Goal: Information Seeking & Learning: Learn about a topic

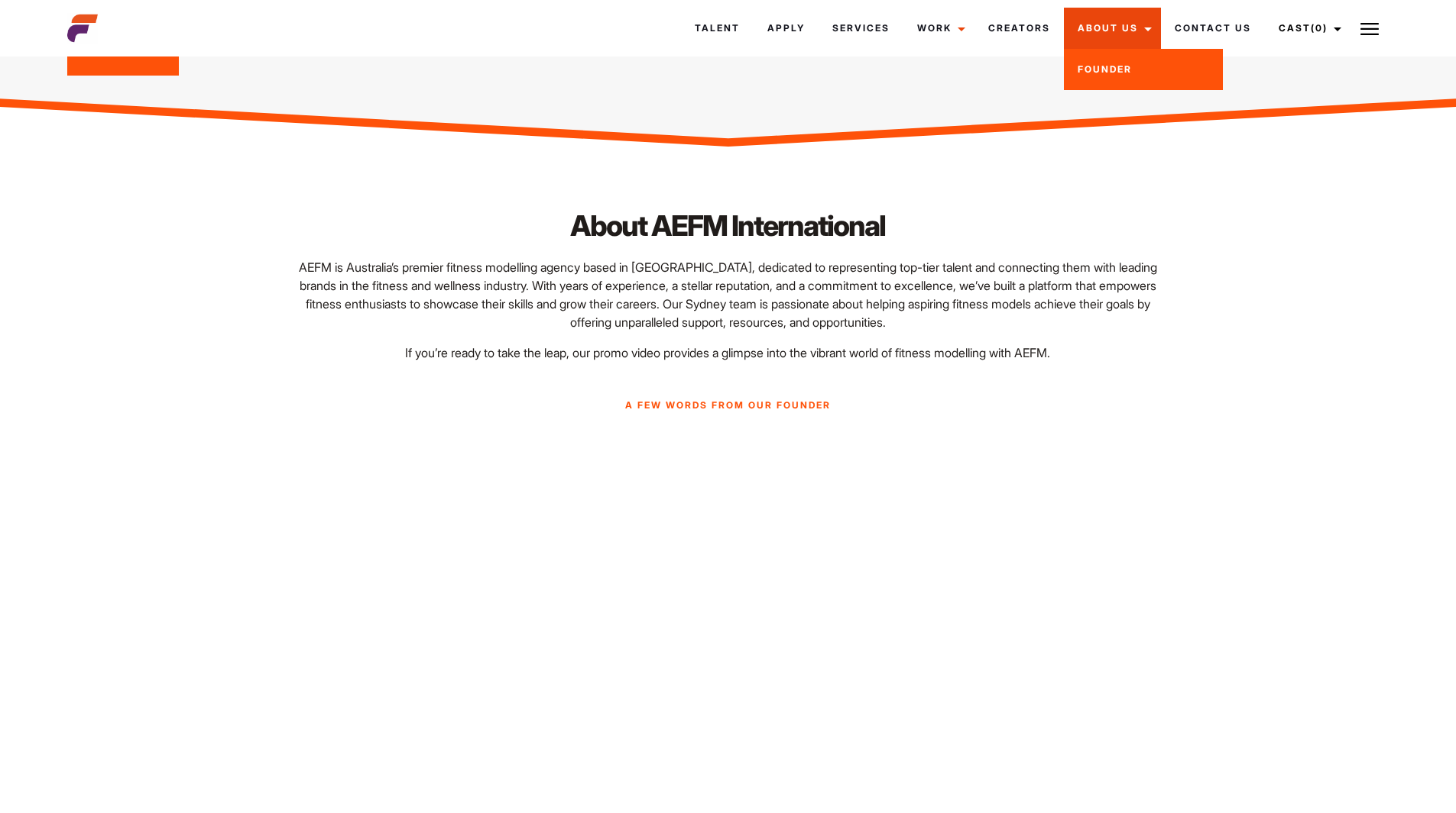
scroll to position [306, 0]
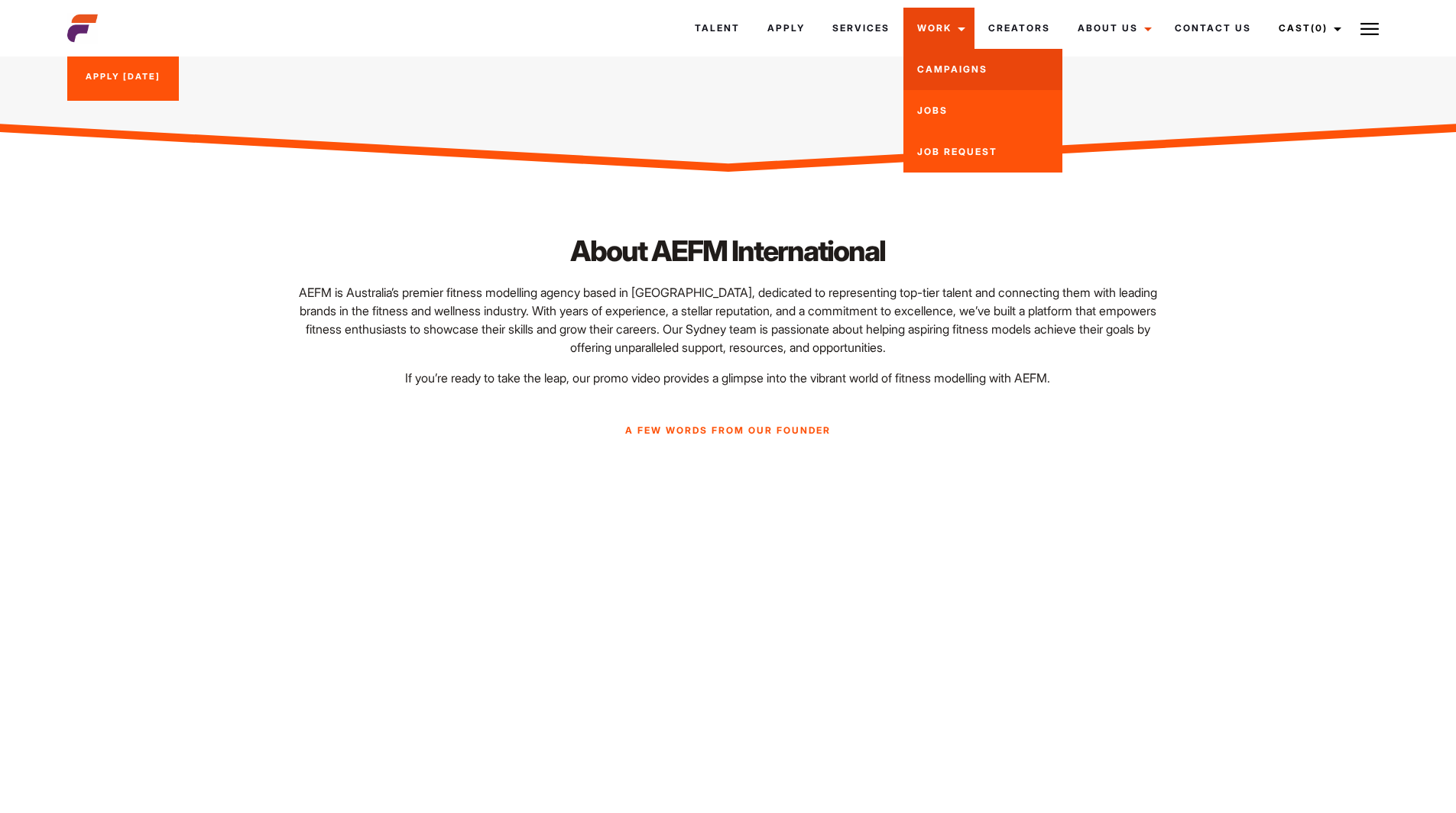
click at [970, 69] on link "Campaigns" at bounding box center [983, 69] width 159 height 41
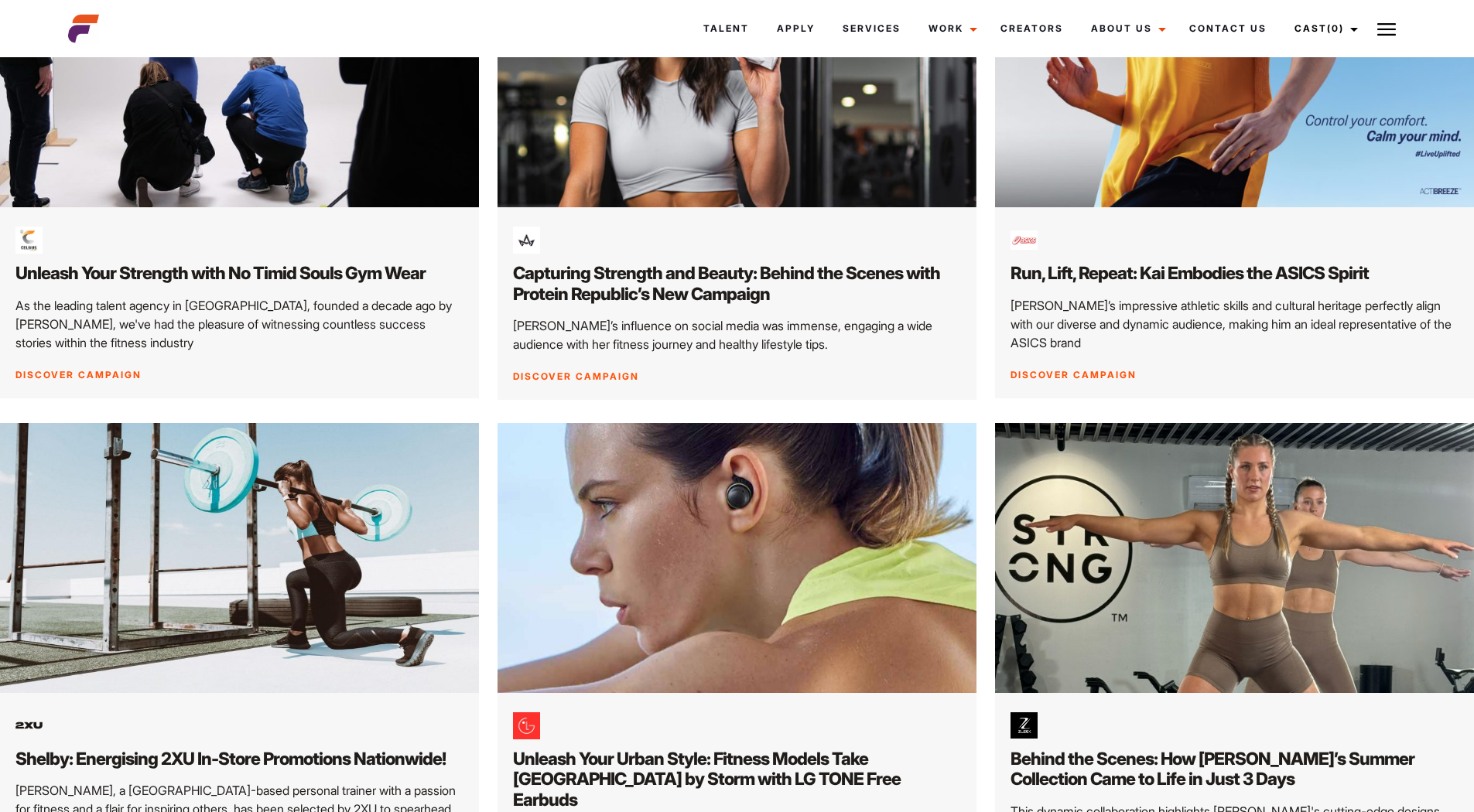
scroll to position [2088, 0]
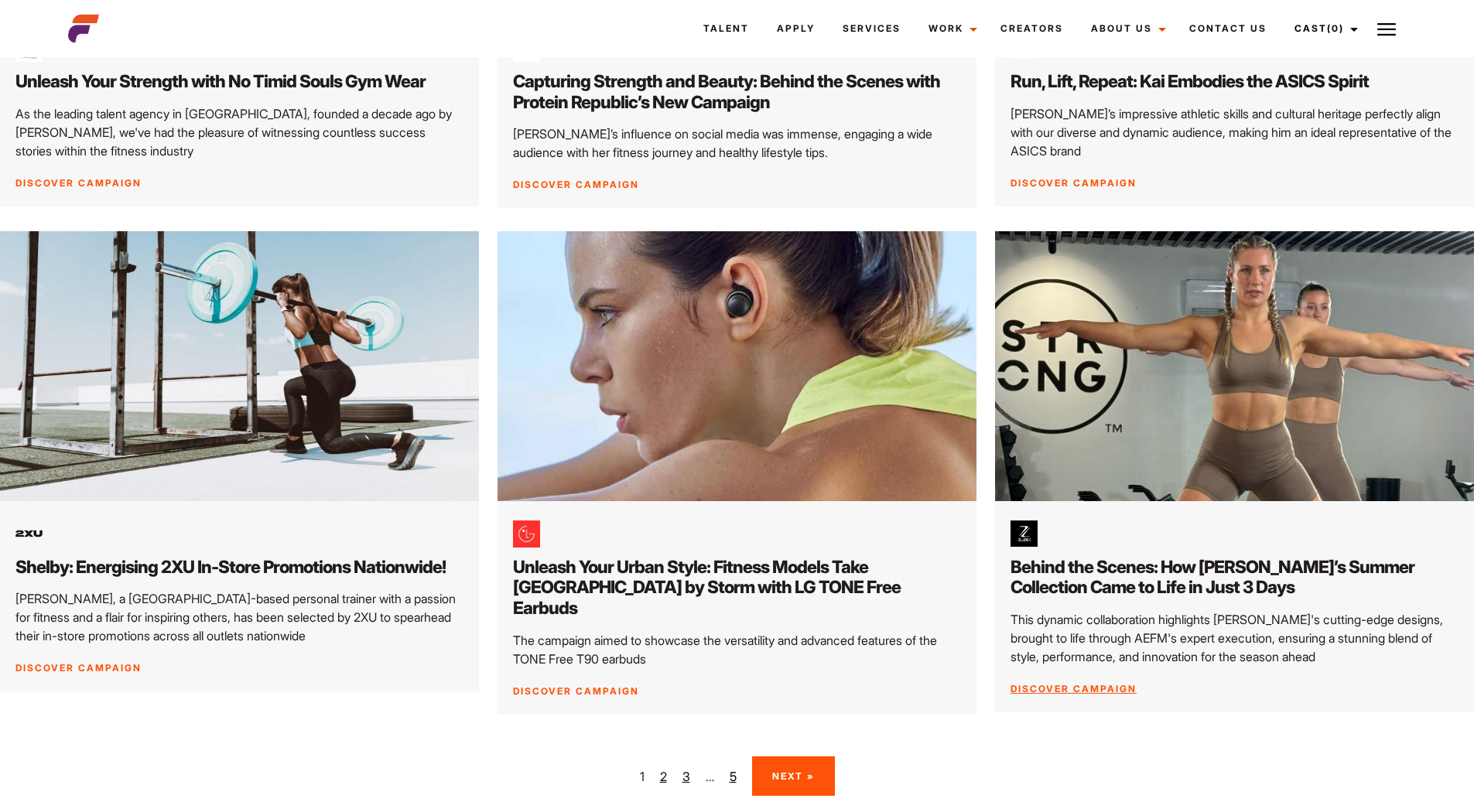
click at [1151, 369] on img at bounding box center [1234, 366] width 503 height 283
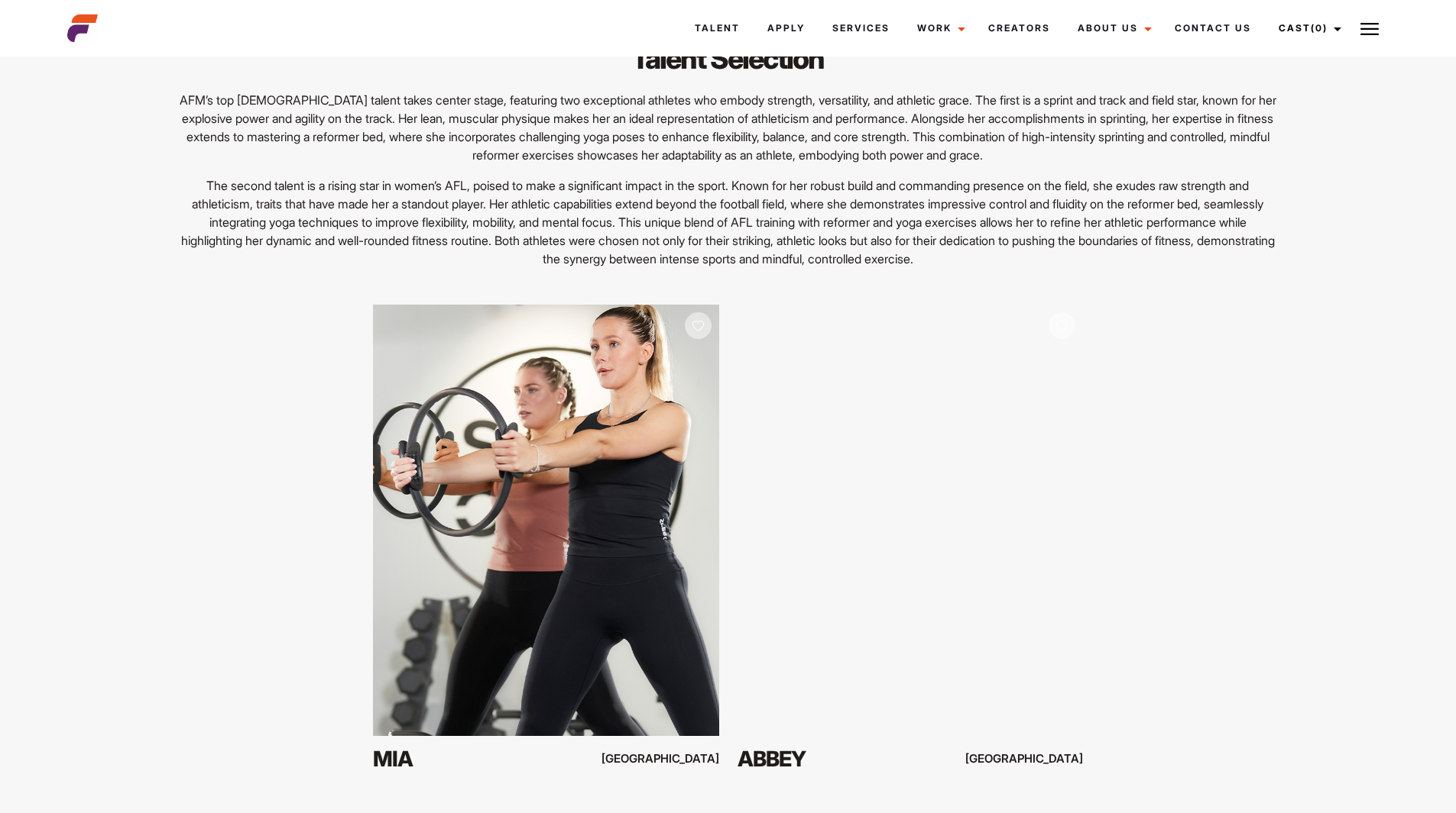
scroll to position [6715, 0]
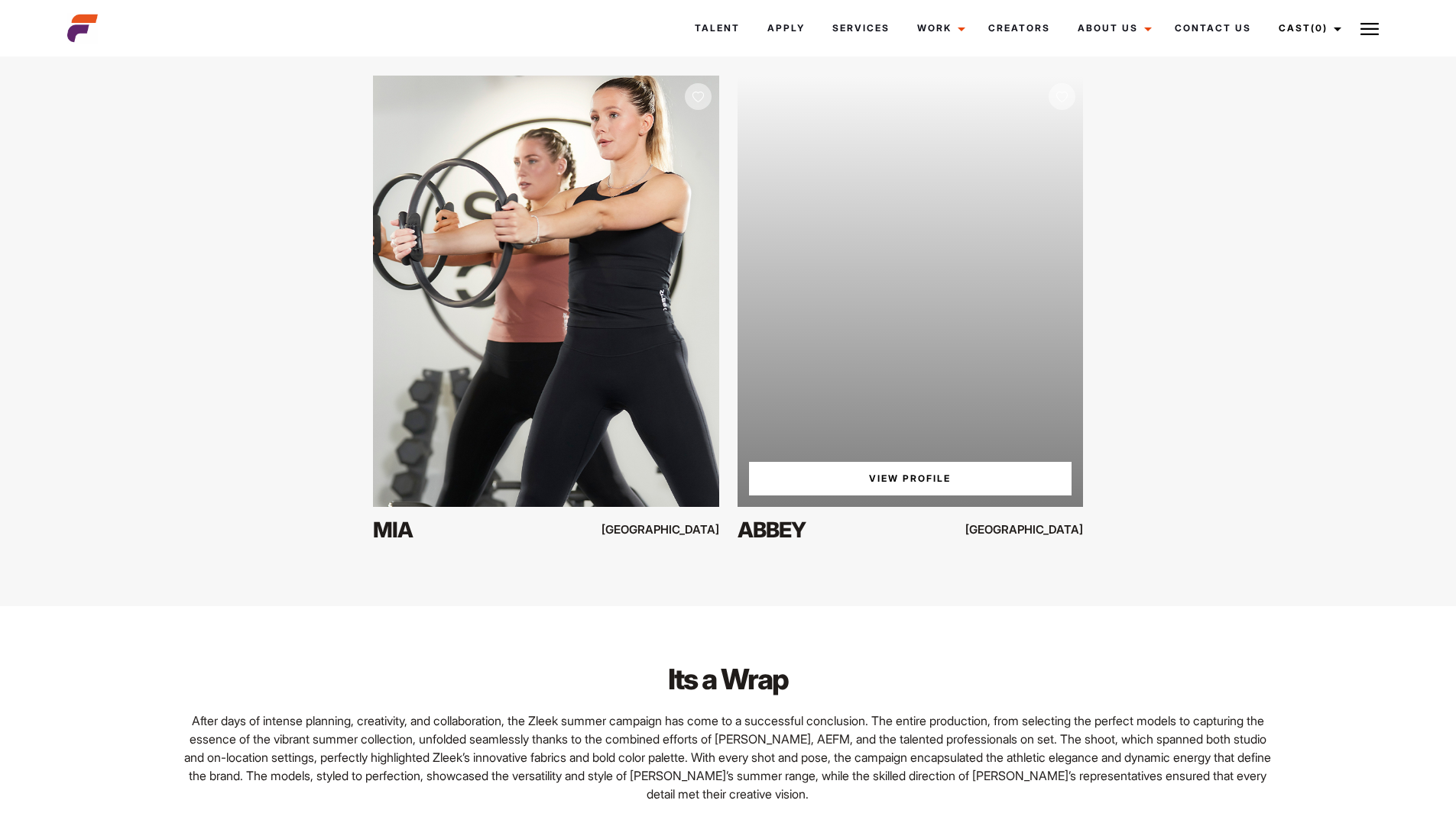
click at [857, 223] on div "Your browser does not support the video tag. View Profile" at bounding box center [910, 291] width 345 height 431
click at [905, 477] on link "View Profile" at bounding box center [910, 478] width 323 height 34
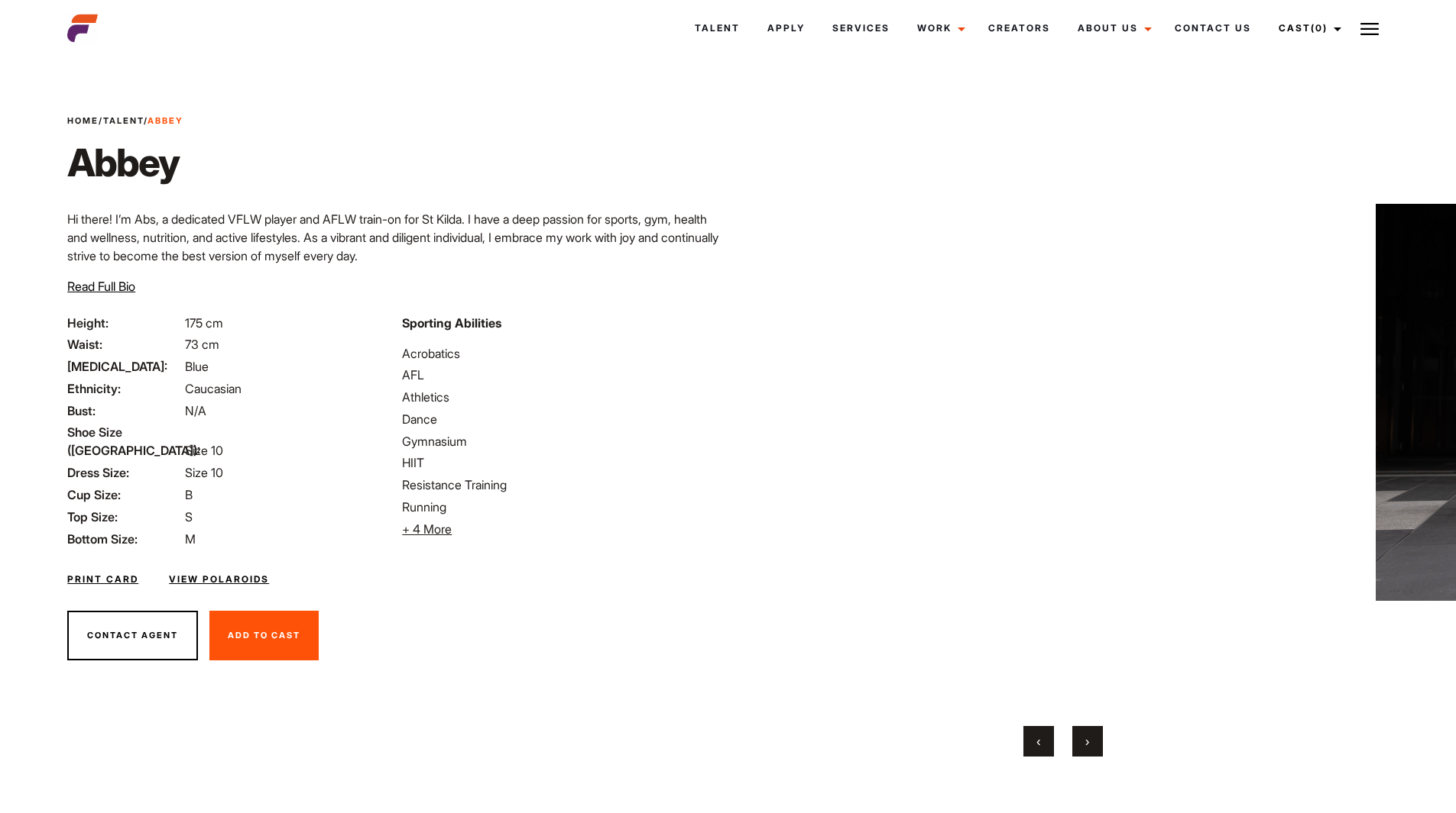
click at [220, 572] on link "View Polaroids" at bounding box center [219, 579] width 100 height 14
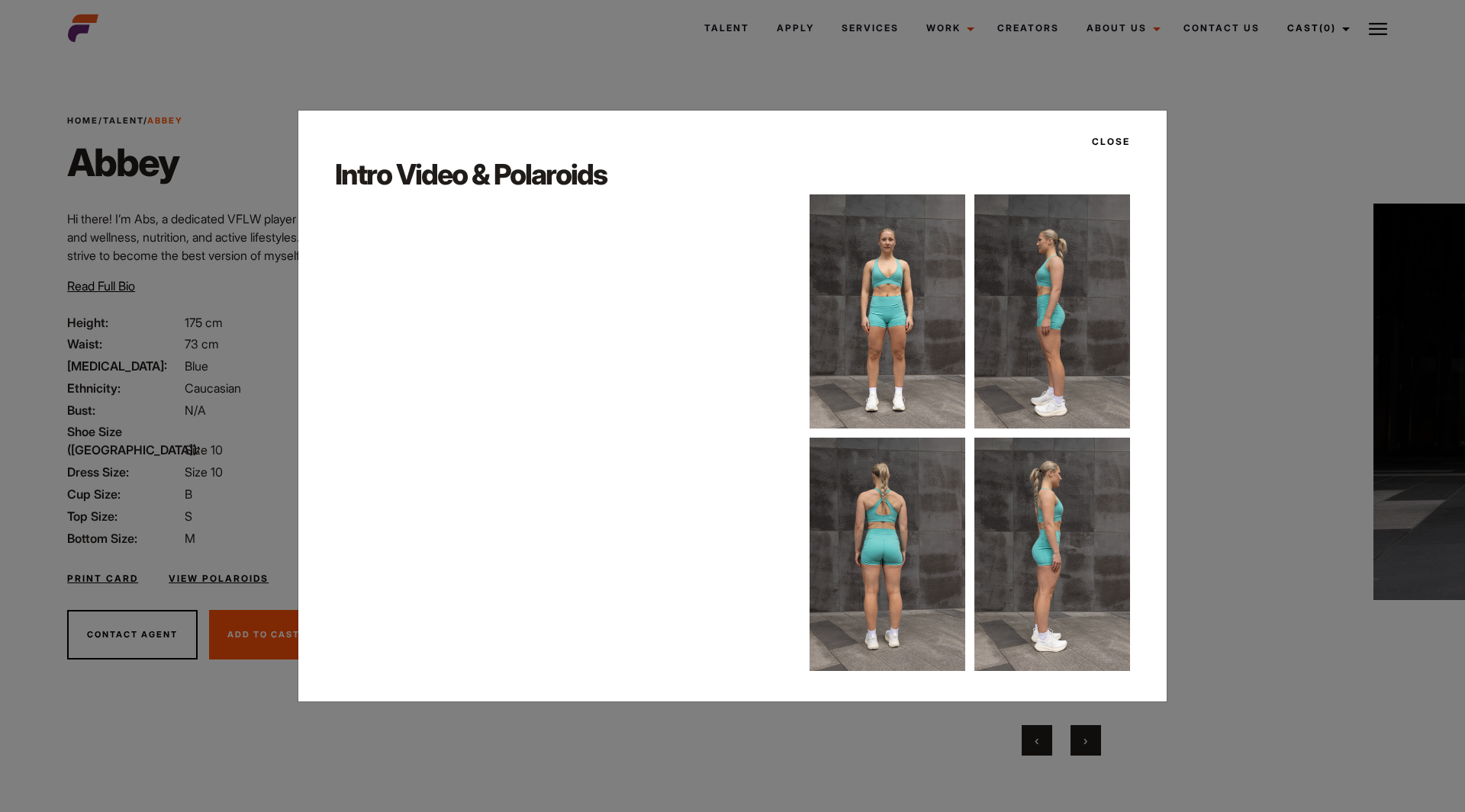
click at [876, 287] on img at bounding box center [887, 311] width 156 height 233
drag, startPoint x: 1109, startPoint y: 132, endPoint x: 1115, endPoint y: 141, distance: 10.8
click at [1111, 132] on button "Close" at bounding box center [1106, 142] width 47 height 26
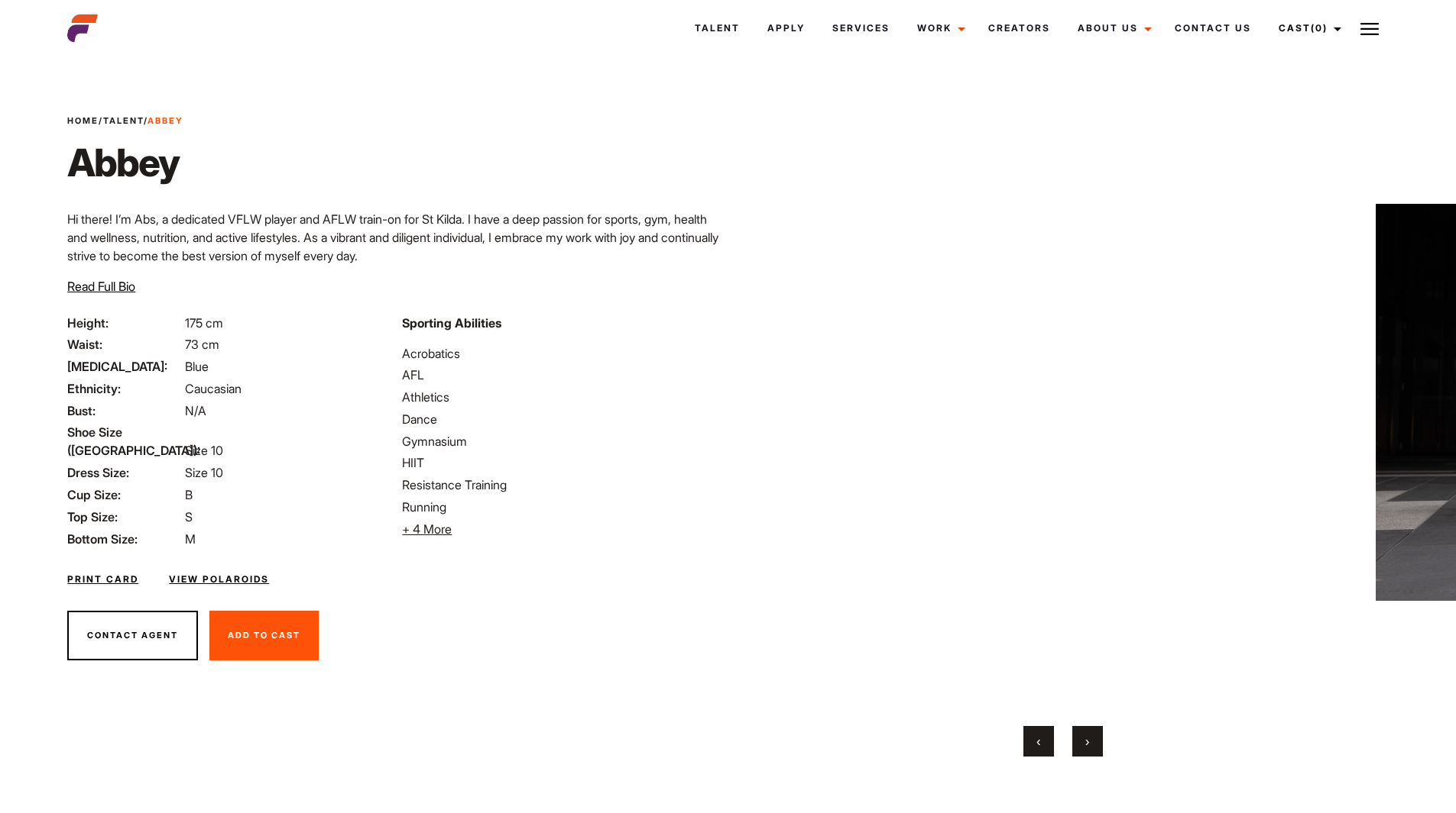
click at [118, 284] on span "Read Full Bio" at bounding box center [101, 287] width 68 height 16
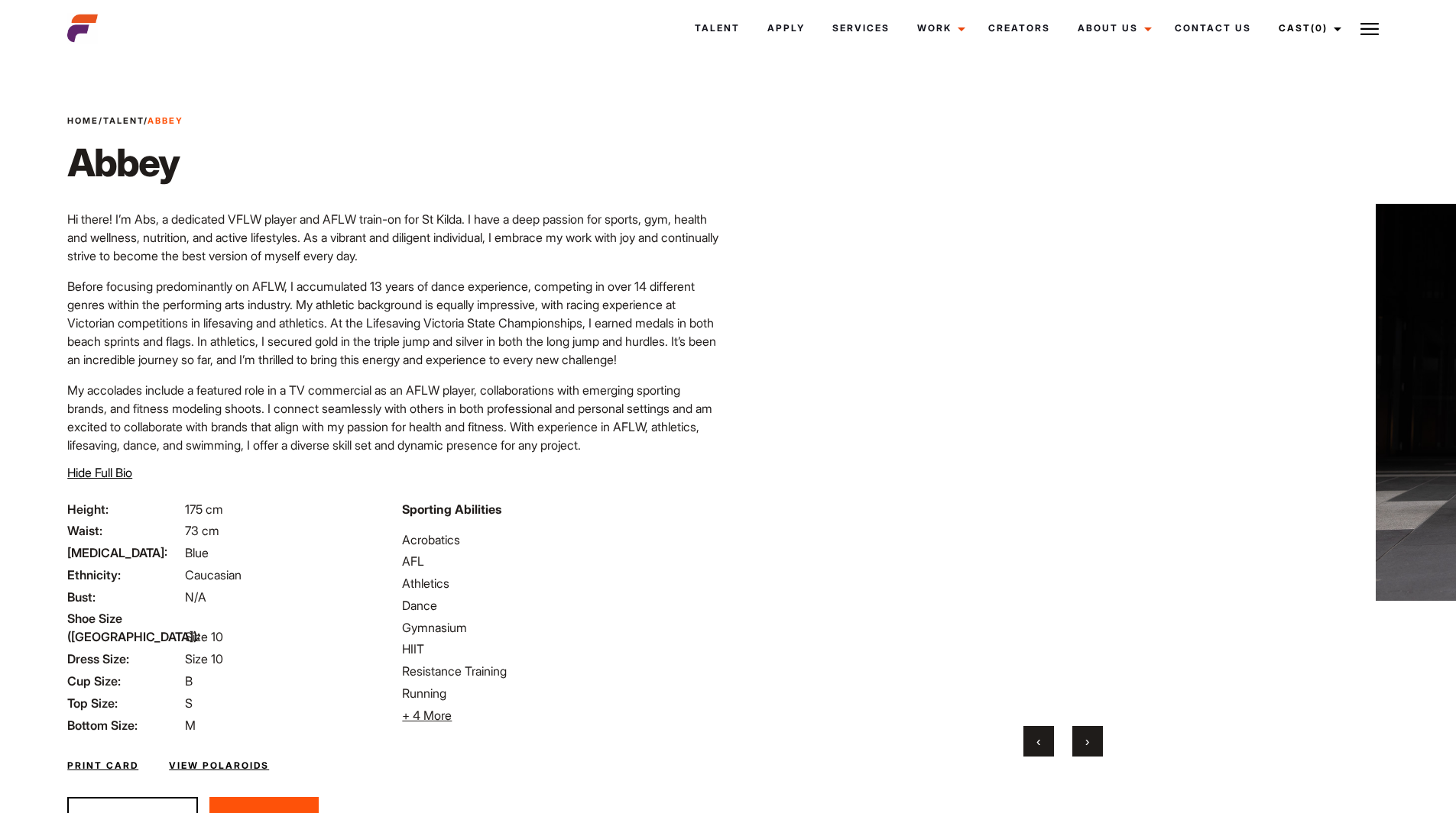
click at [1095, 740] on button "›" at bounding box center [1087, 742] width 31 height 30
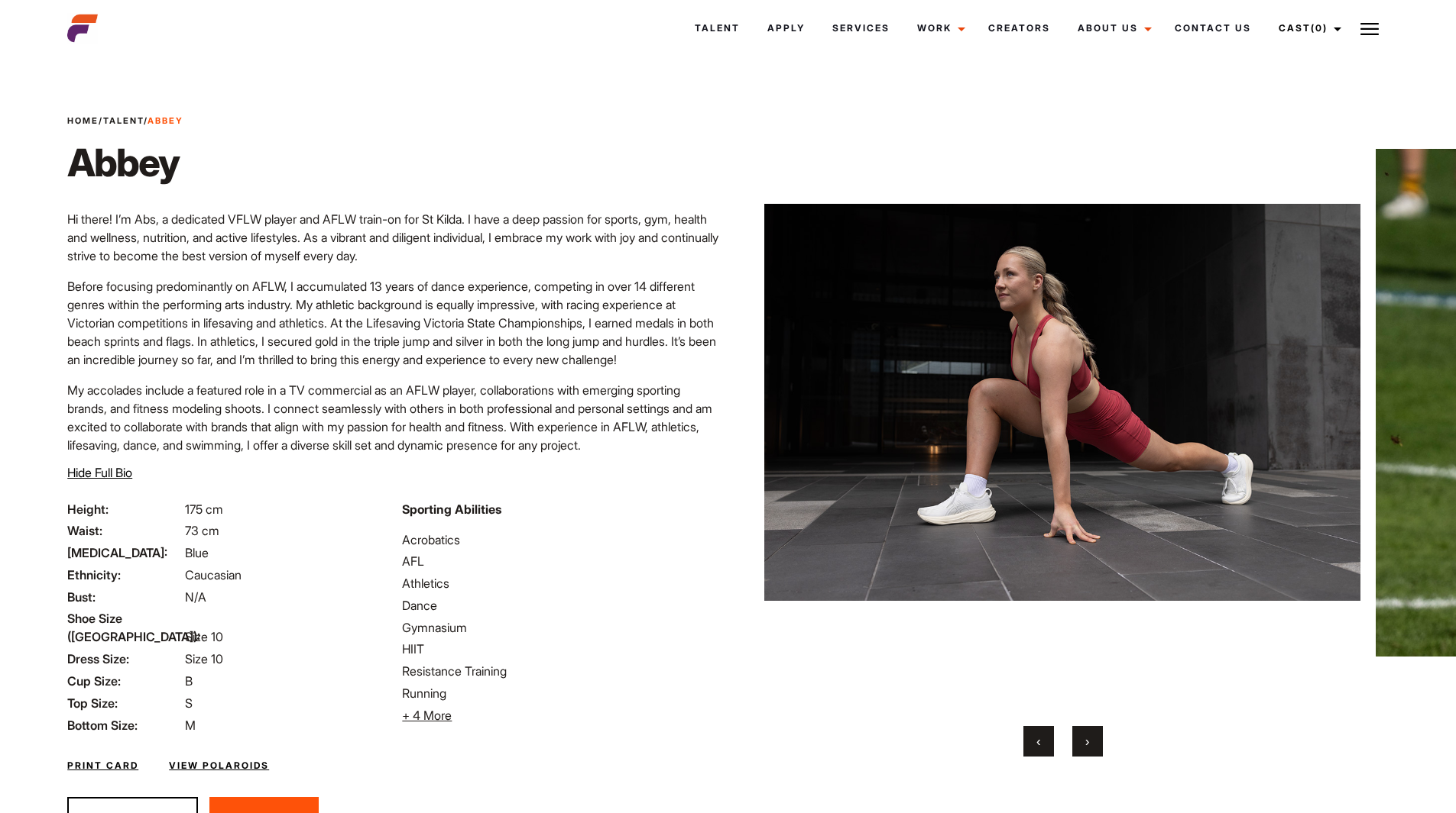
click at [1079, 743] on button "›" at bounding box center [1087, 742] width 31 height 30
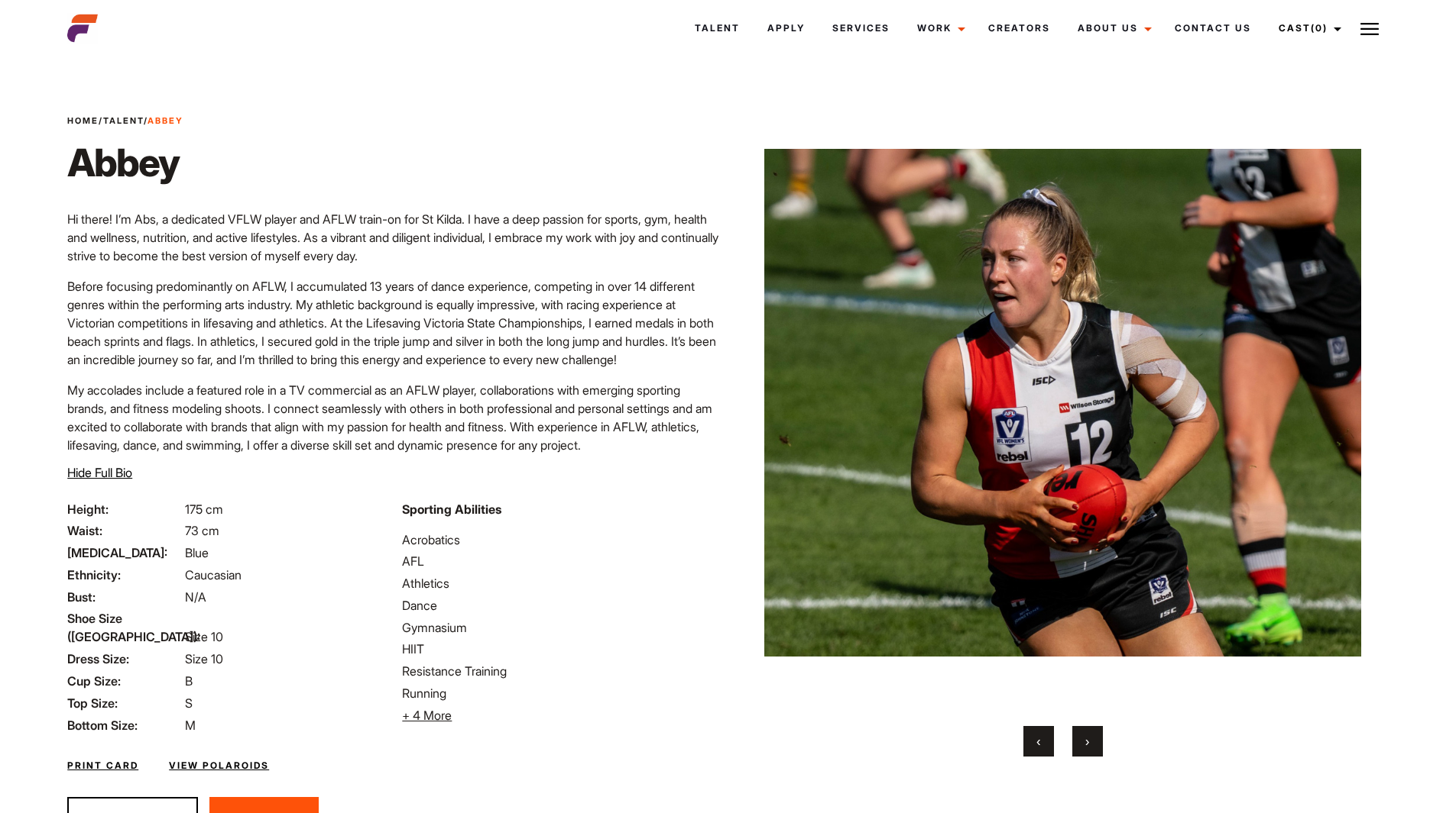
click at [1078, 742] on button "›" at bounding box center [1087, 742] width 31 height 30
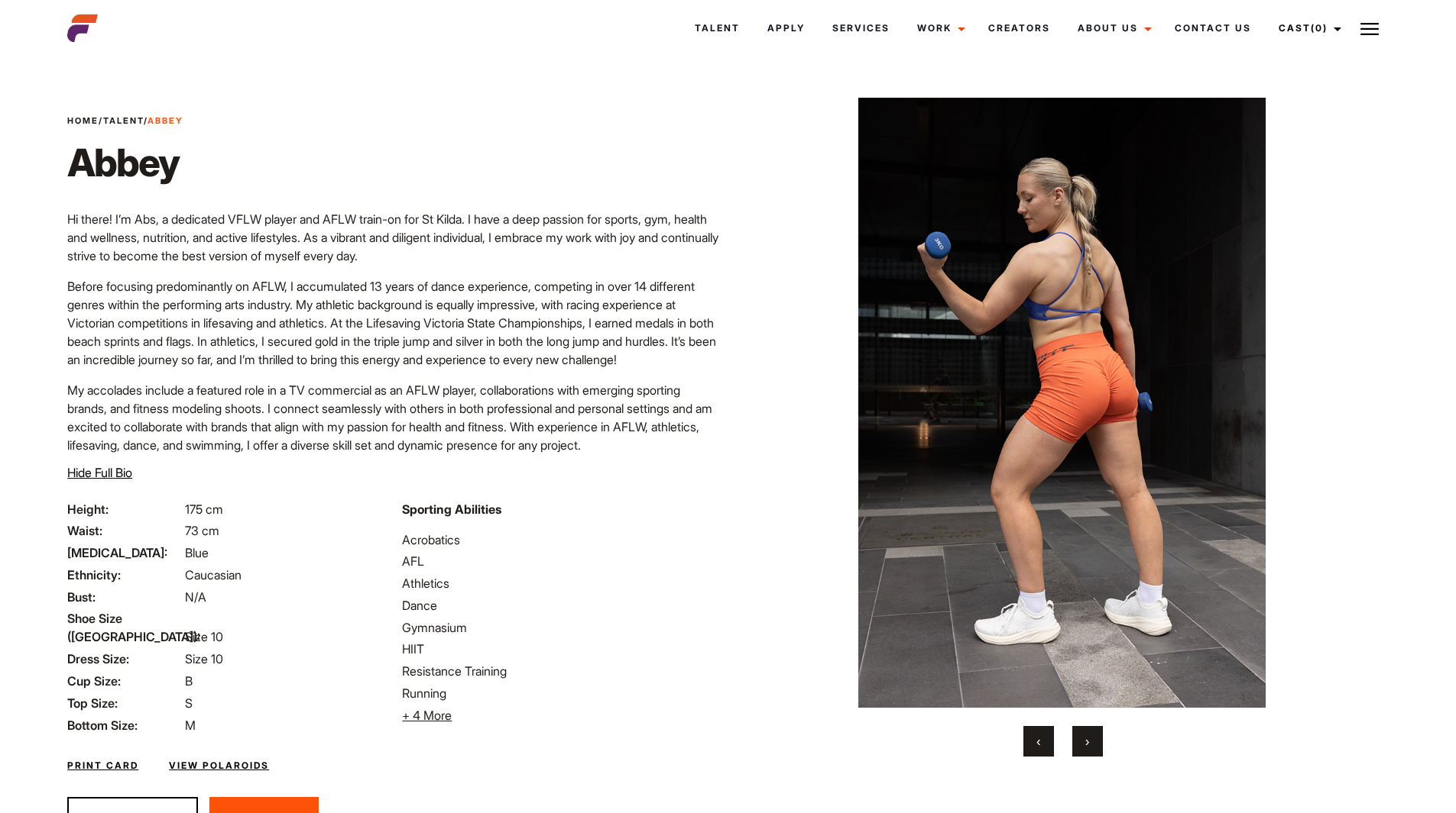
click at [1078, 742] on button "›" at bounding box center [1087, 742] width 31 height 30
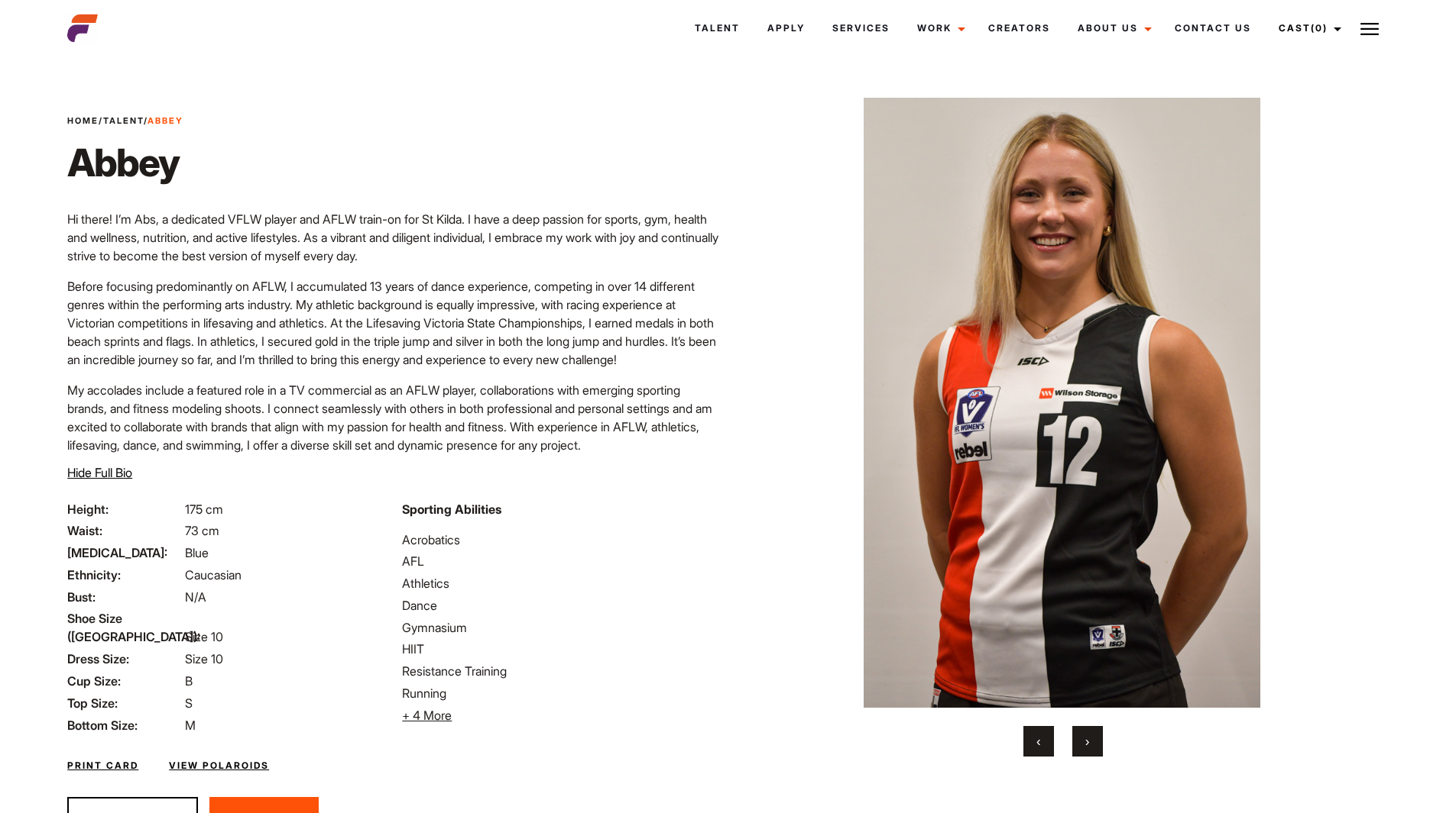
click at [1078, 745] on button "›" at bounding box center [1087, 742] width 31 height 30
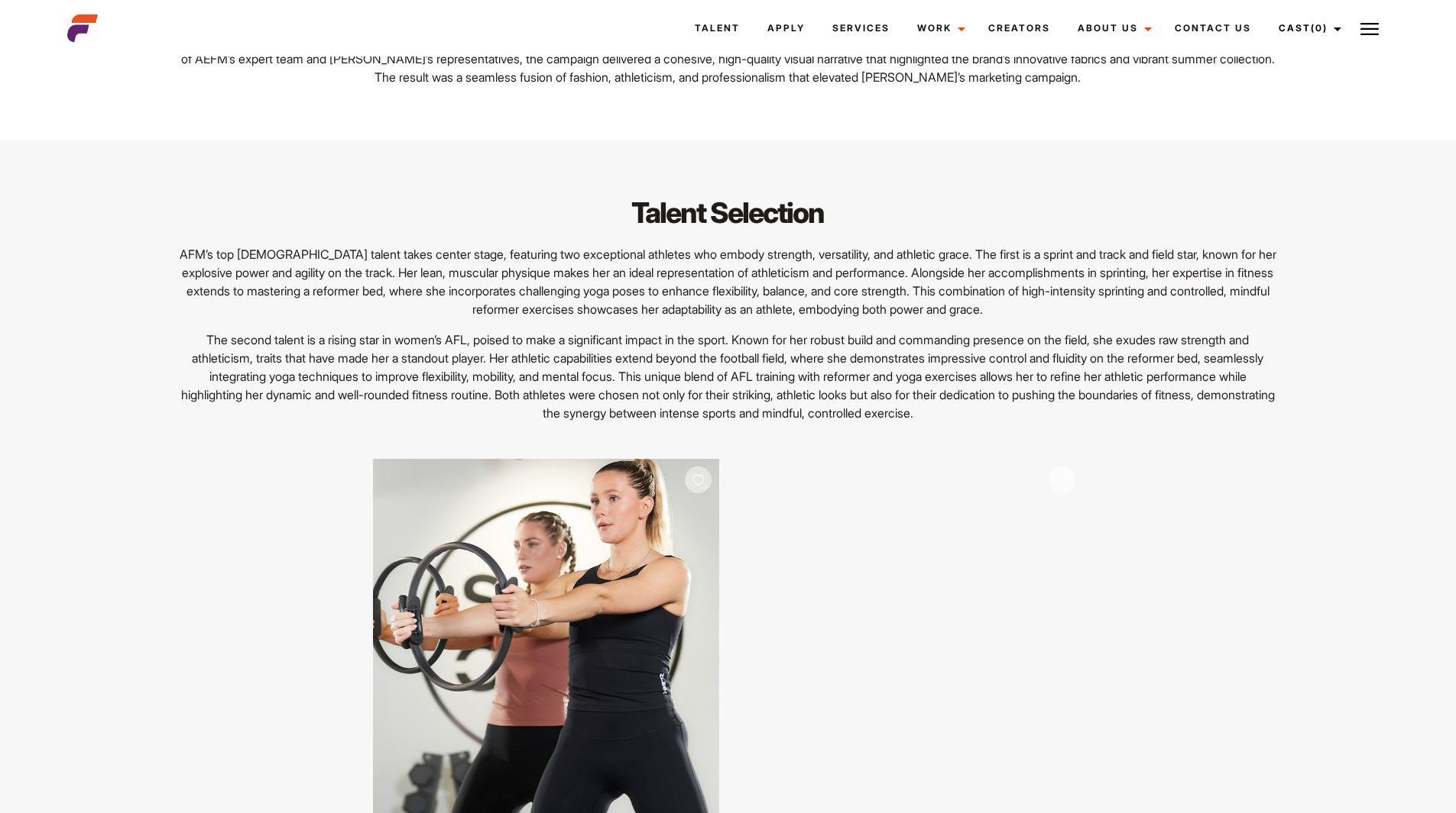
scroll to position [7097, 0]
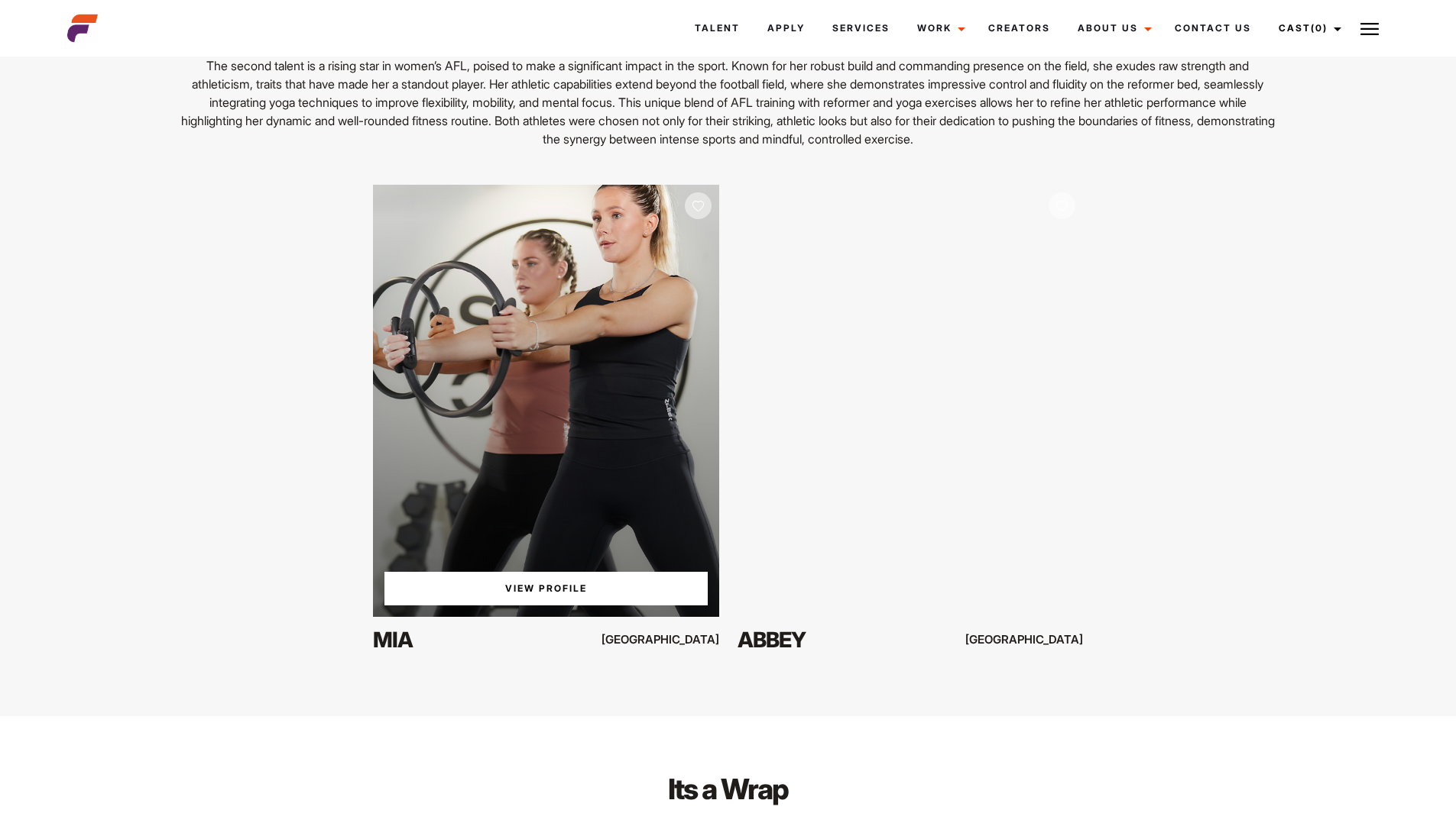
click at [518, 324] on div "View Profile" at bounding box center [546, 400] width 345 height 431
click at [529, 588] on link "View Profile" at bounding box center [546, 588] width 323 height 34
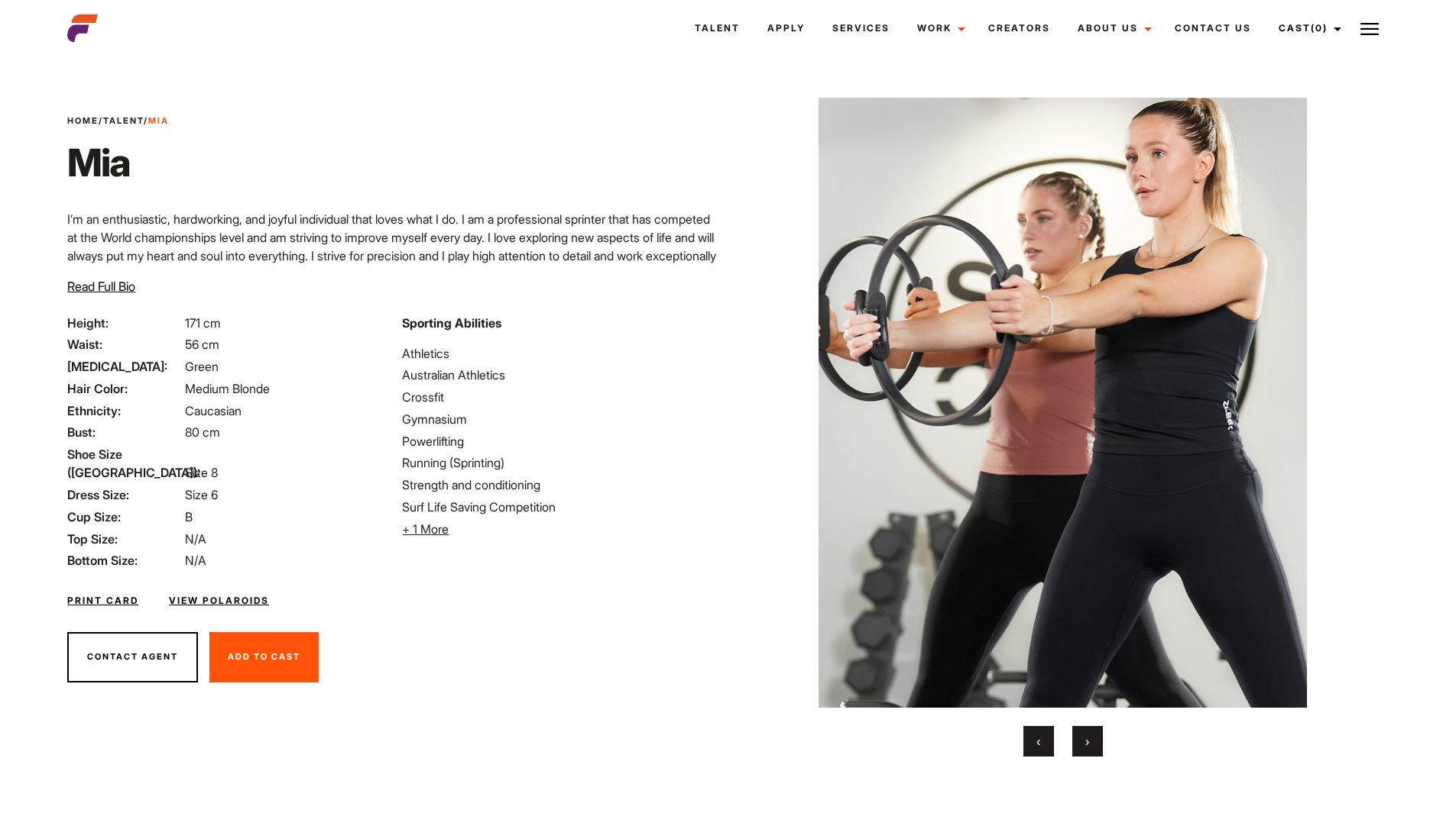
click at [1092, 748] on button "›" at bounding box center [1087, 742] width 31 height 30
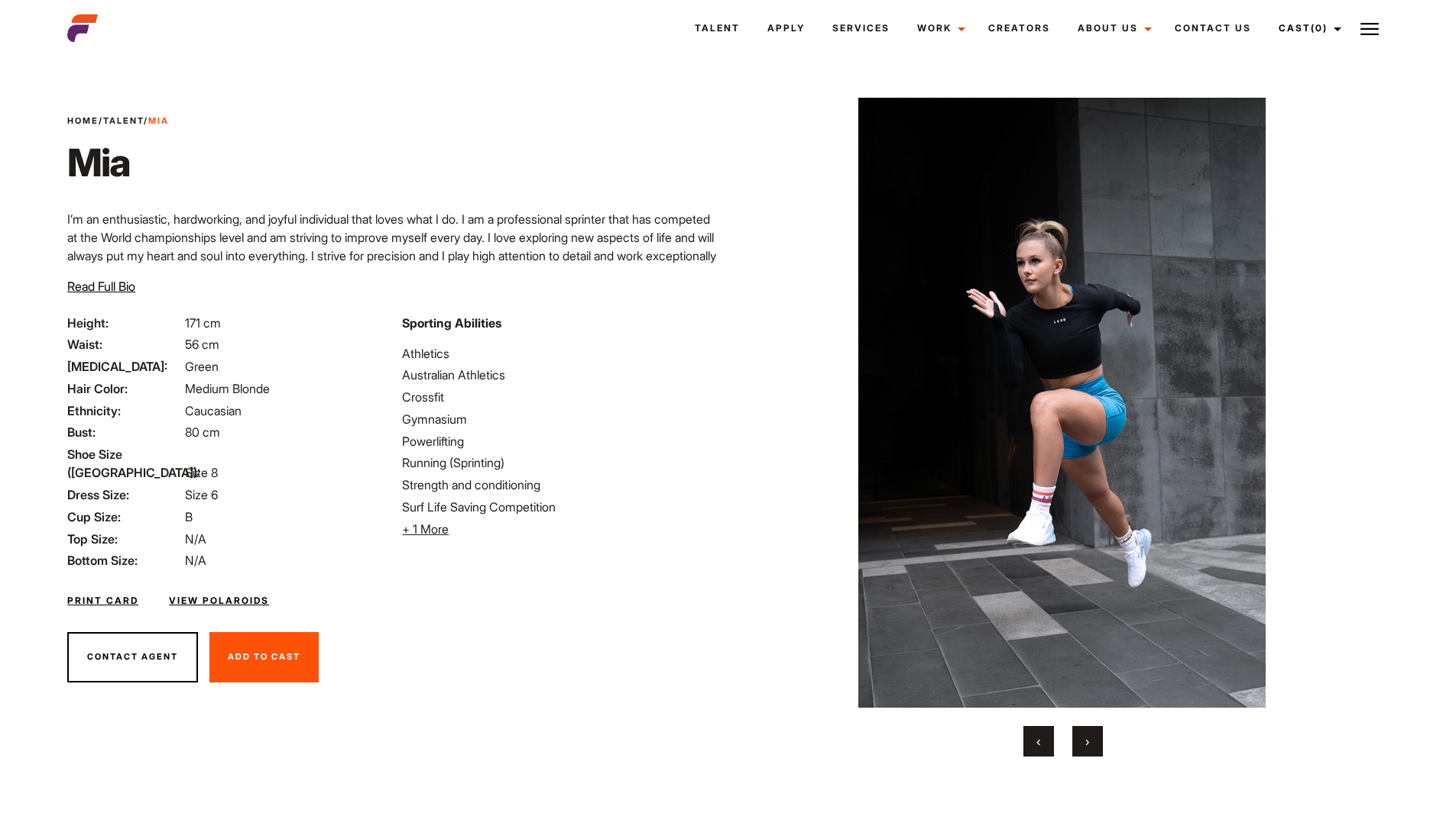
click at [1091, 745] on button "›" at bounding box center [1087, 742] width 31 height 30
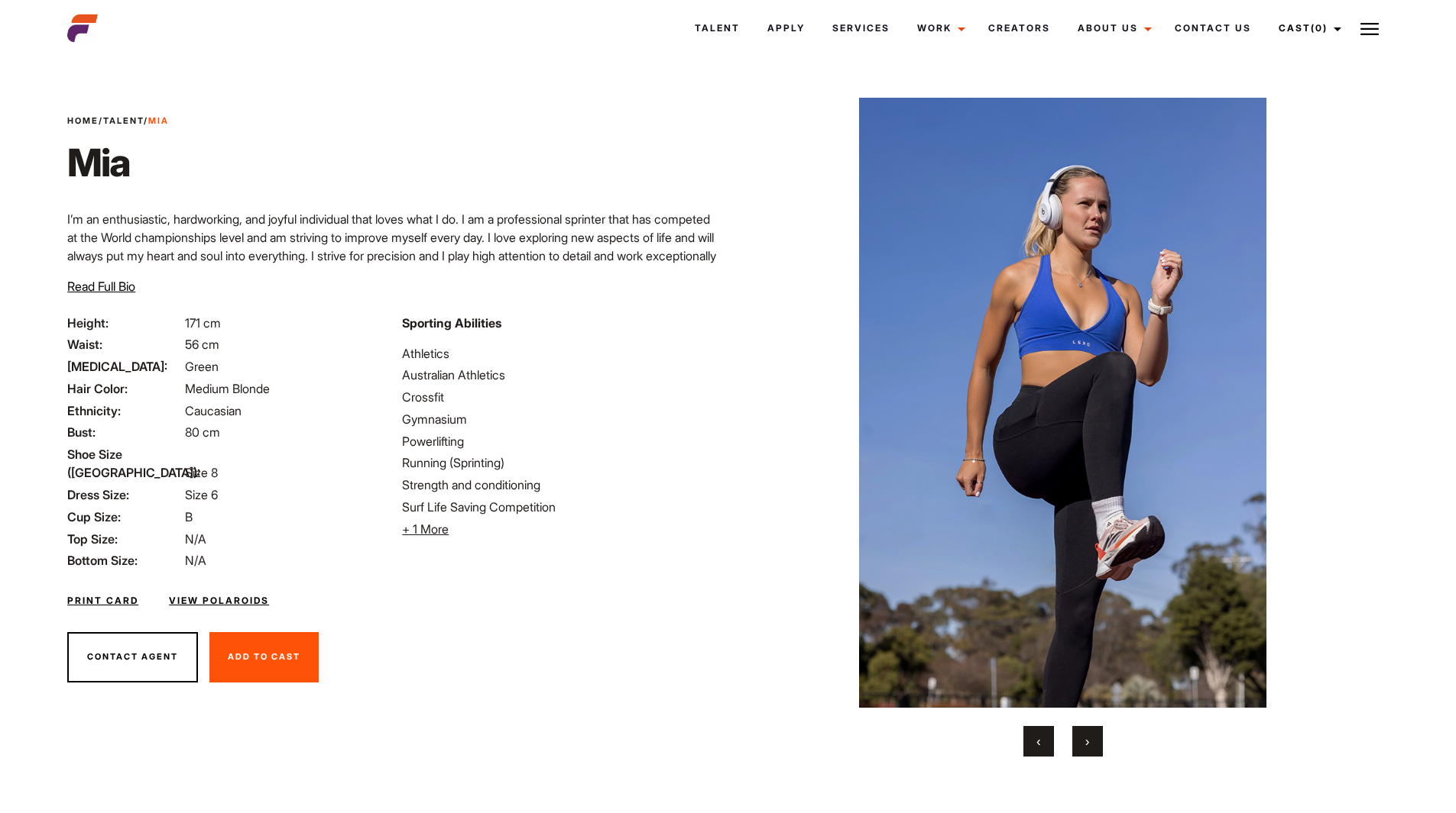
click at [1082, 743] on button "›" at bounding box center [1087, 742] width 31 height 30
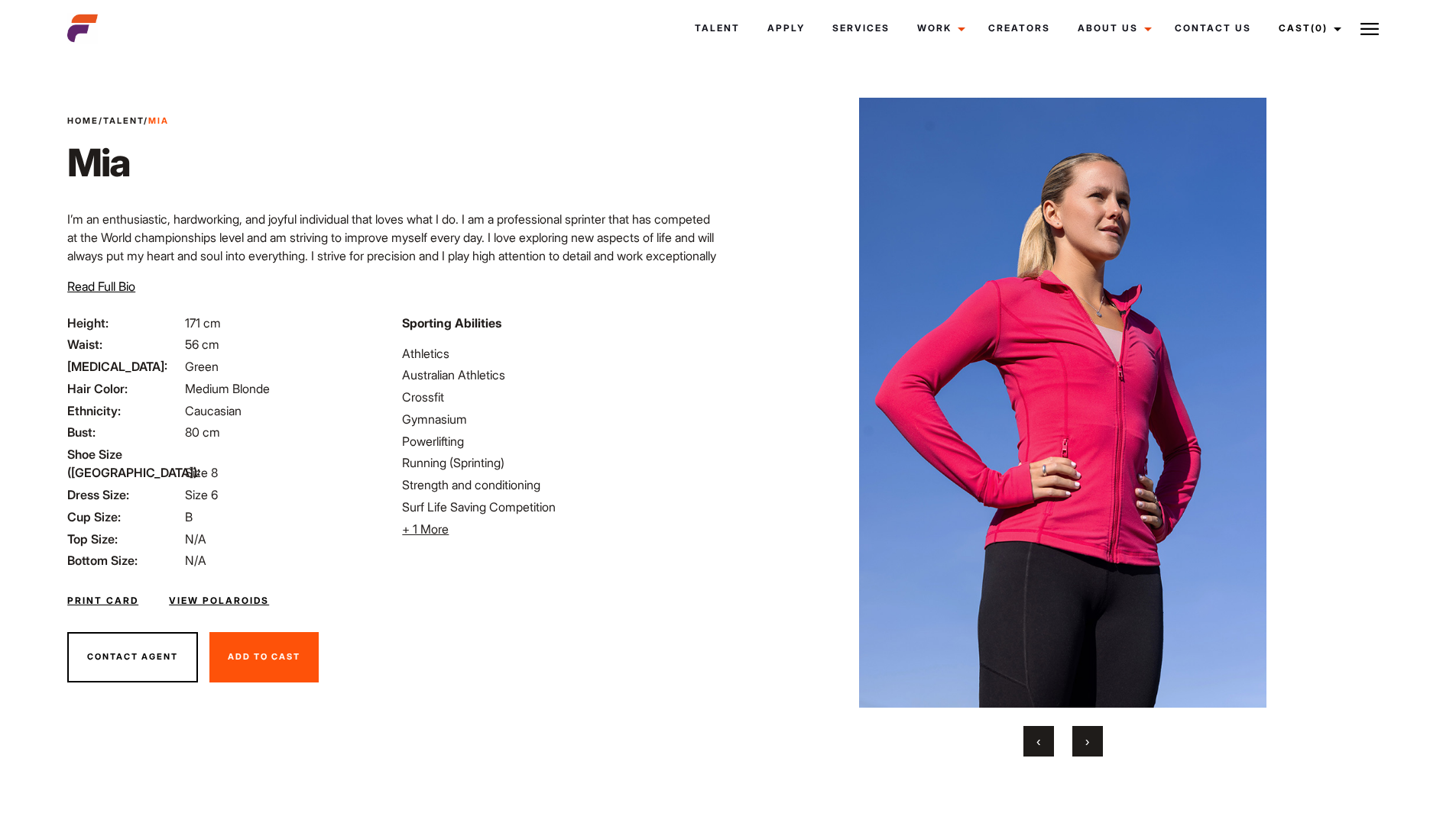
click at [1082, 742] on button "›" at bounding box center [1087, 742] width 31 height 30
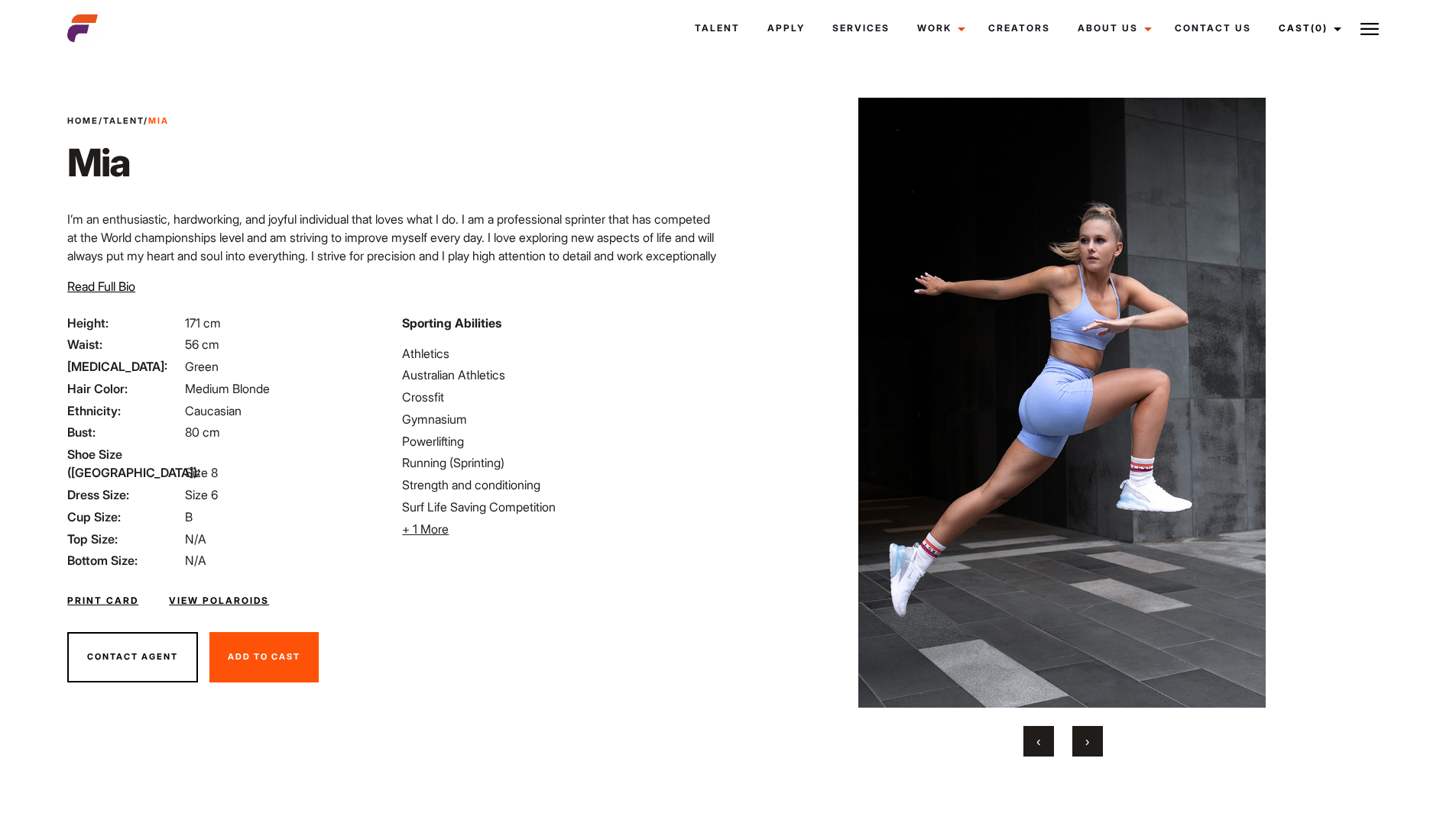
click at [1085, 745] on span "›" at bounding box center [1087, 742] width 3 height 16
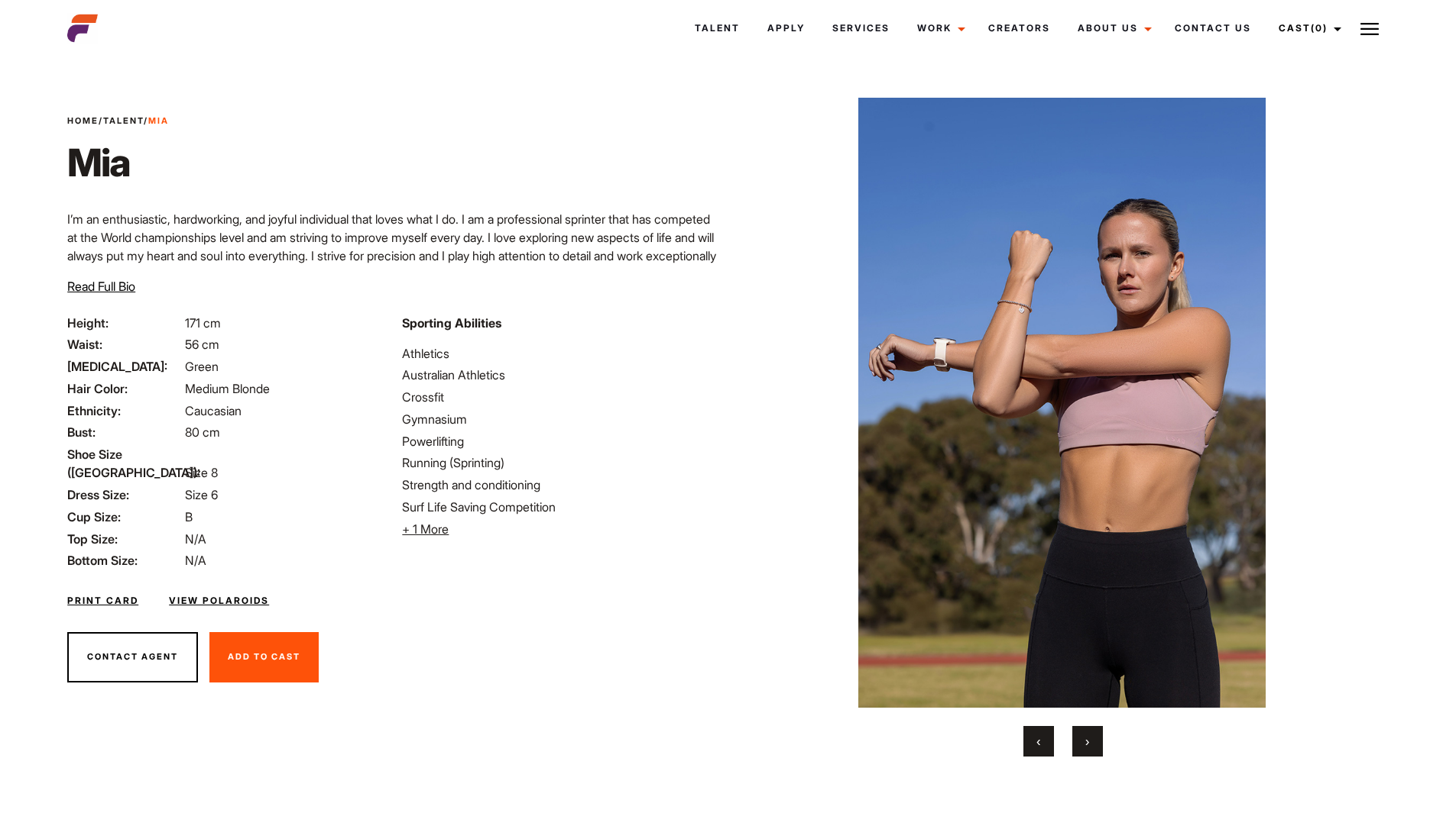
click at [1085, 745] on span "›" at bounding box center [1087, 742] width 3 height 16
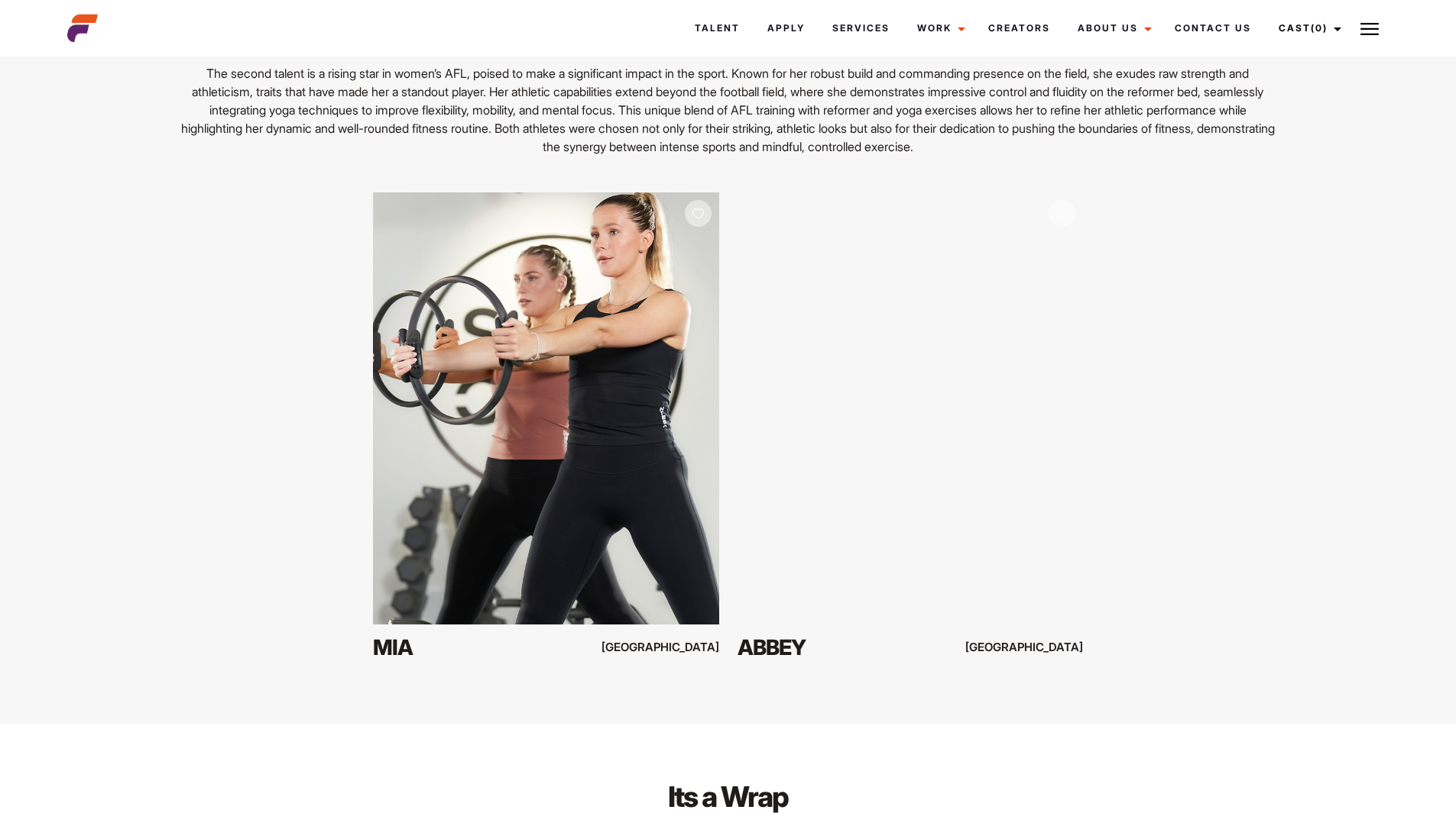
scroll to position [7097, 0]
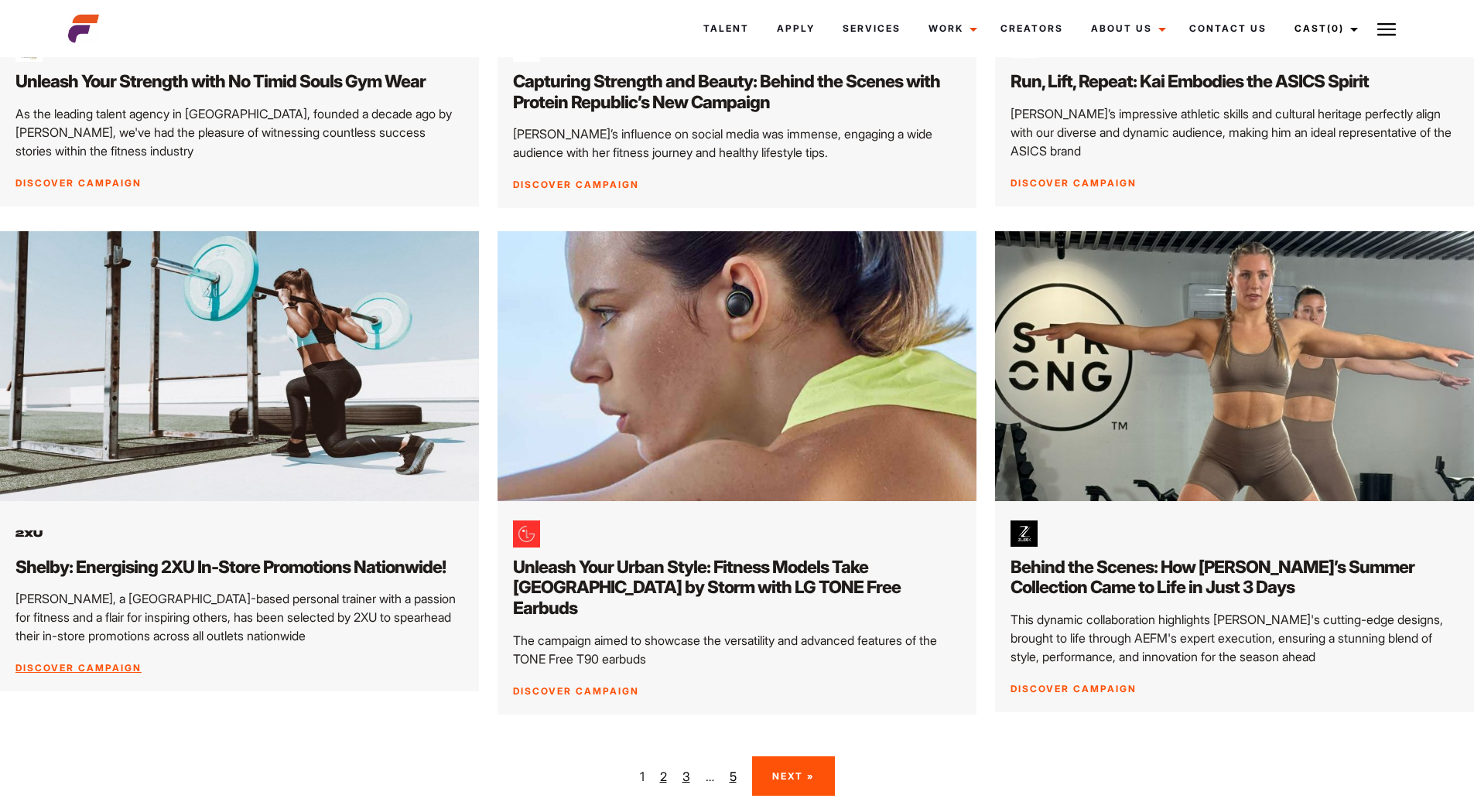
scroll to position [1779, 0]
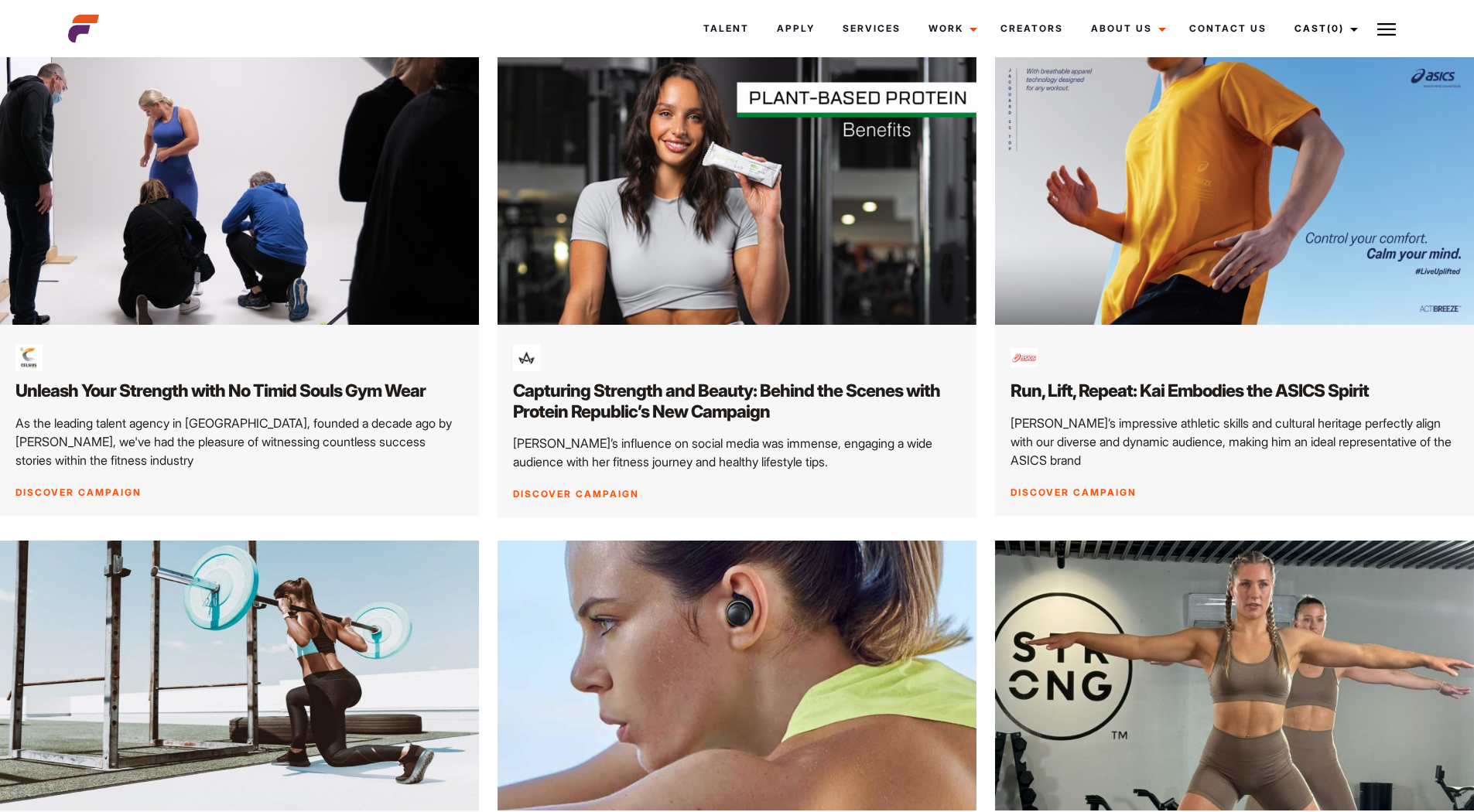
click at [197, 641] on img at bounding box center [240, 676] width 503 height 283
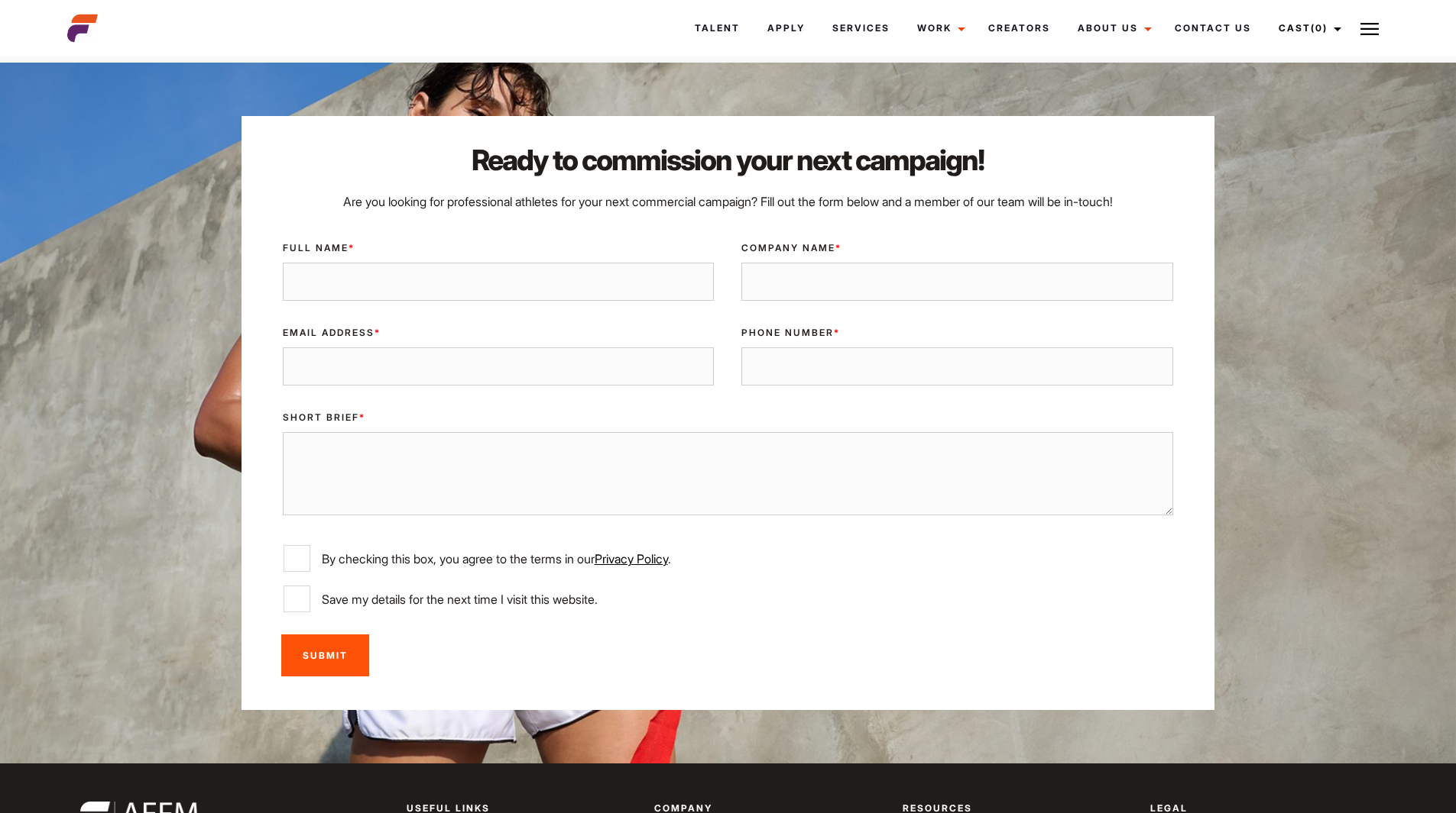
scroll to position [4201, 0]
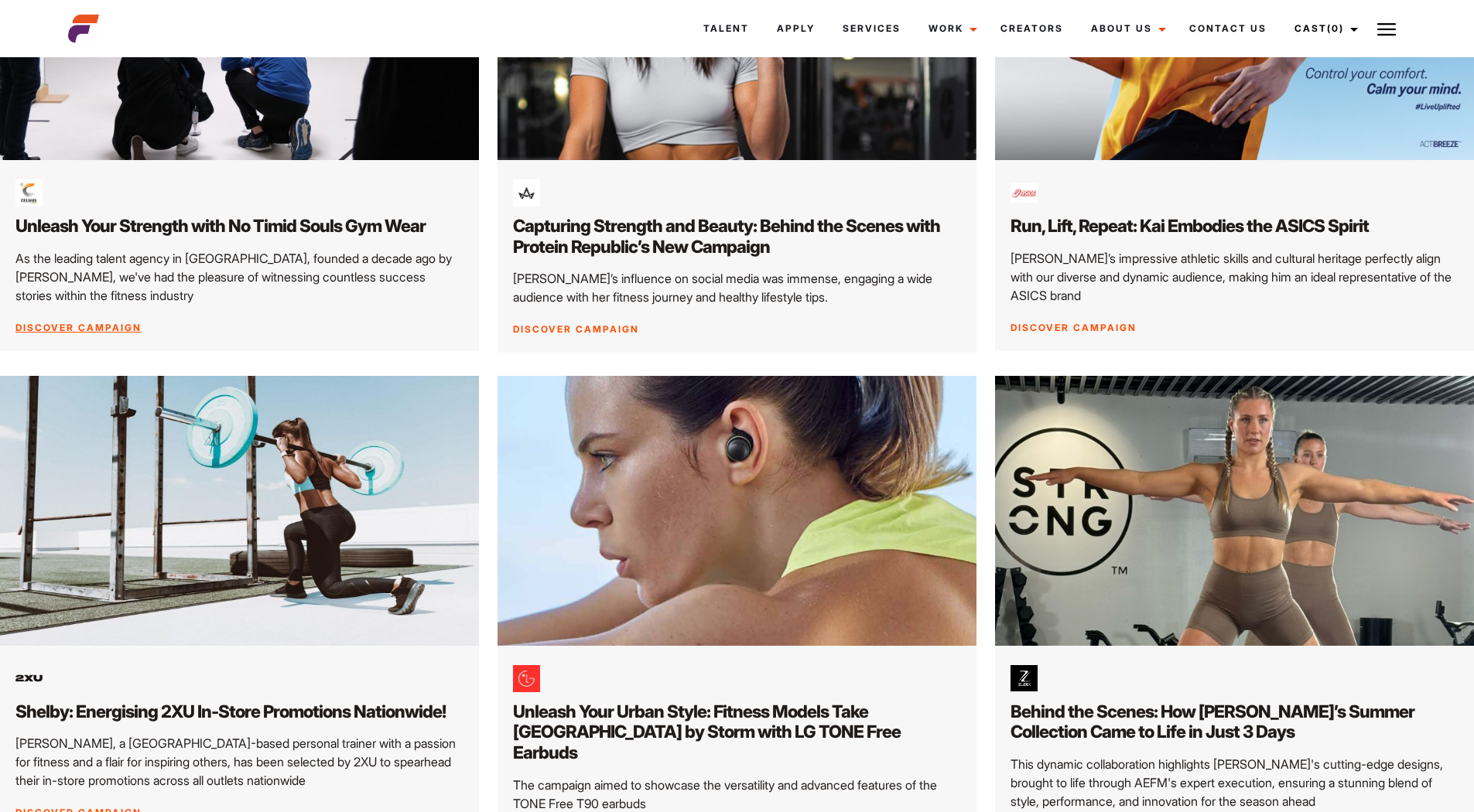
scroll to position [2088, 0]
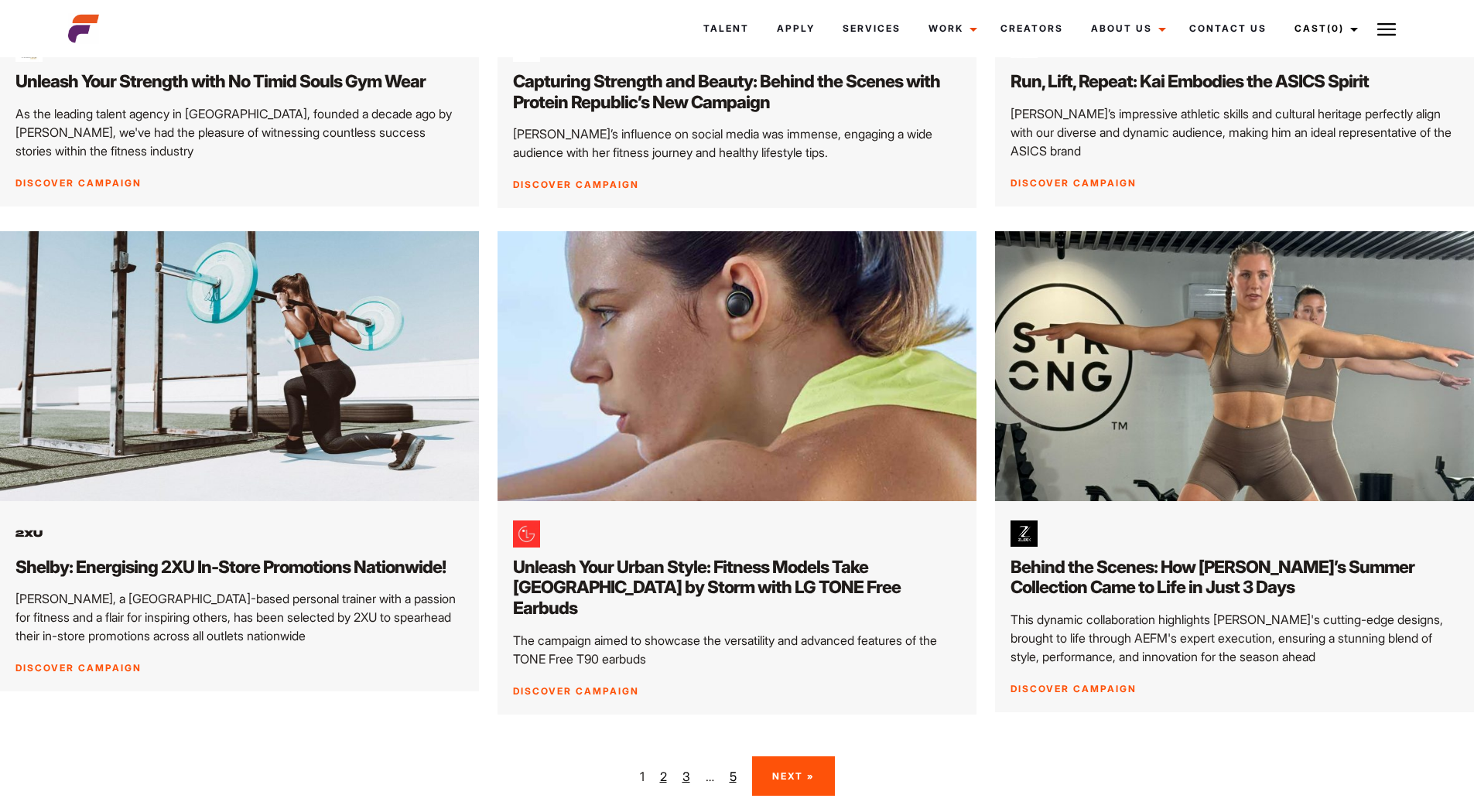
drag, startPoint x: 802, startPoint y: 759, endPoint x: 776, endPoint y: 755, distance: 26.3
click at [800, 758] on link "Next »" at bounding box center [793, 776] width 83 height 40
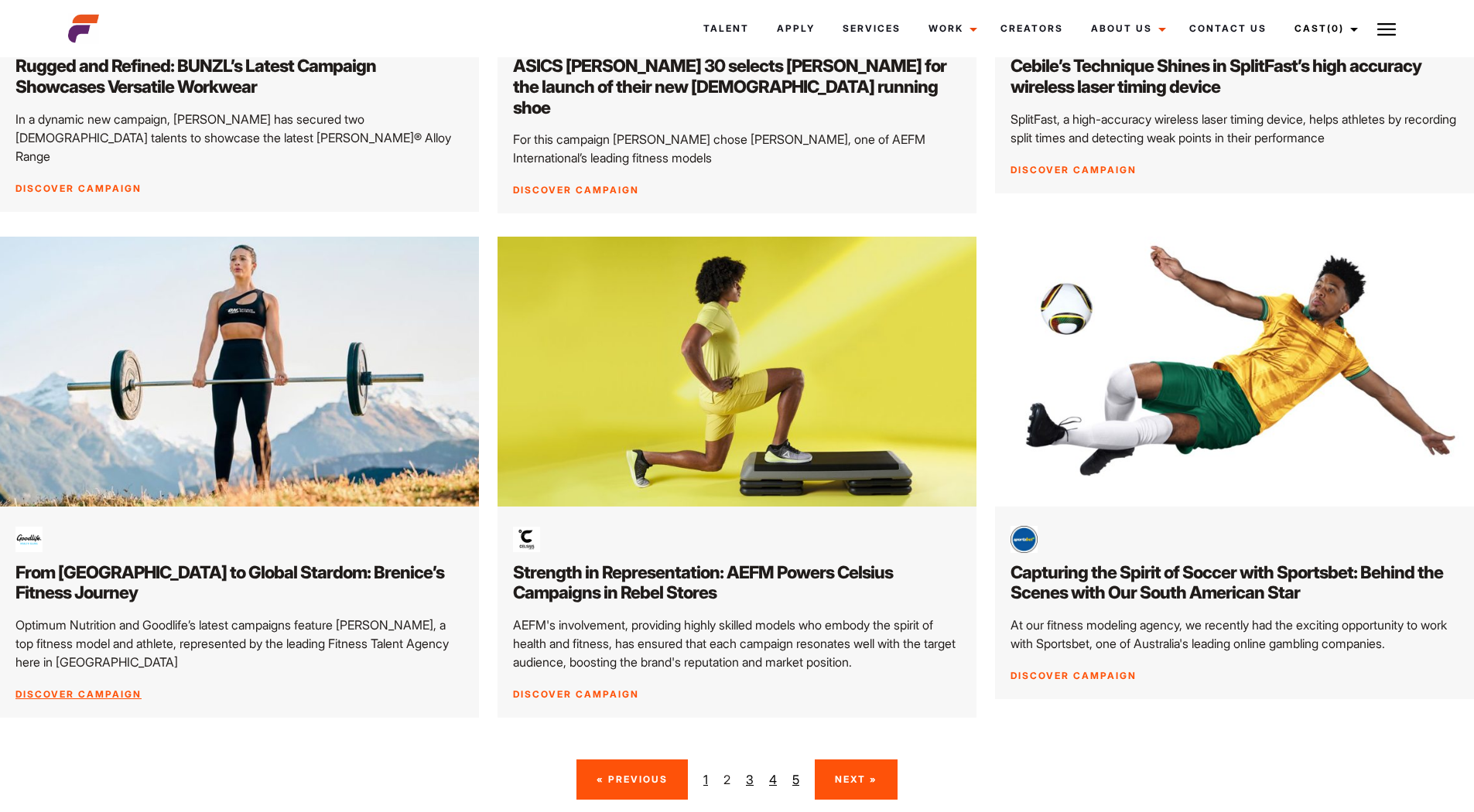
scroll to position [2476, 0]
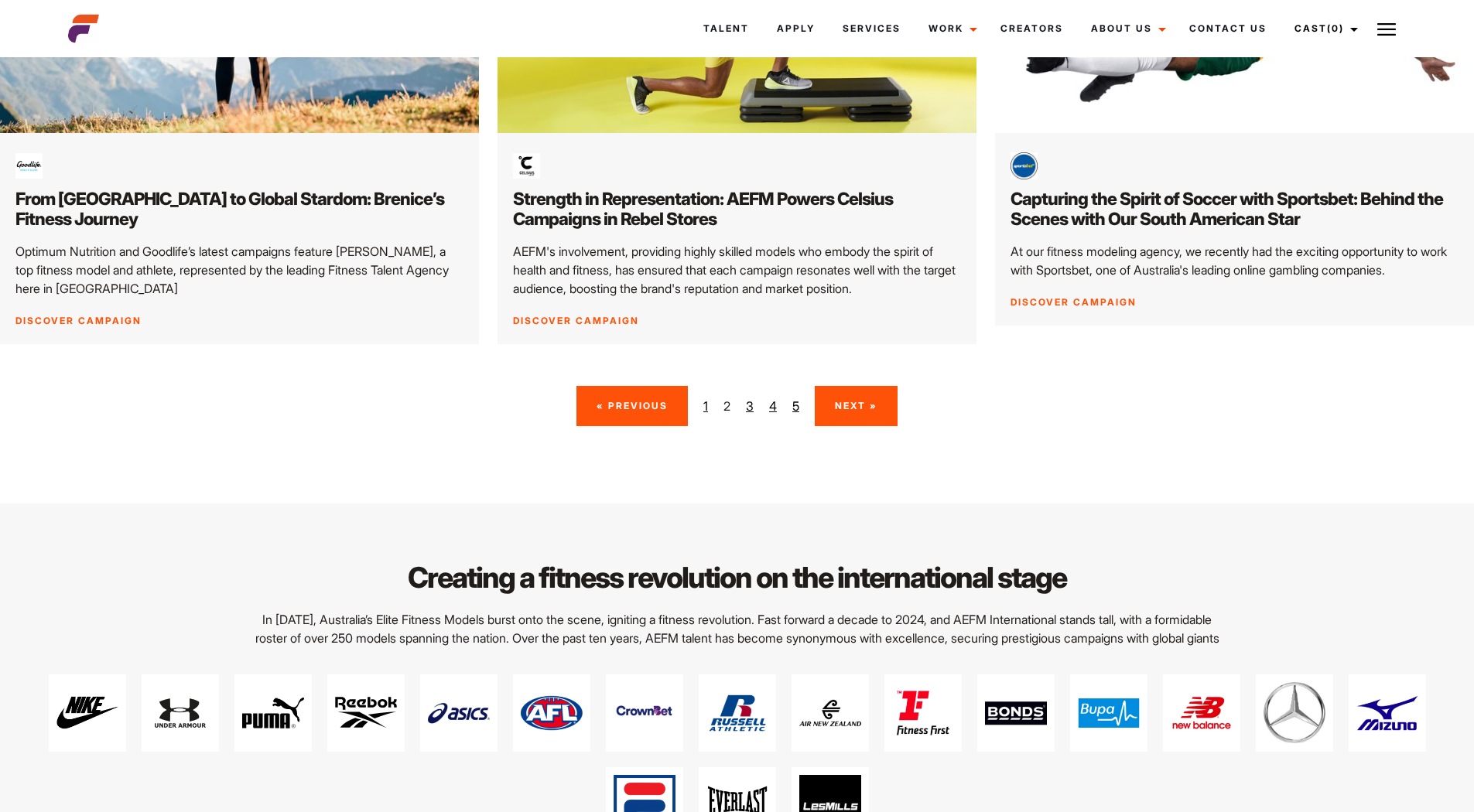
click at [848, 386] on link "Next »" at bounding box center [856, 405] width 83 height 40
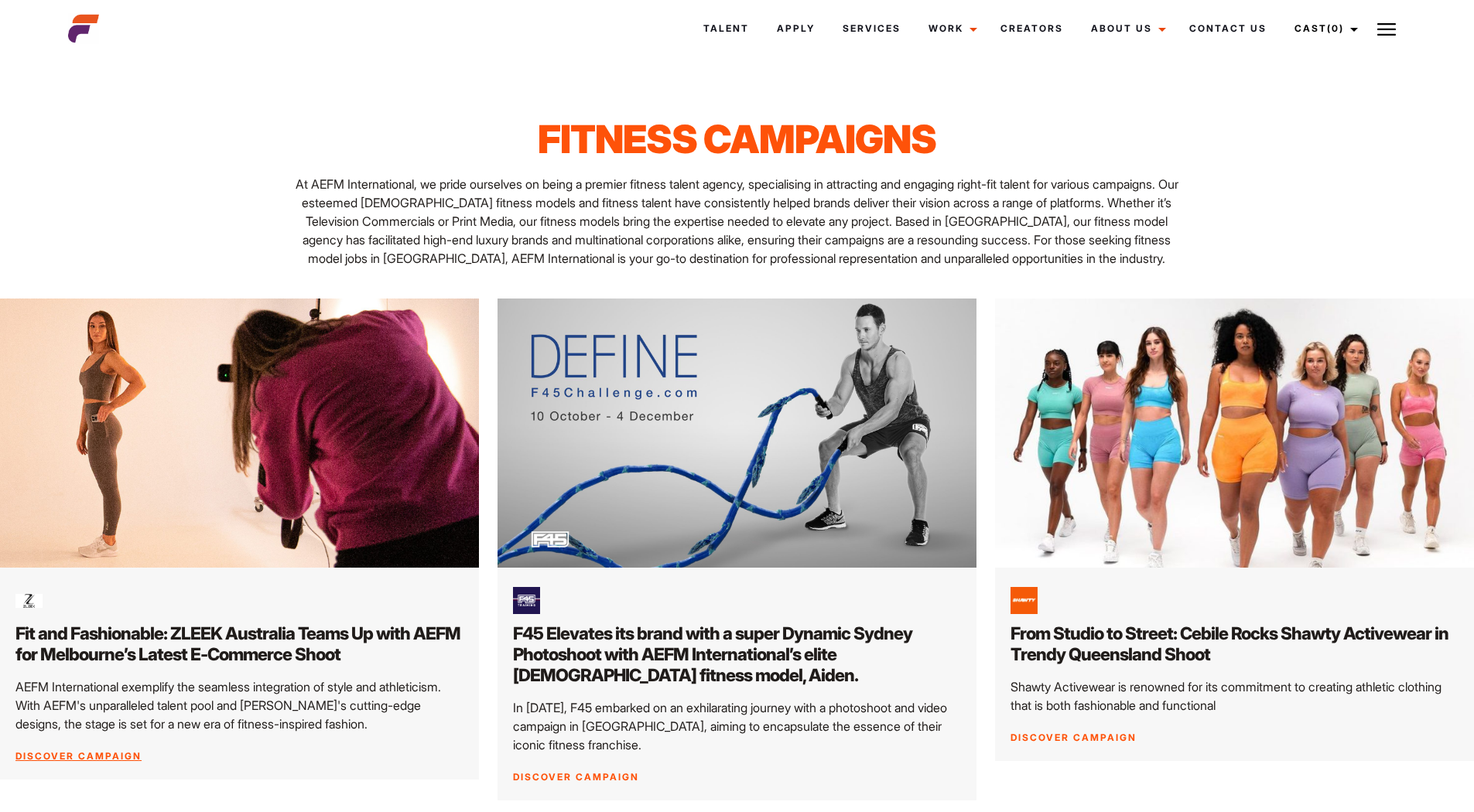
click at [157, 405] on img at bounding box center [240, 432] width 503 height 283
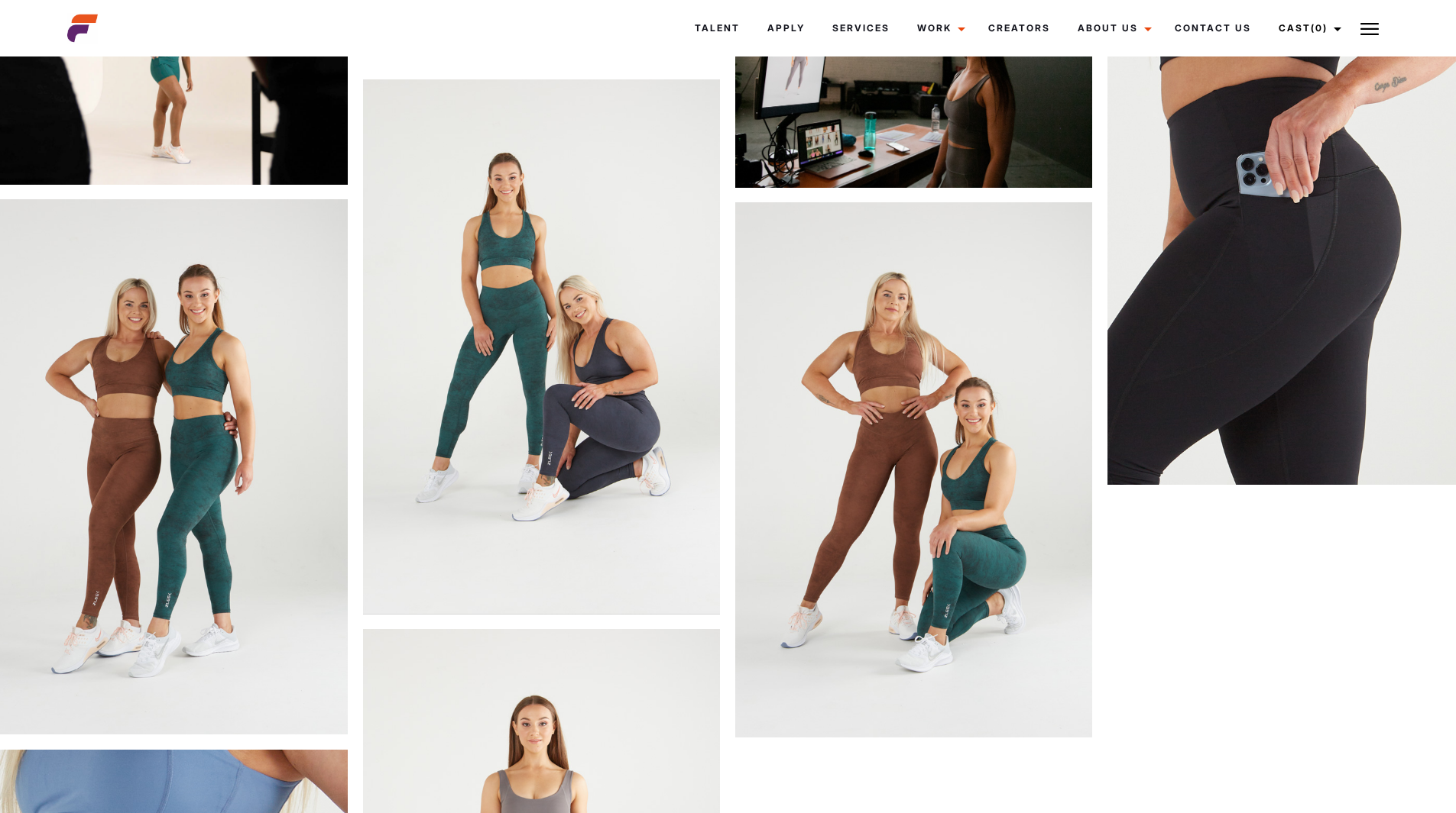
scroll to position [1826, 0]
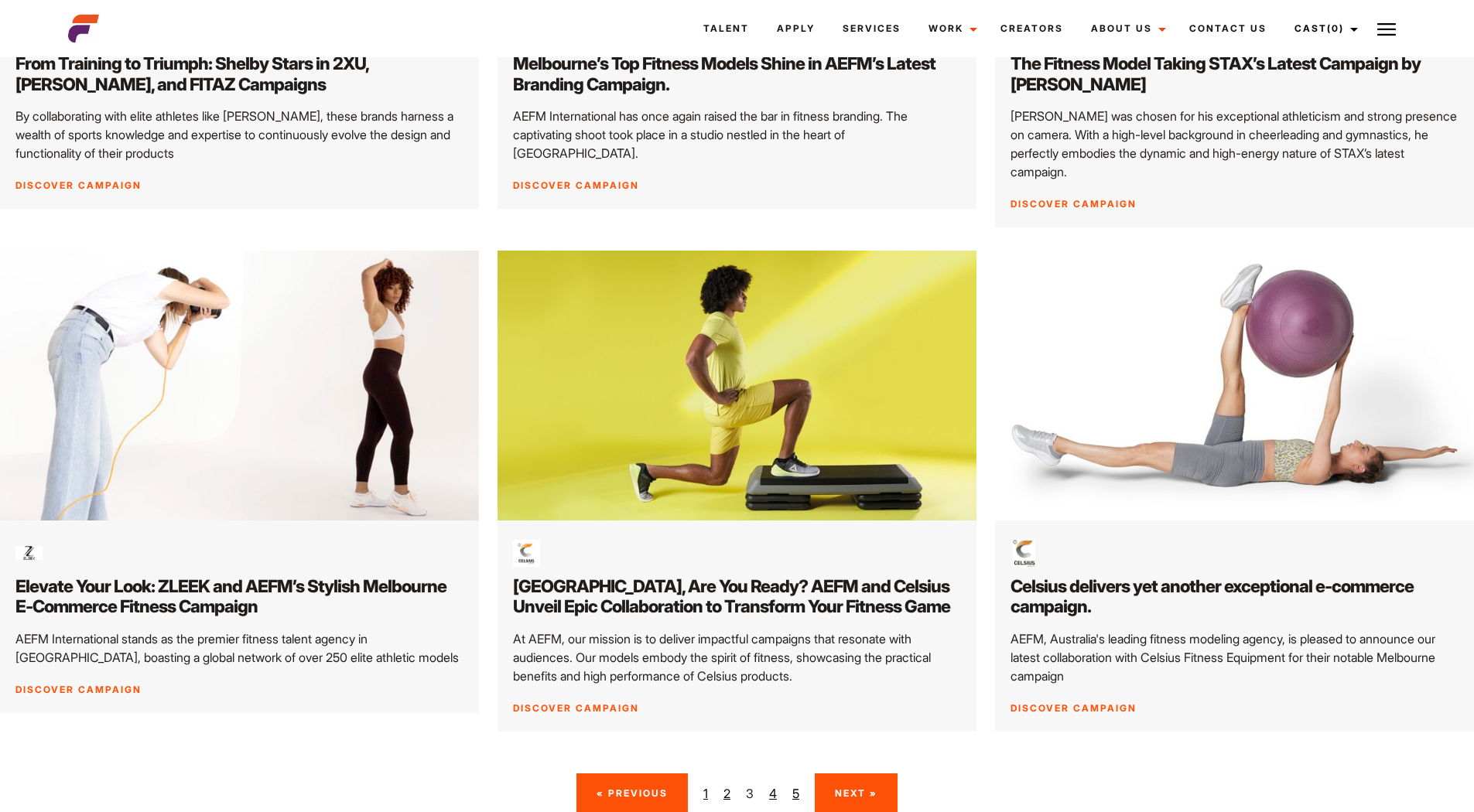
scroll to position [2398, 0]
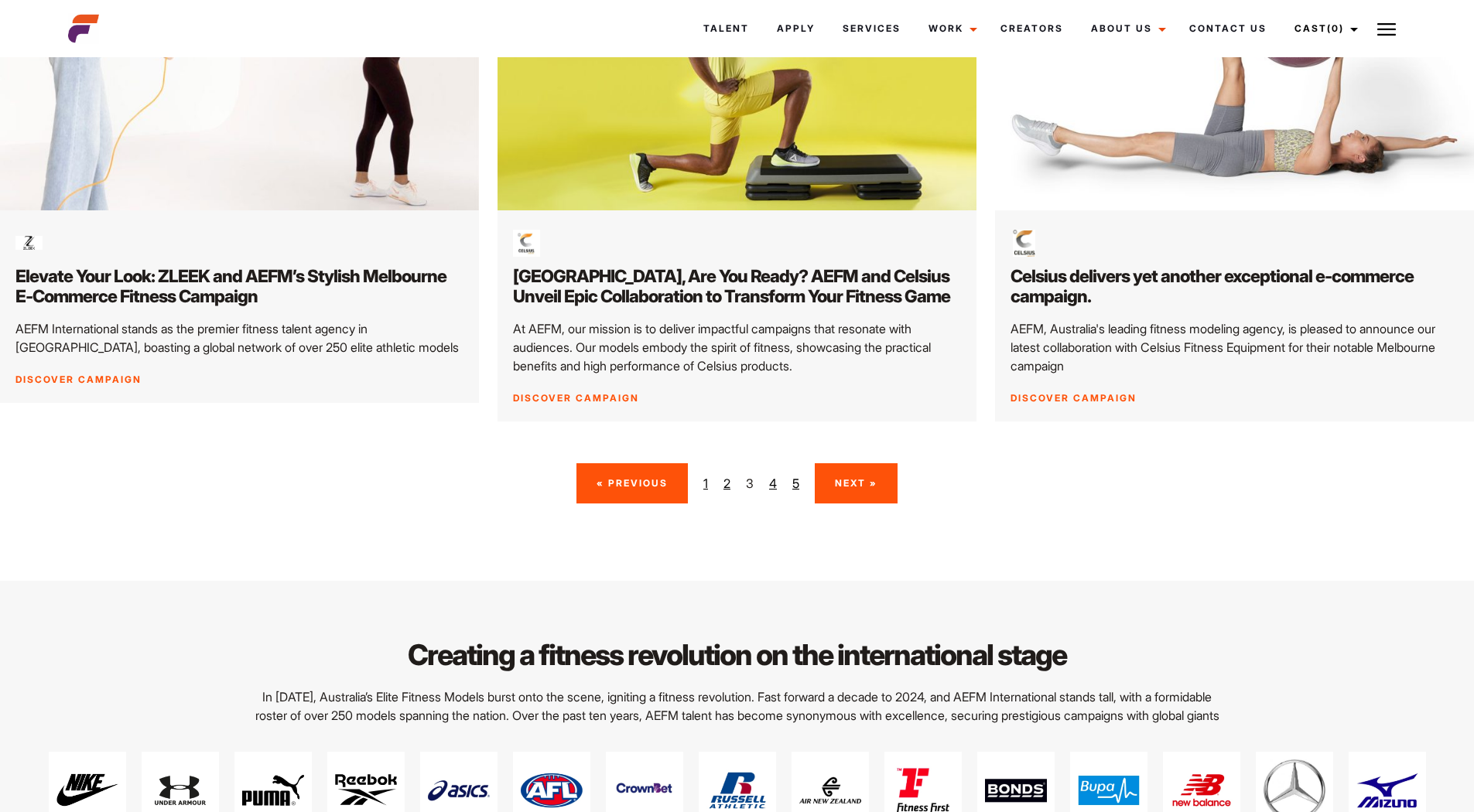
click at [850, 463] on link "Next »" at bounding box center [856, 483] width 83 height 40
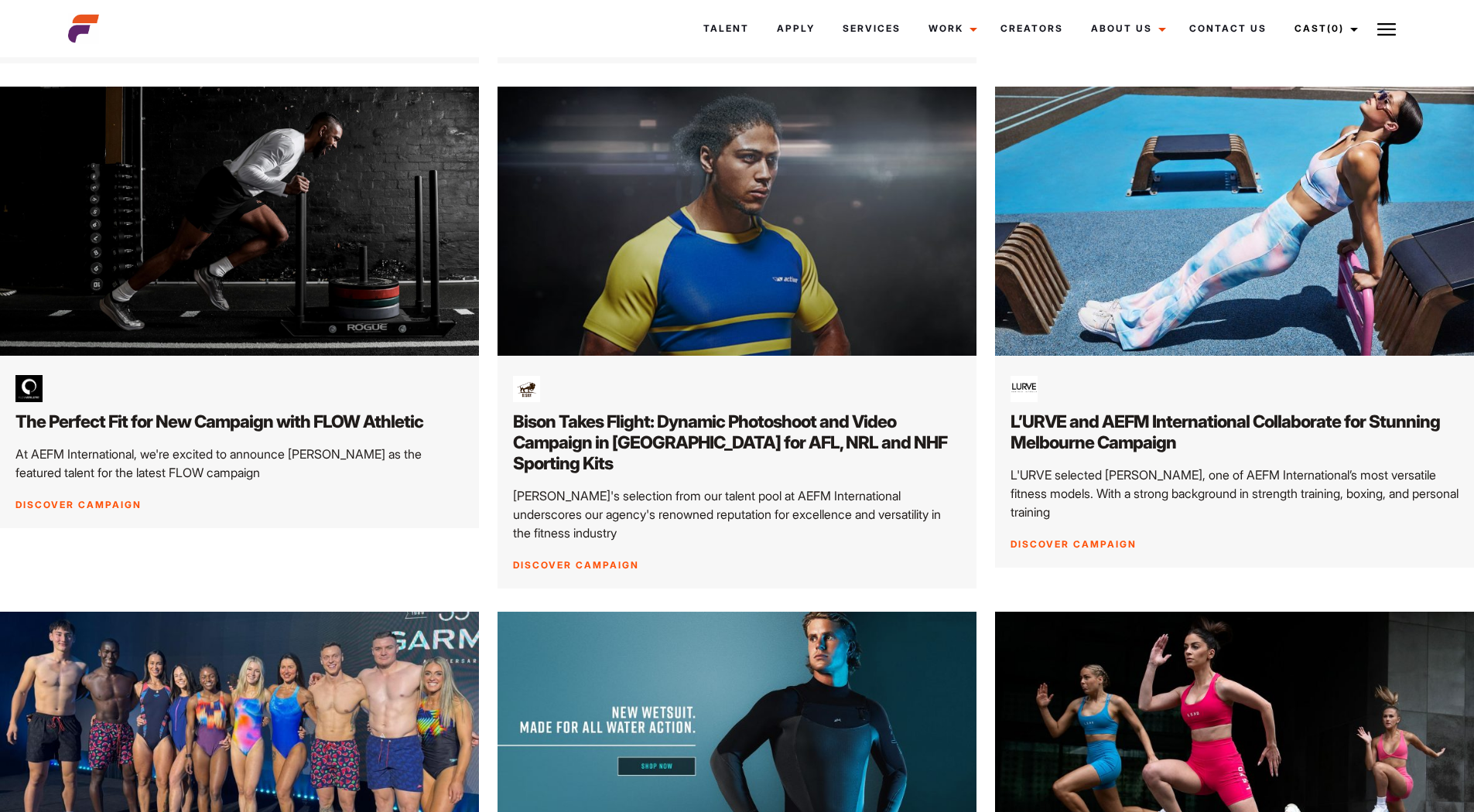
scroll to position [619, 0]
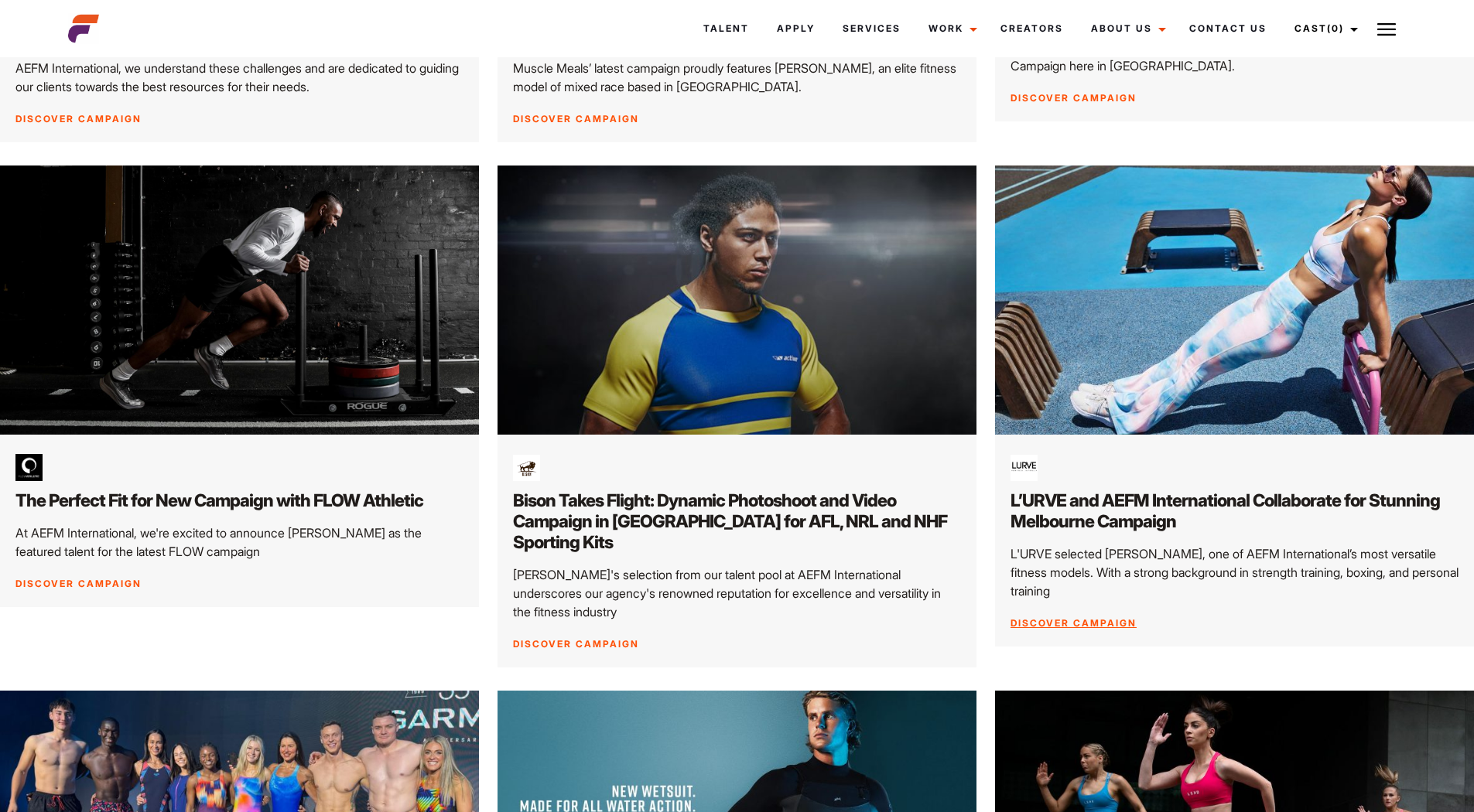
click at [1258, 279] on img at bounding box center [1234, 300] width 503 height 283
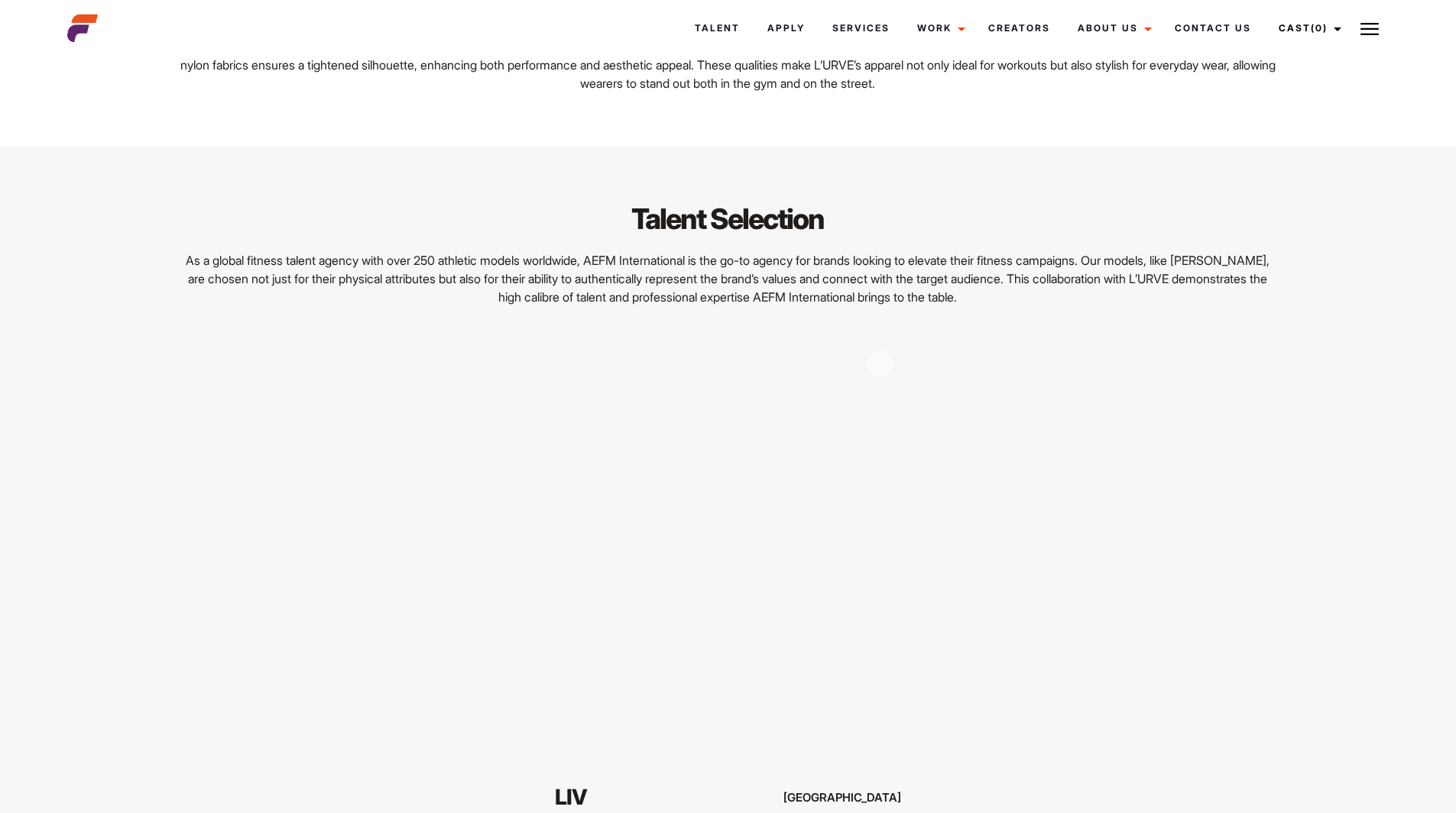
scroll to position [2444, 0]
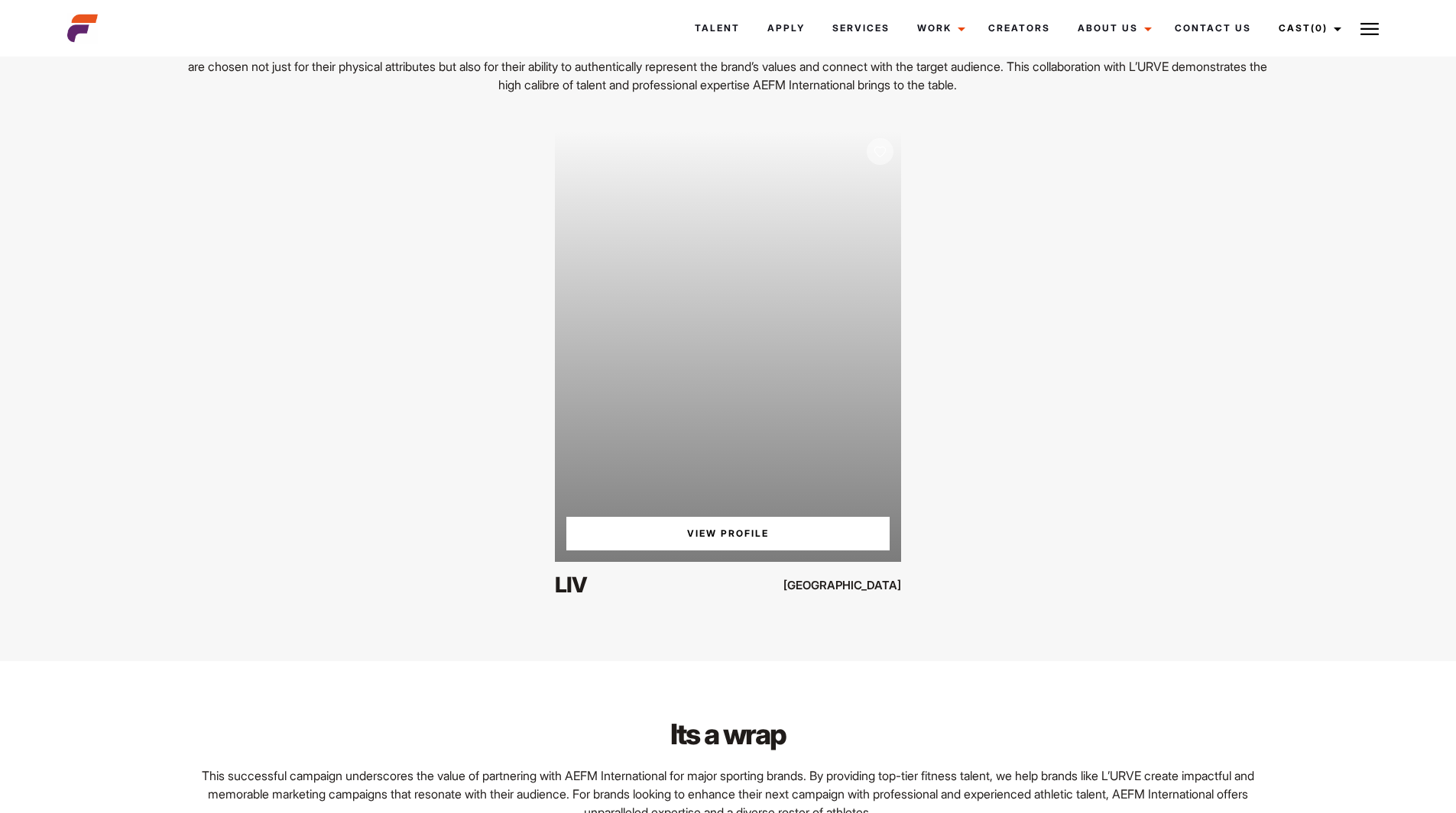
click at [743, 417] on div "Your browser does not support the video tag. View Profile" at bounding box center [727, 346] width 345 height 431
click at [695, 527] on link "View Profile" at bounding box center [727, 533] width 323 height 34
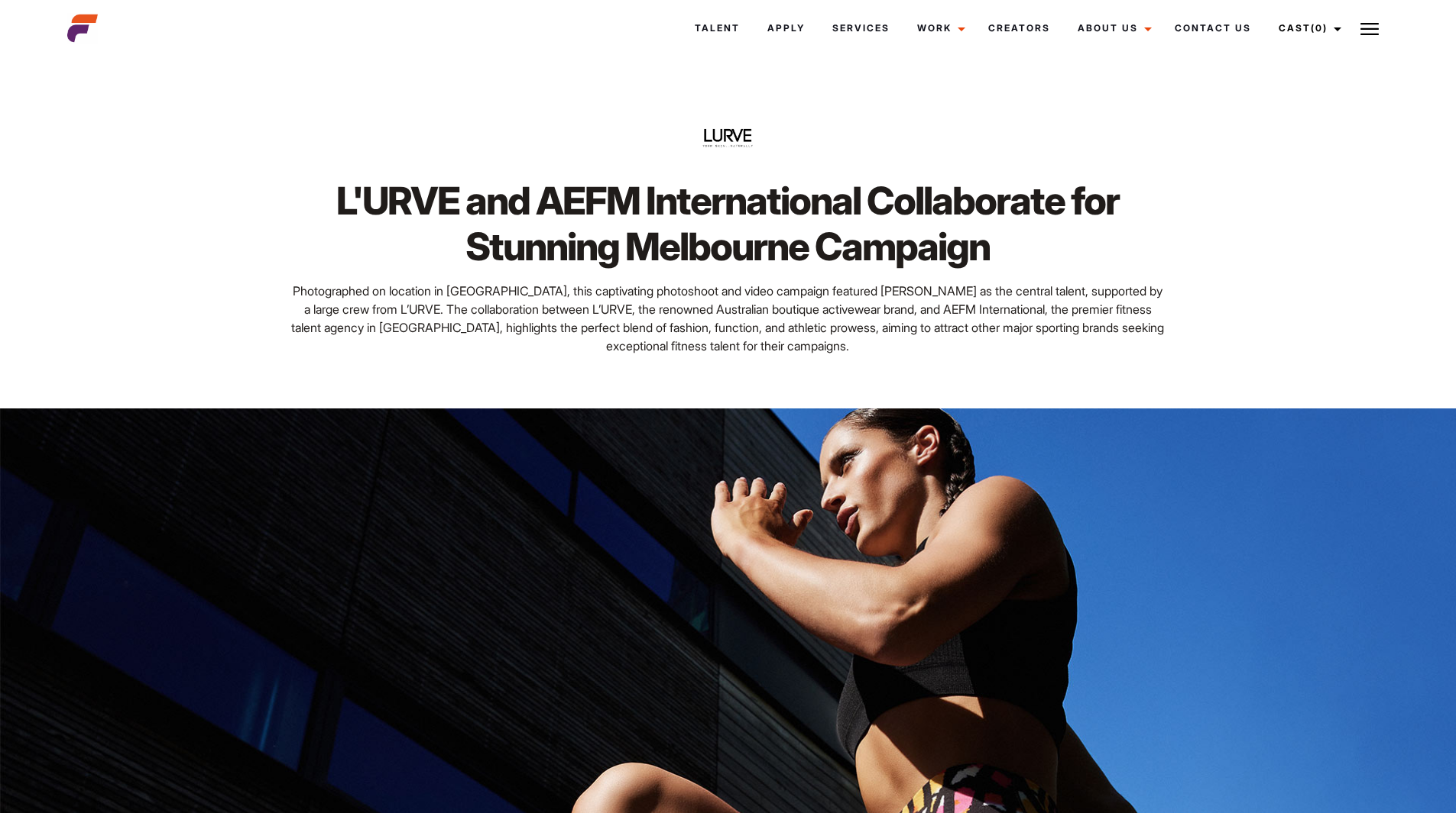
scroll to position [1980, 0]
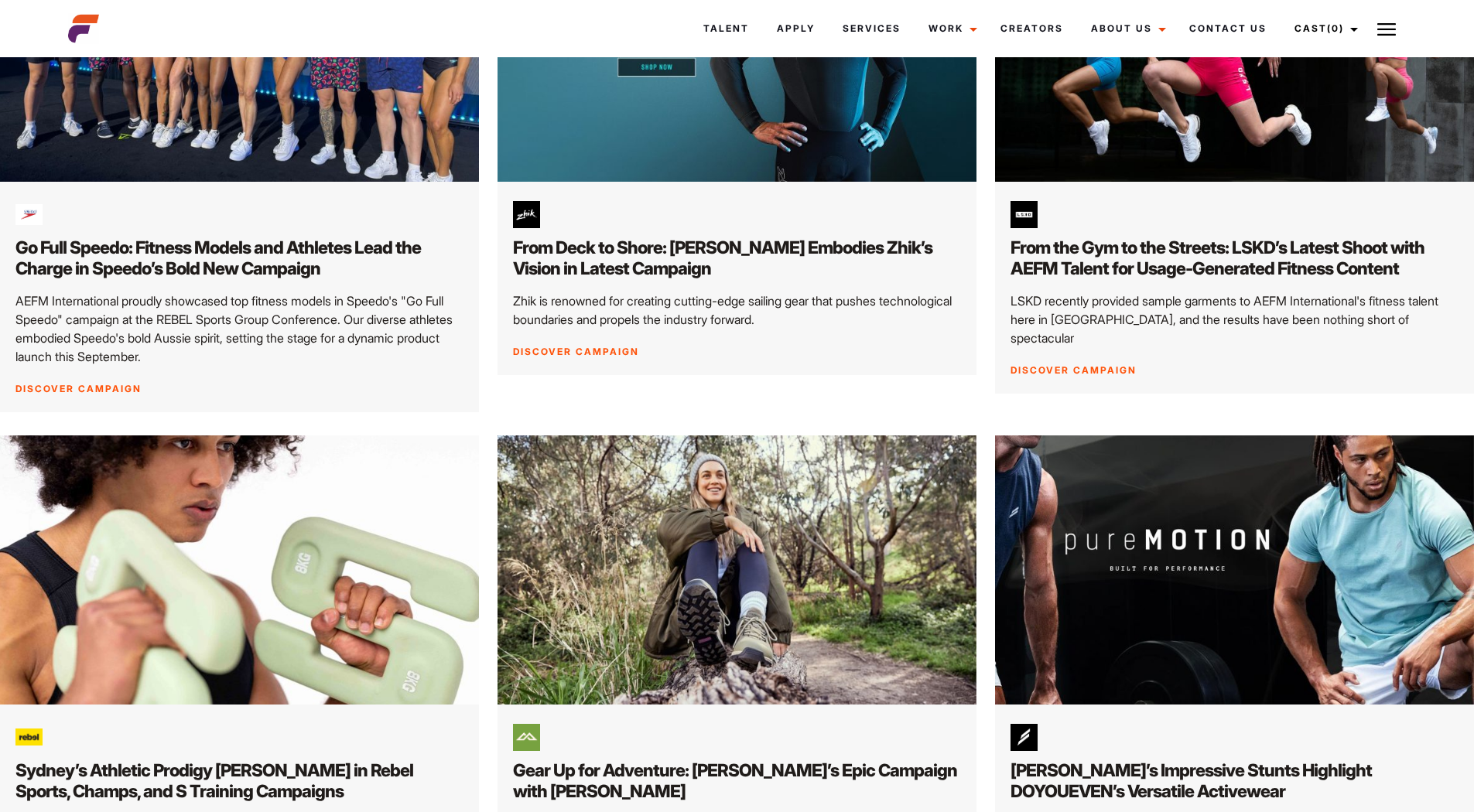
scroll to position [1237, 0]
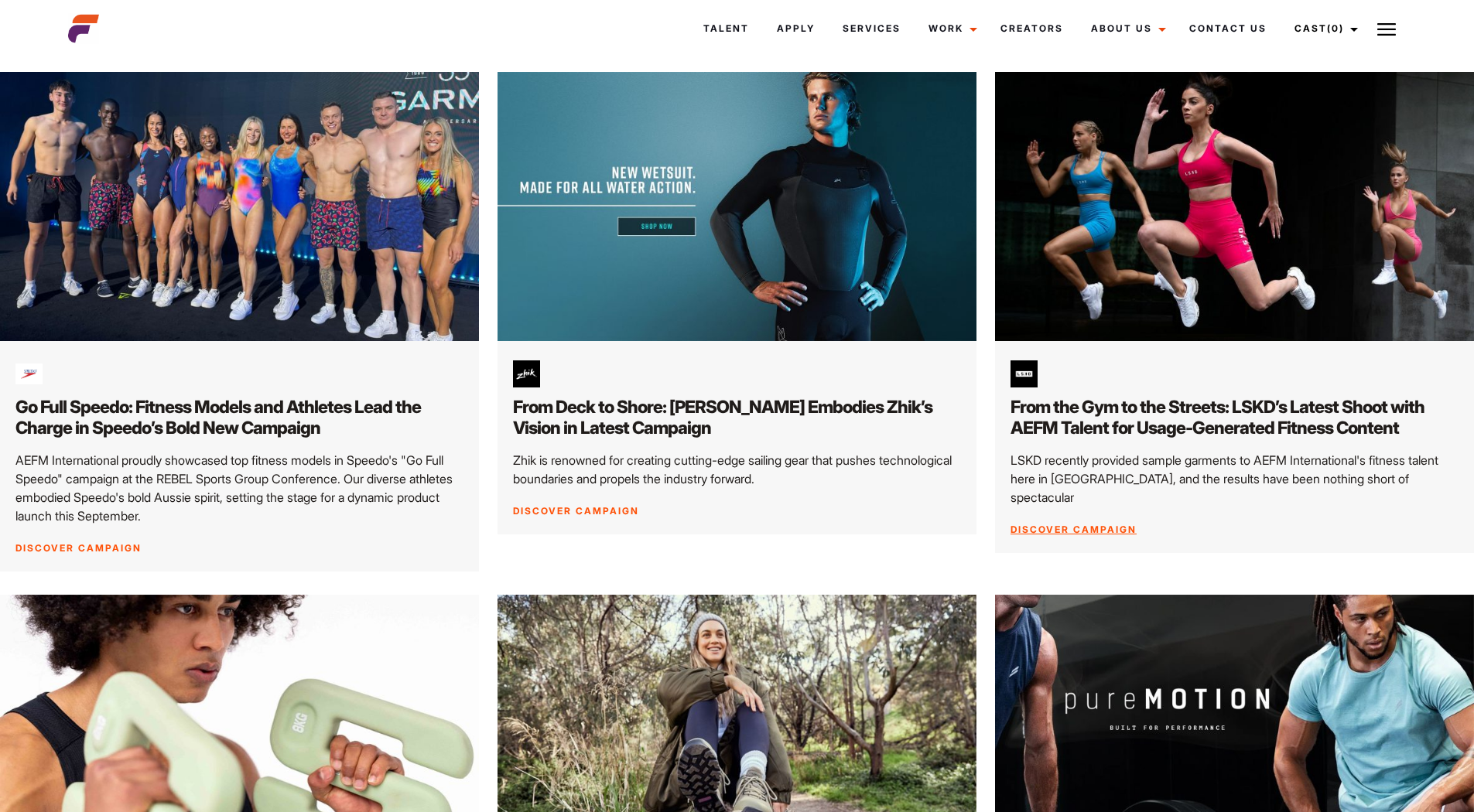
click at [1174, 147] on img at bounding box center [1234, 207] width 503 height 283
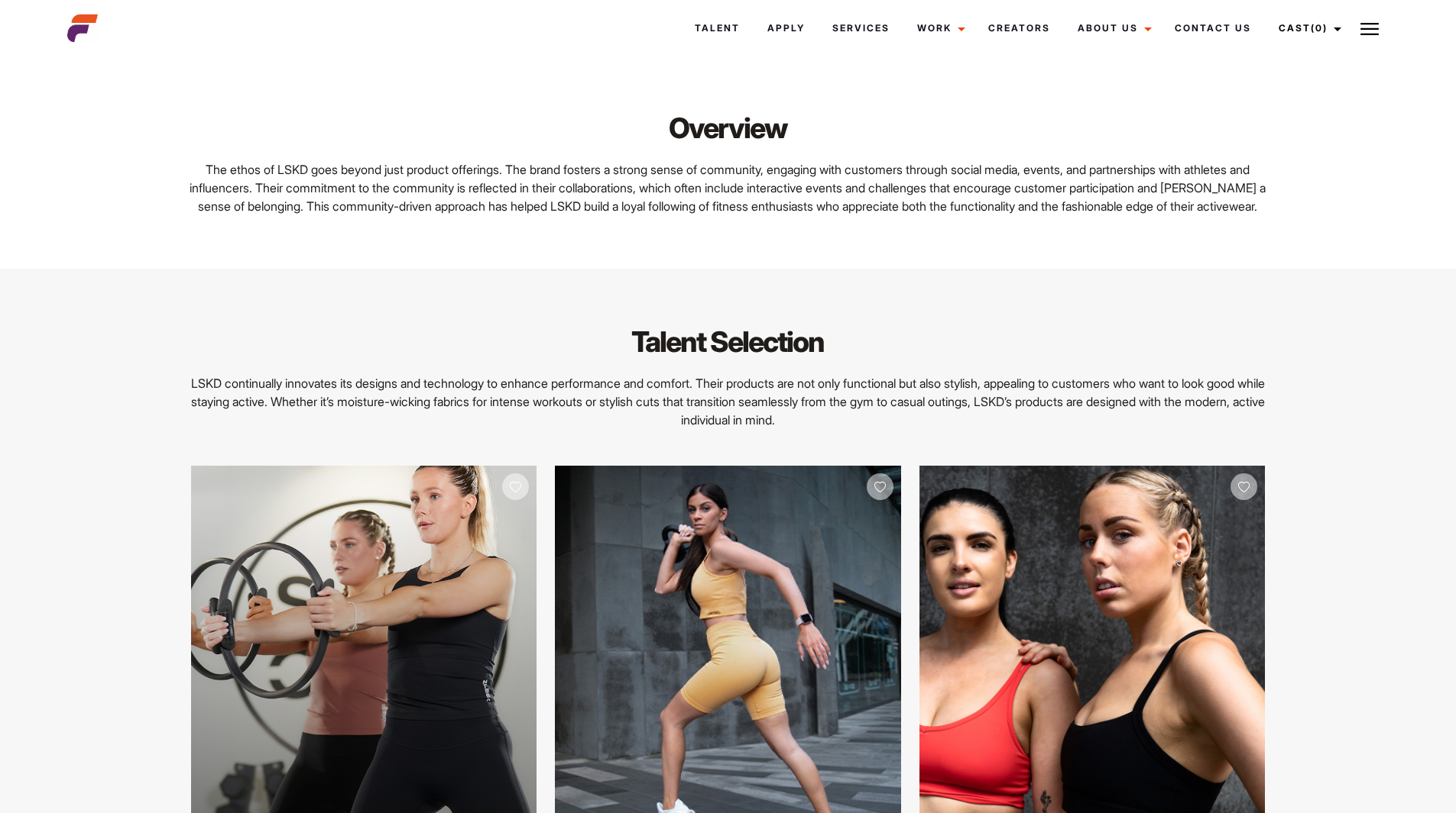
scroll to position [2673, 0]
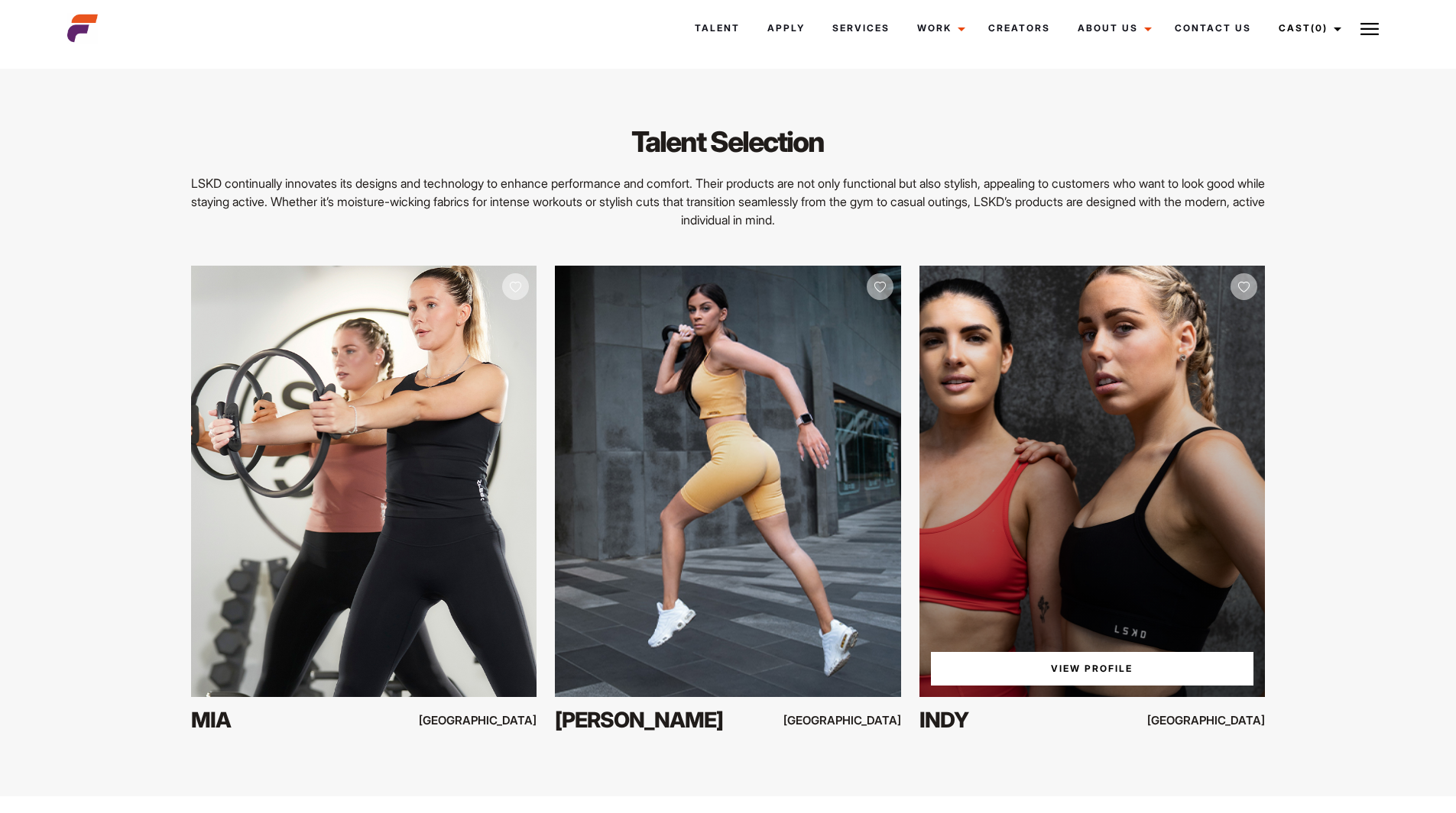
click at [1133, 426] on div "View Profile" at bounding box center [1092, 481] width 345 height 431
click at [1066, 667] on link "View Profile" at bounding box center [1092, 668] width 323 height 34
click at [1079, 668] on link "View Profile" at bounding box center [1092, 668] width 323 height 34
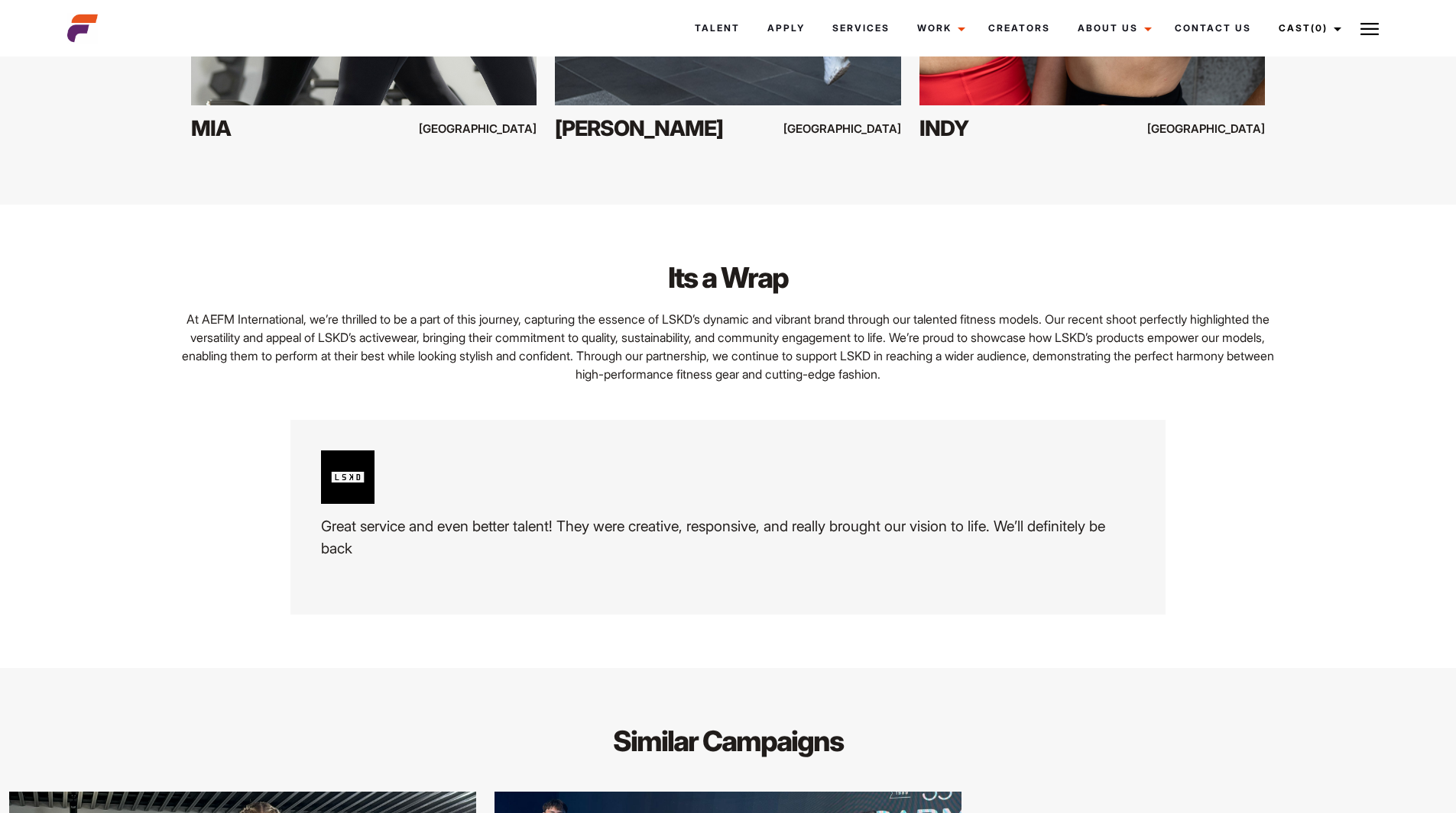
scroll to position [3055, 0]
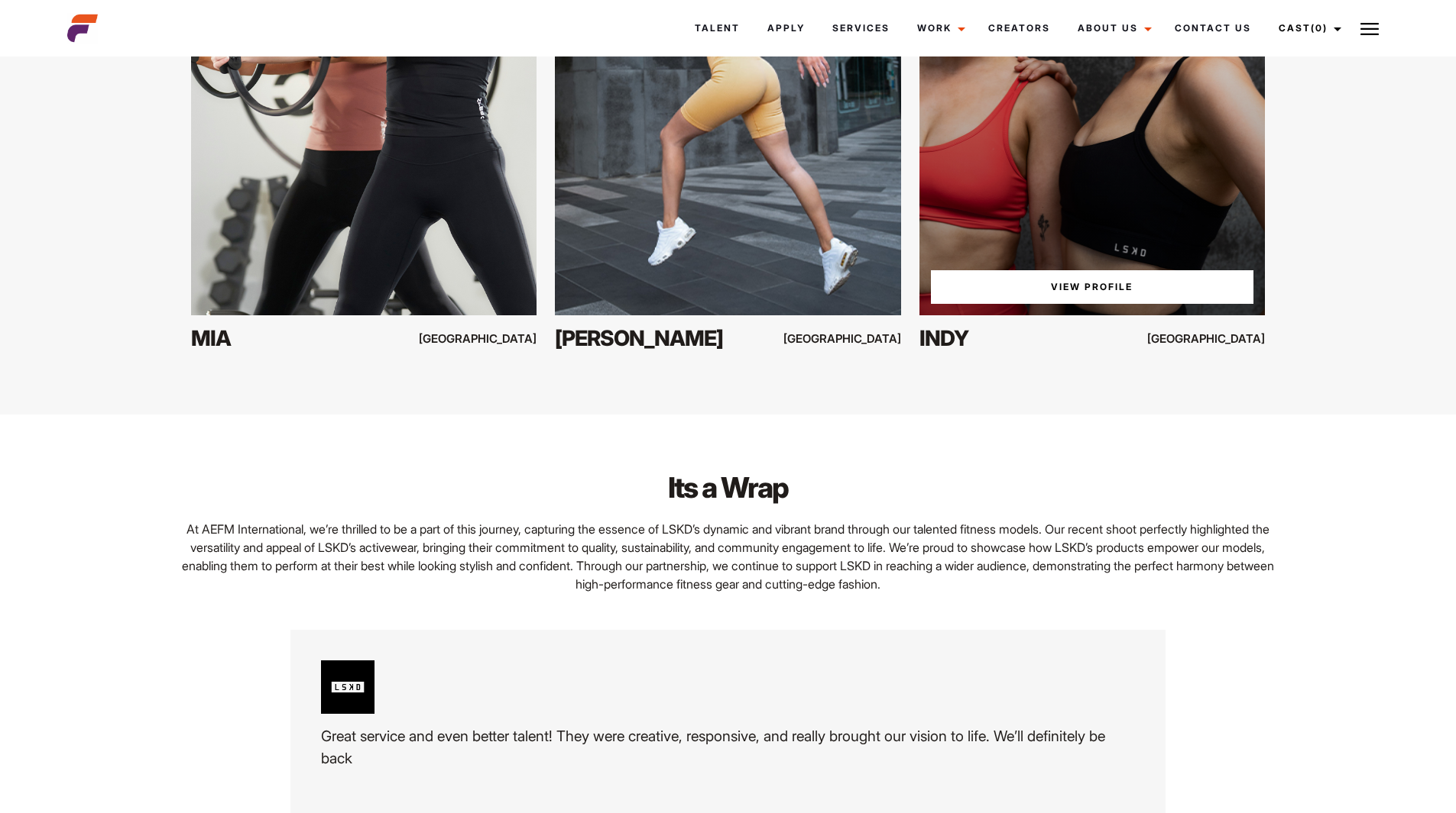
click at [1036, 220] on div "View Profile" at bounding box center [1092, 99] width 345 height 431
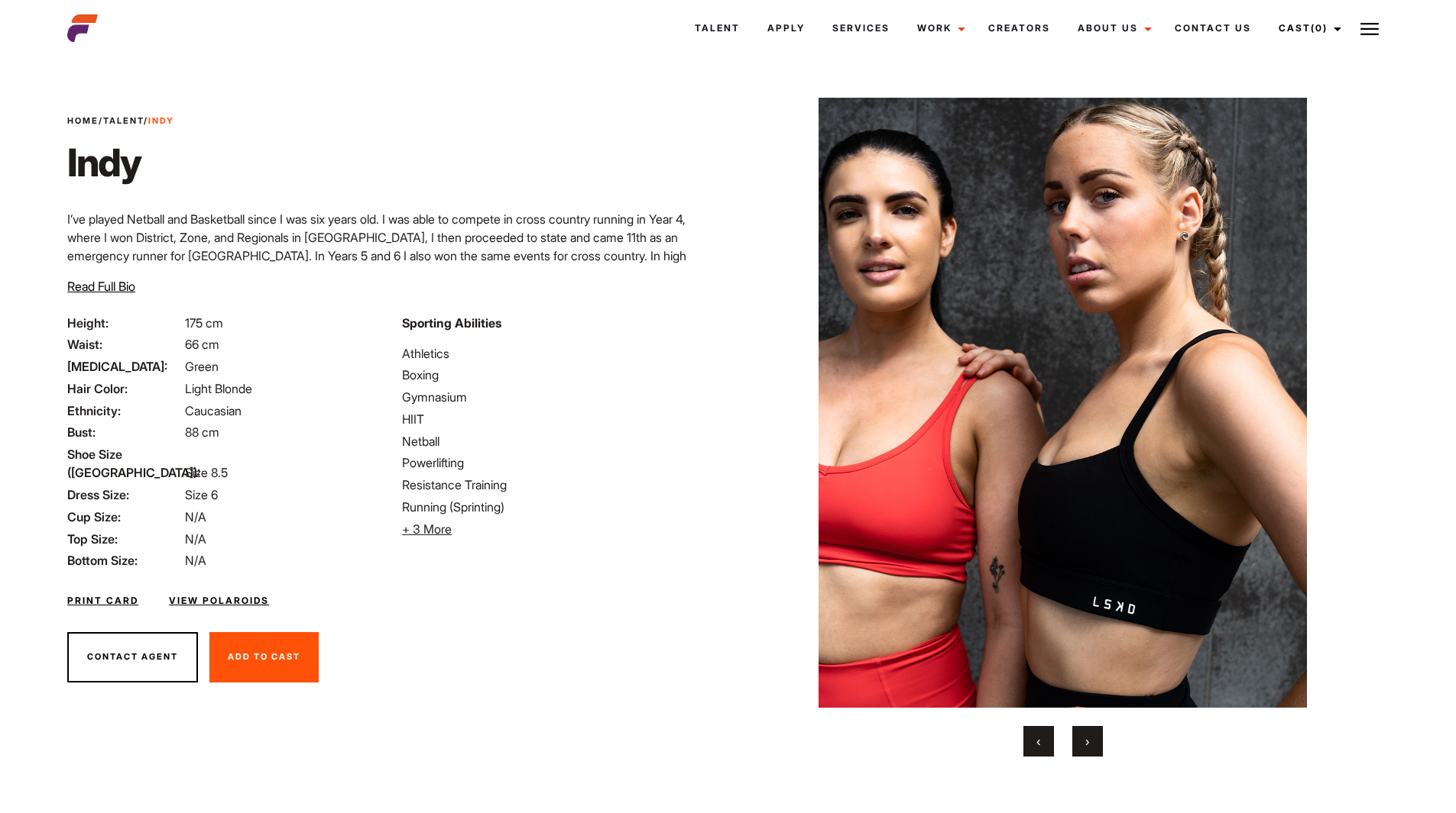
drag, startPoint x: 172, startPoint y: 620, endPoint x: 167, endPoint y: 627, distance: 8.6
click at [170, 633] on button "Contact Agent" at bounding box center [133, 658] width 131 height 51
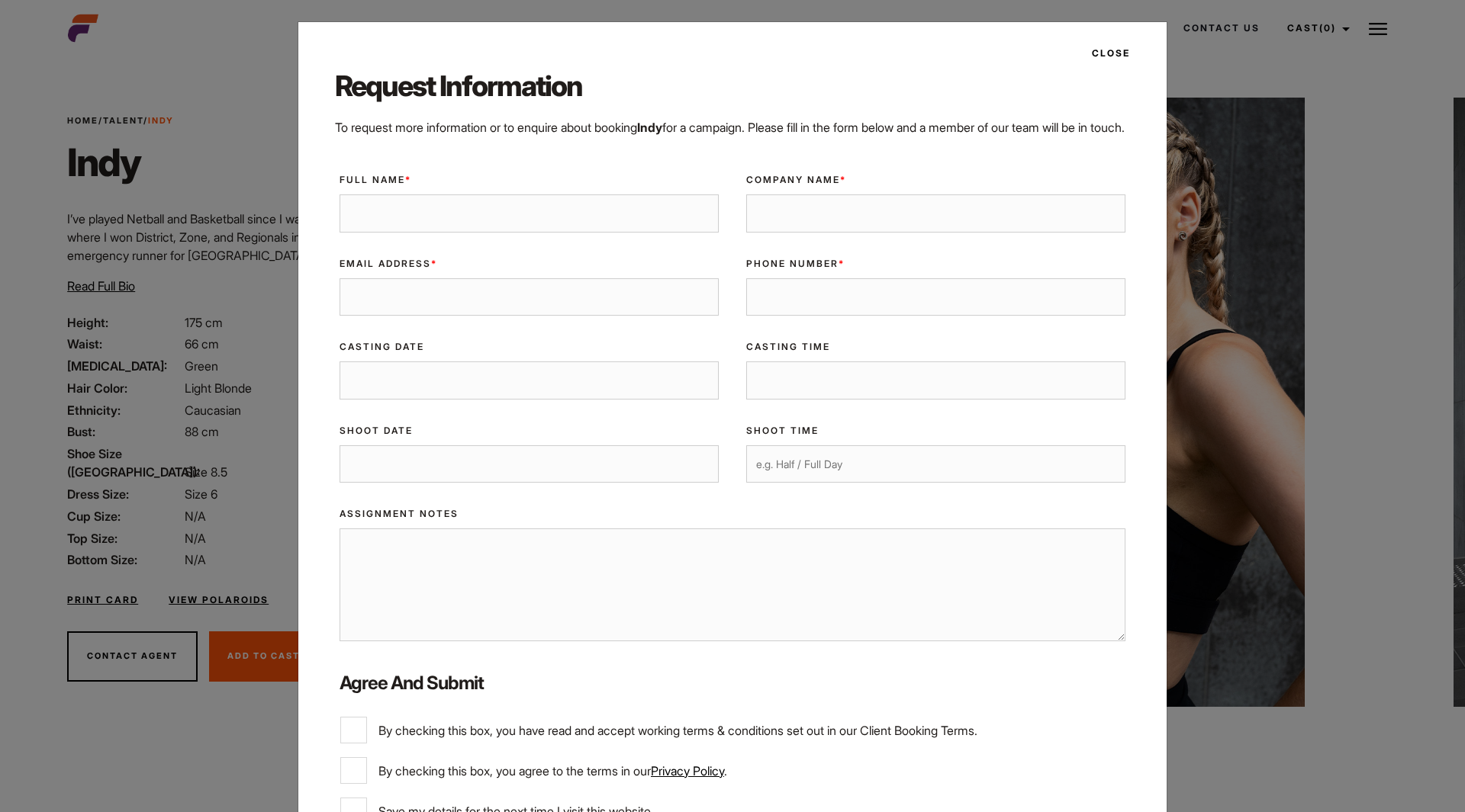
click at [1107, 50] on button "Close" at bounding box center [1106, 53] width 47 height 26
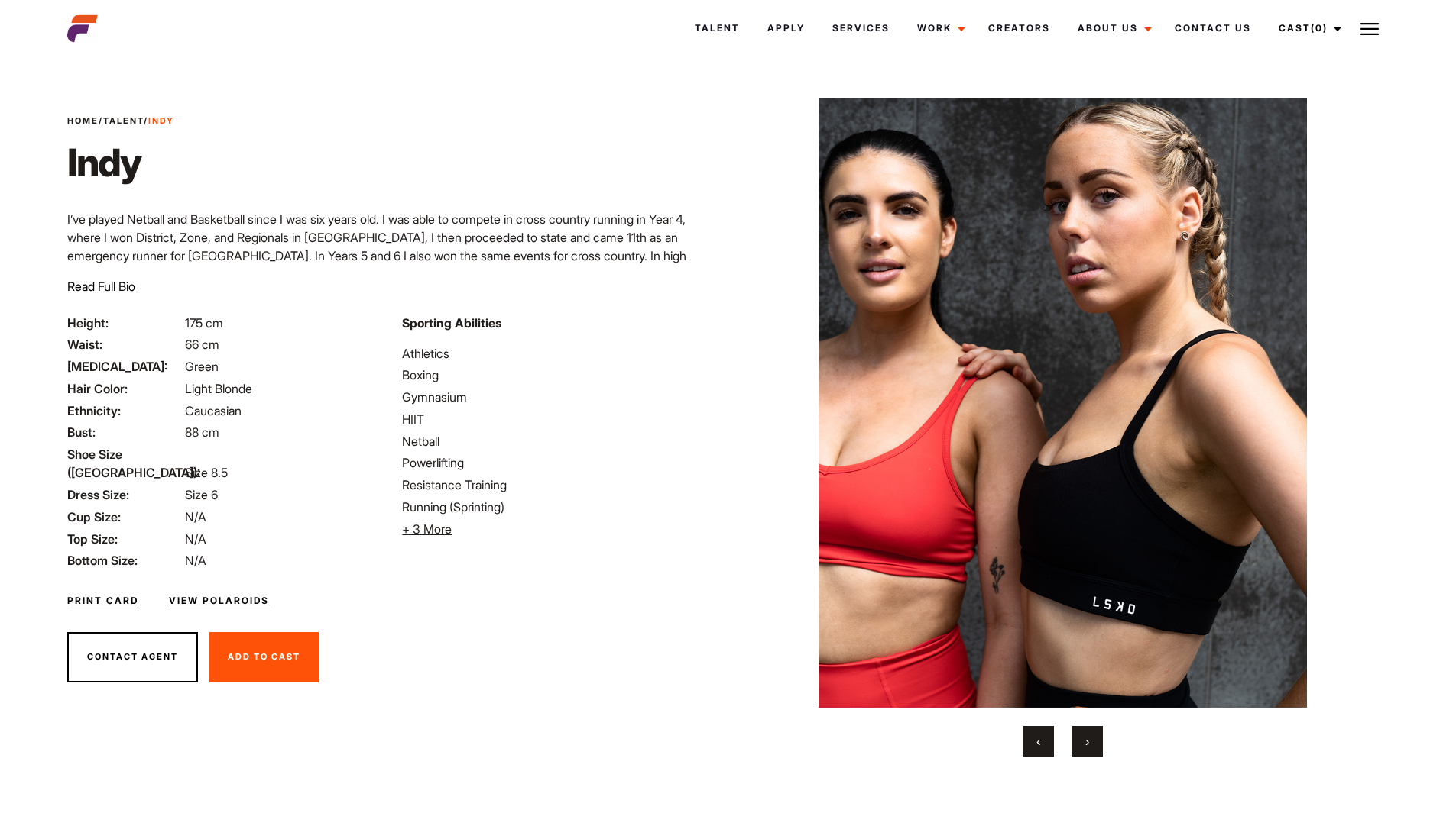
click at [122, 290] on span "Read Full Bio" at bounding box center [101, 287] width 68 height 16
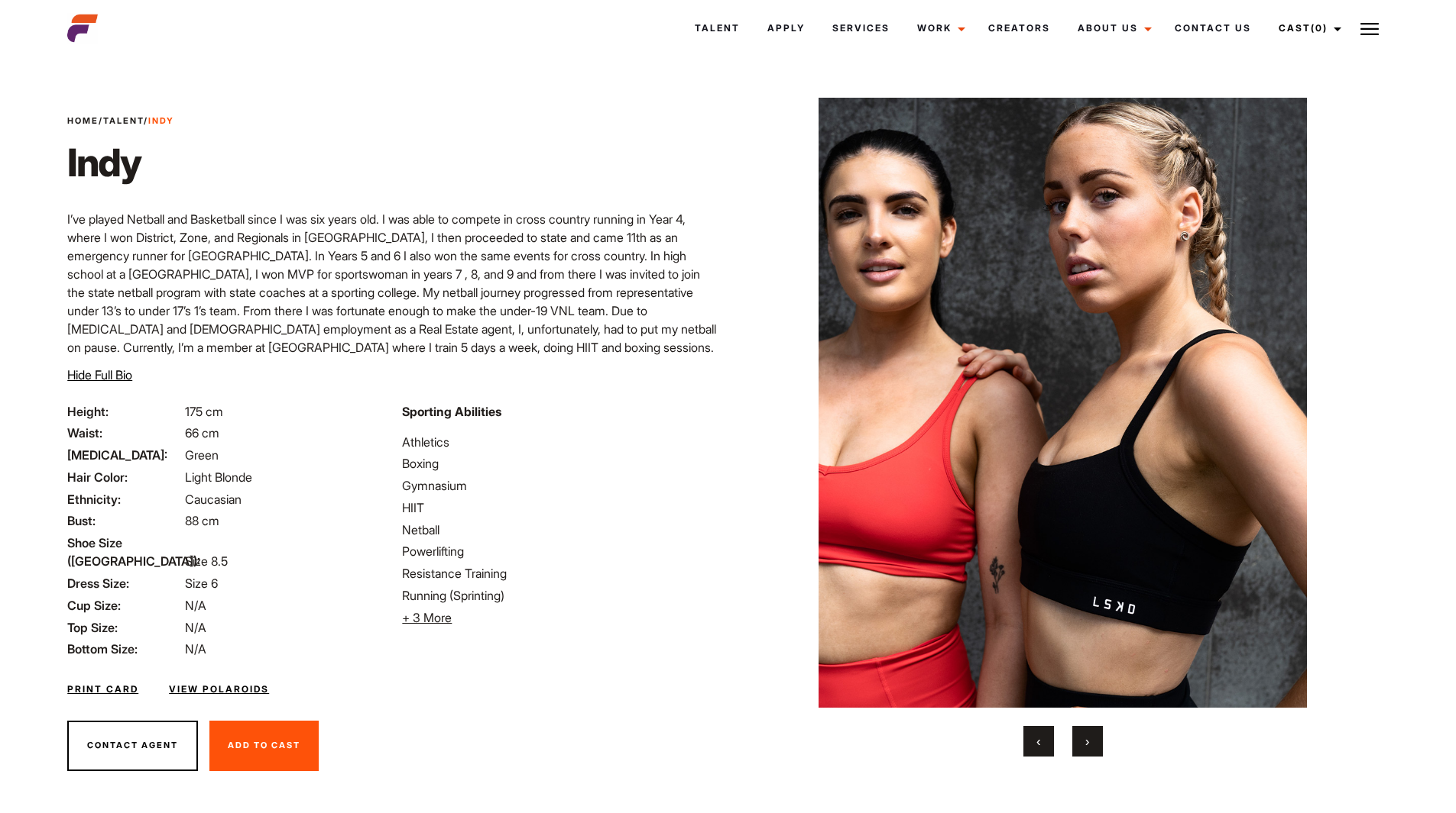
click at [1085, 747] on span "›" at bounding box center [1087, 742] width 3 height 16
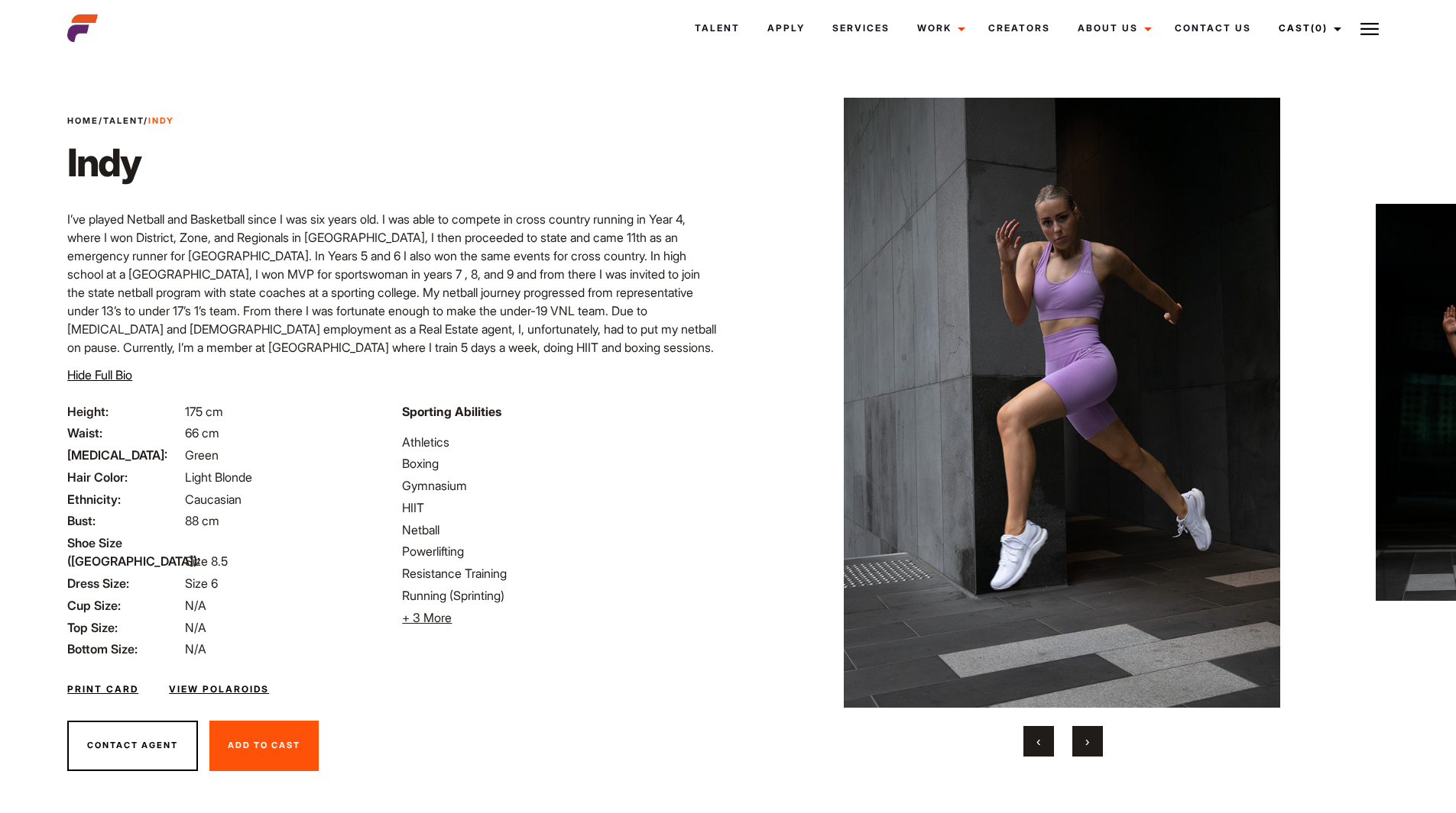
click at [1076, 742] on button "›" at bounding box center [1087, 742] width 31 height 30
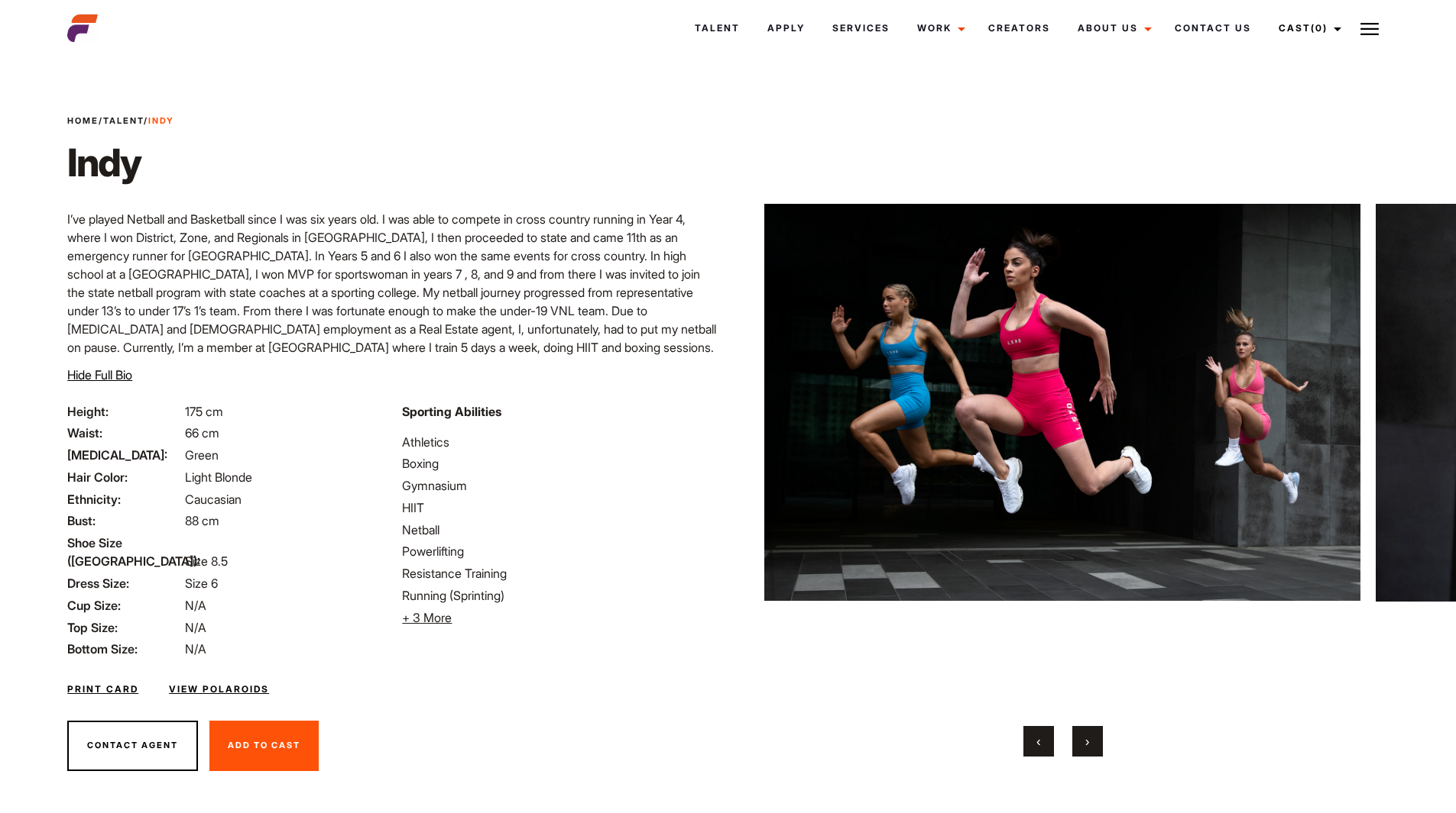
click at [1076, 742] on button "›" at bounding box center [1087, 742] width 31 height 30
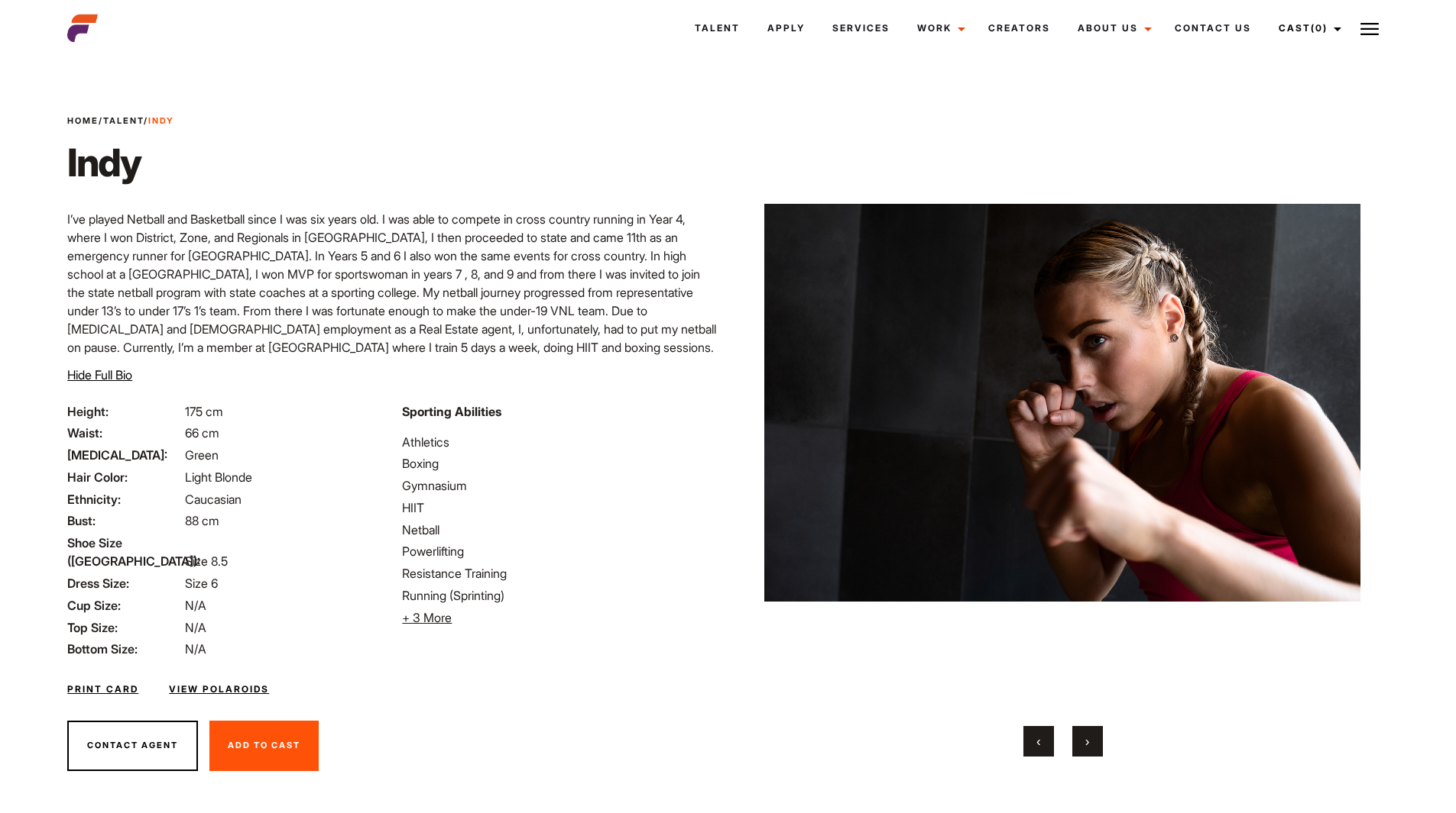
click at [1076, 742] on button "›" at bounding box center [1087, 742] width 31 height 30
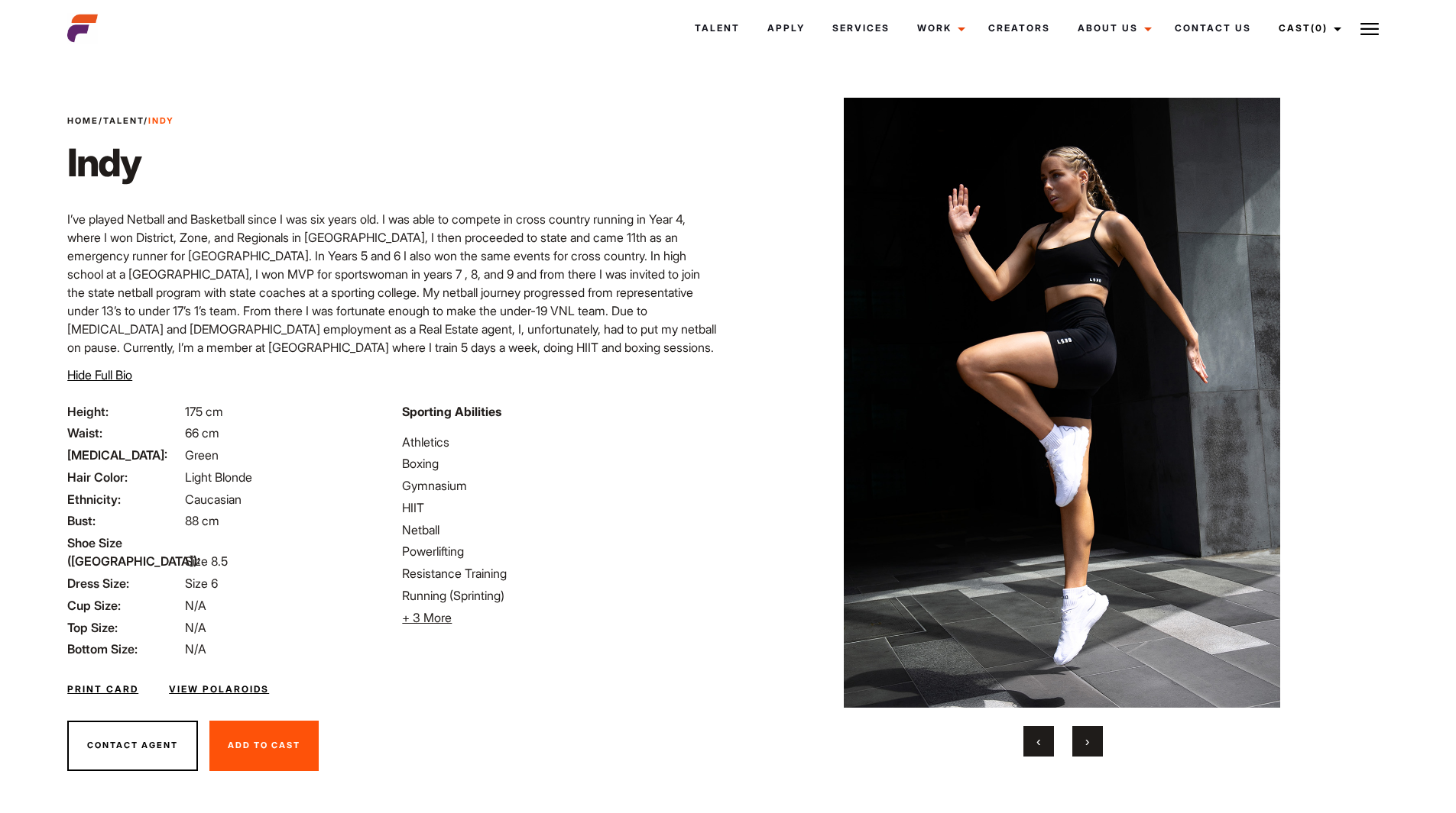
click at [211, 683] on link "View Polaroids" at bounding box center [219, 690] width 100 height 14
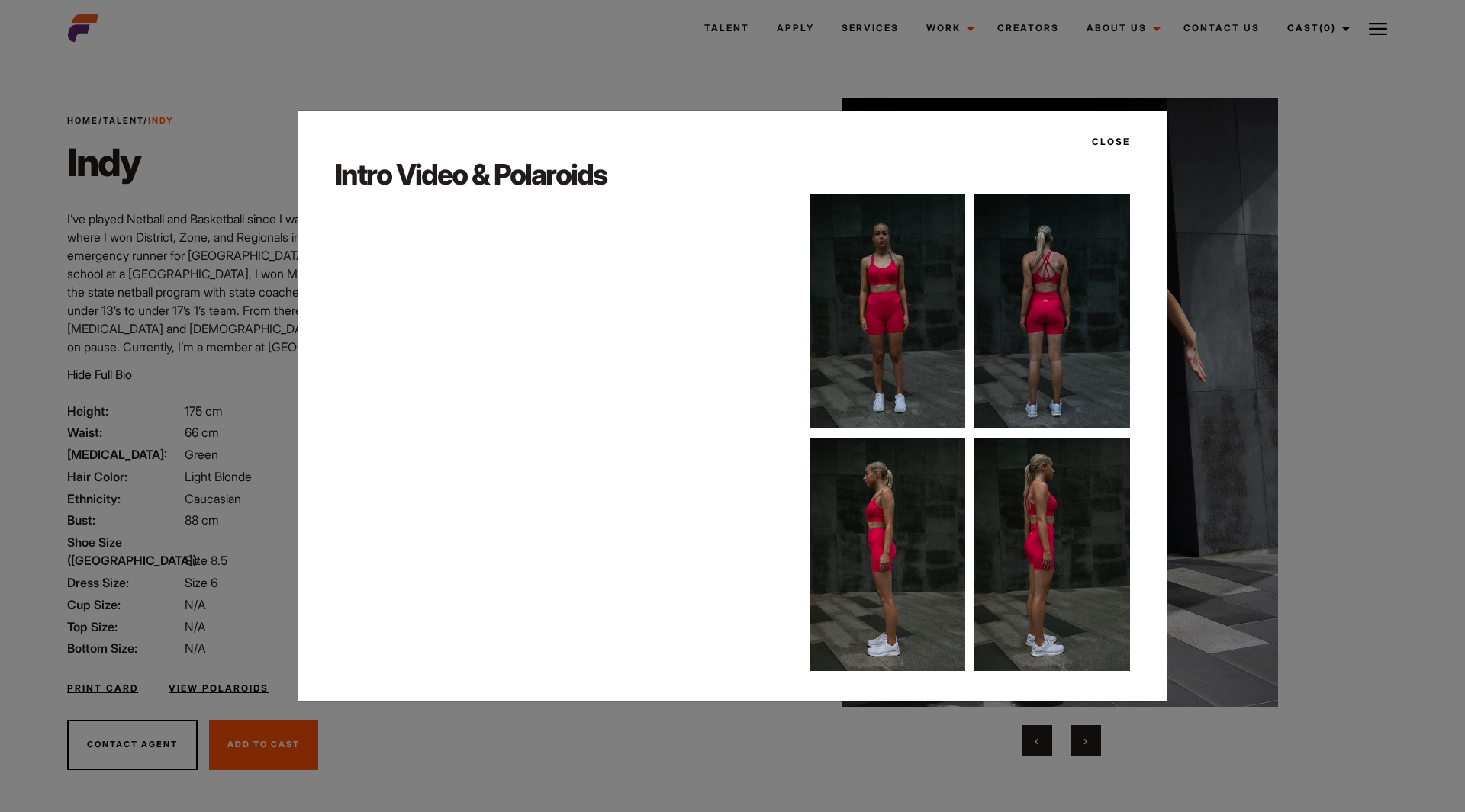
click at [897, 296] on img at bounding box center [887, 311] width 156 height 233
click at [1107, 139] on button "Close" at bounding box center [1106, 142] width 47 height 26
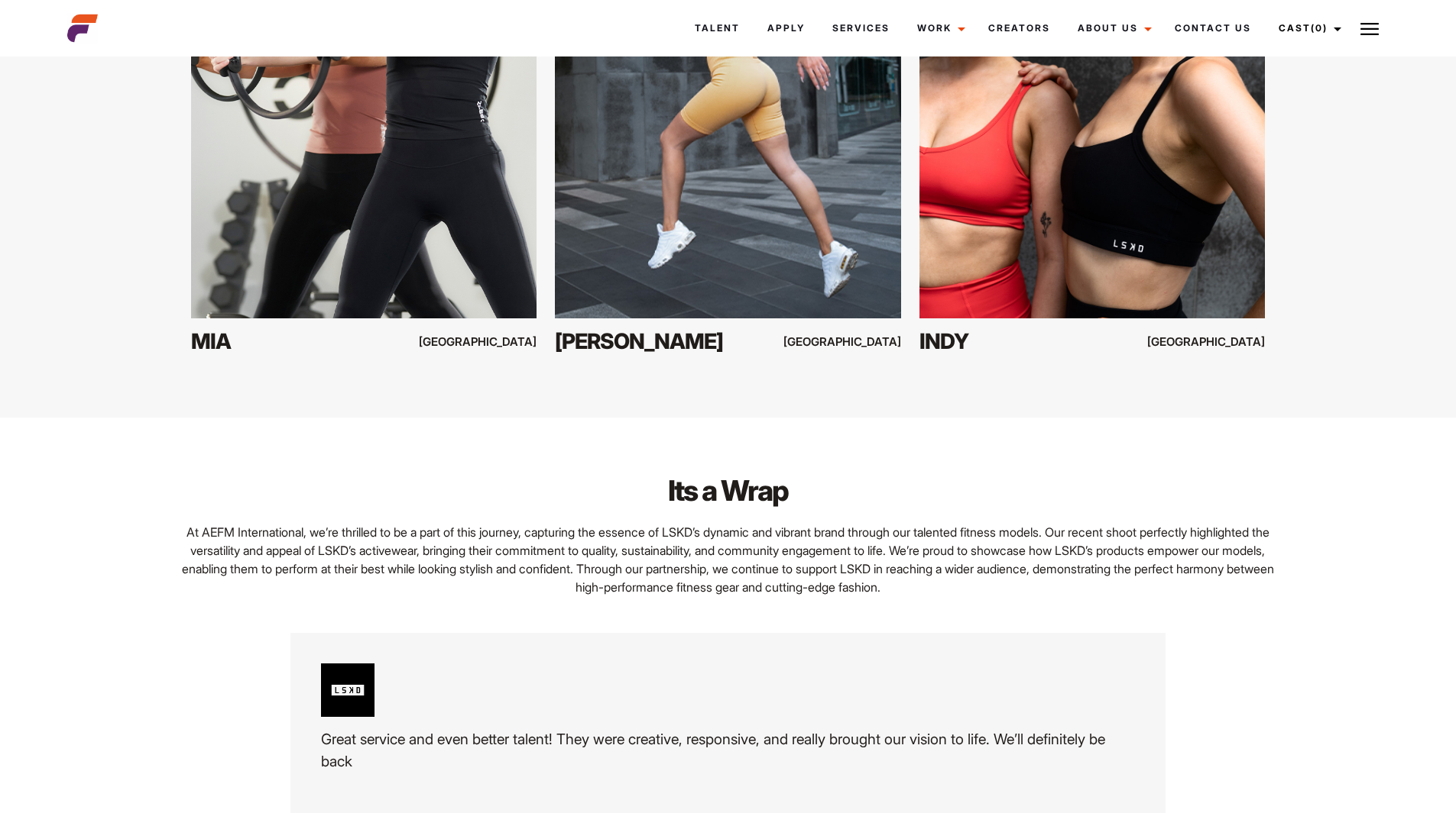
scroll to position [3055, 0]
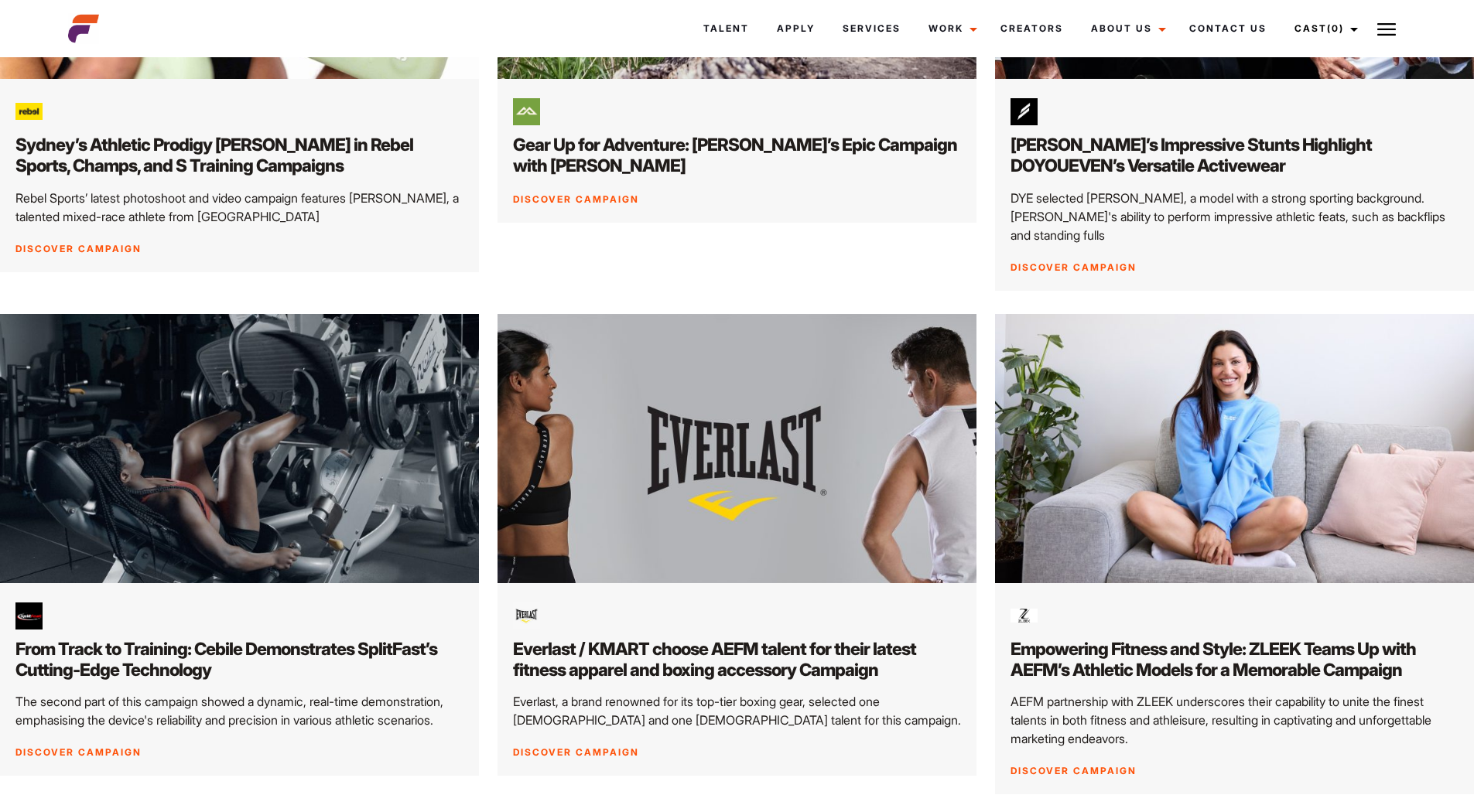
scroll to position [2244, 0]
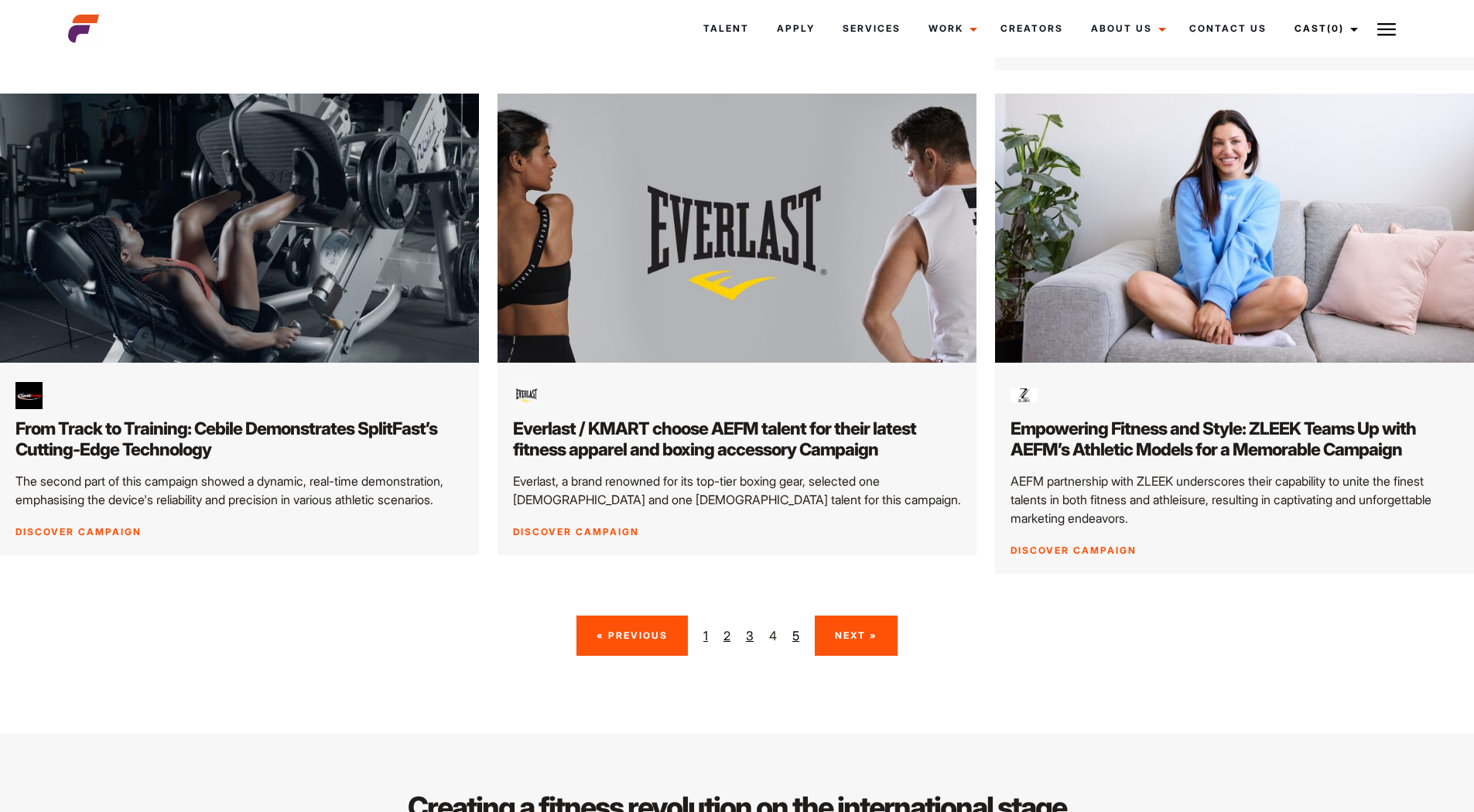
click at [860, 616] on link "Next »" at bounding box center [856, 635] width 83 height 40
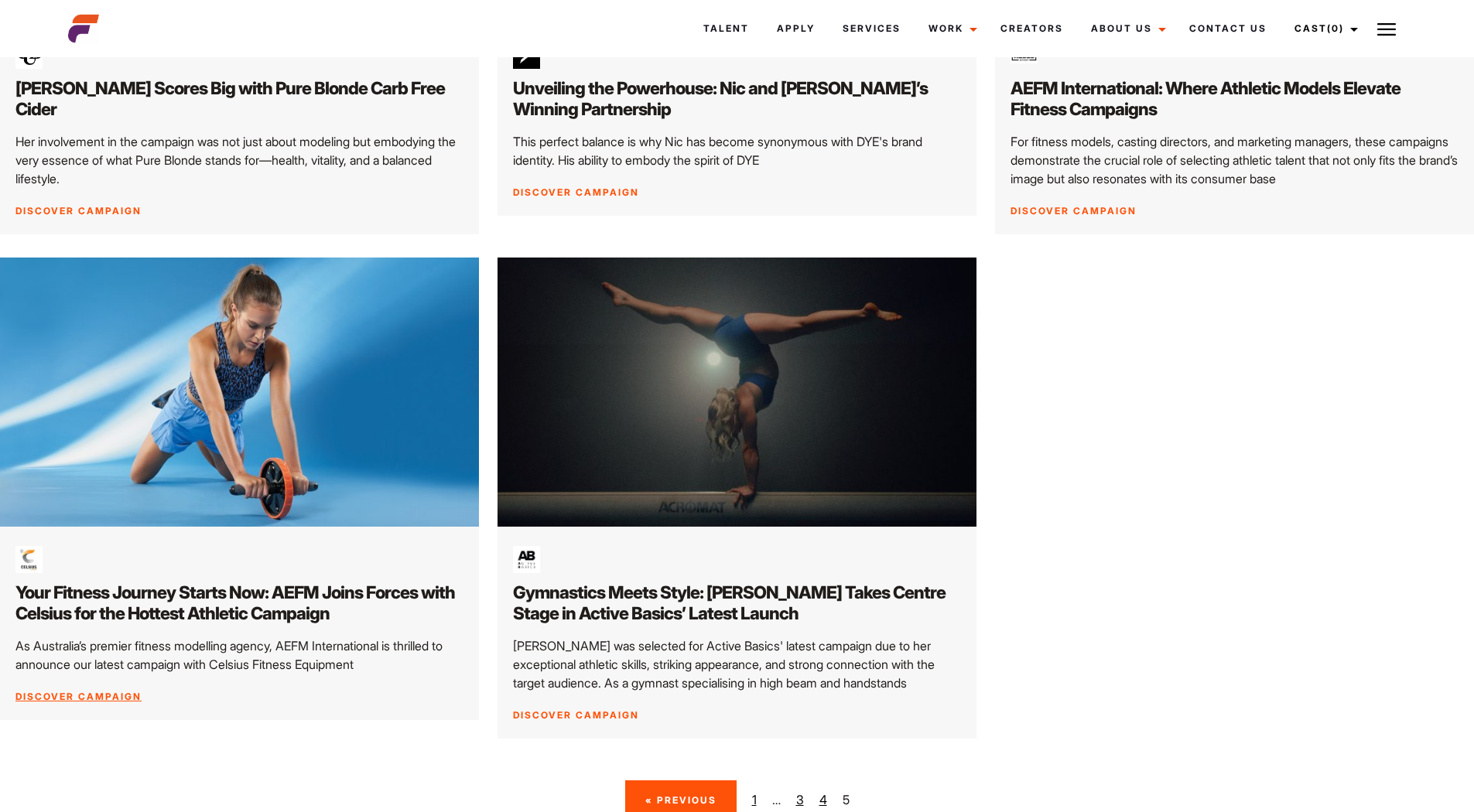
scroll to position [773, 0]
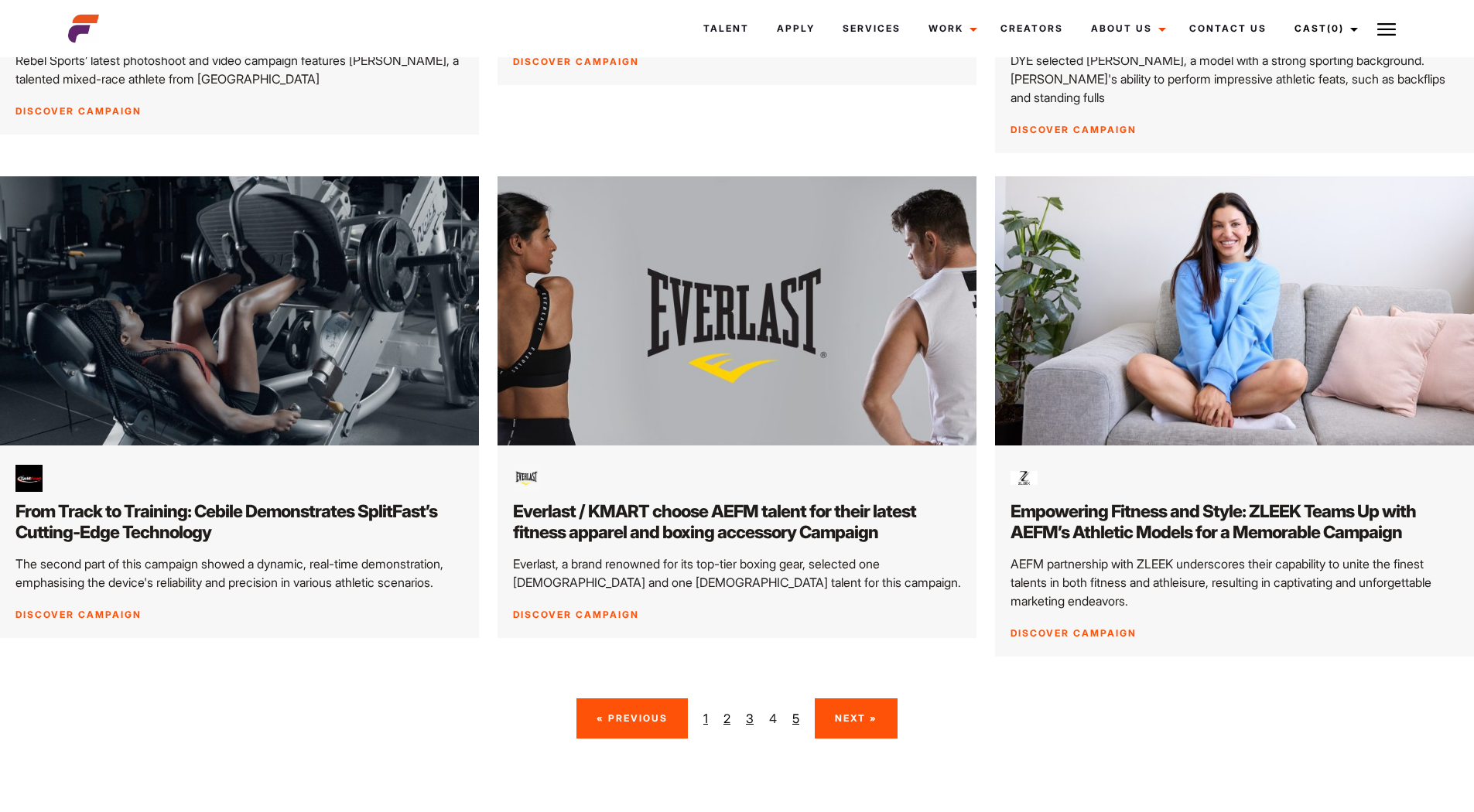
scroll to position [2220, 0]
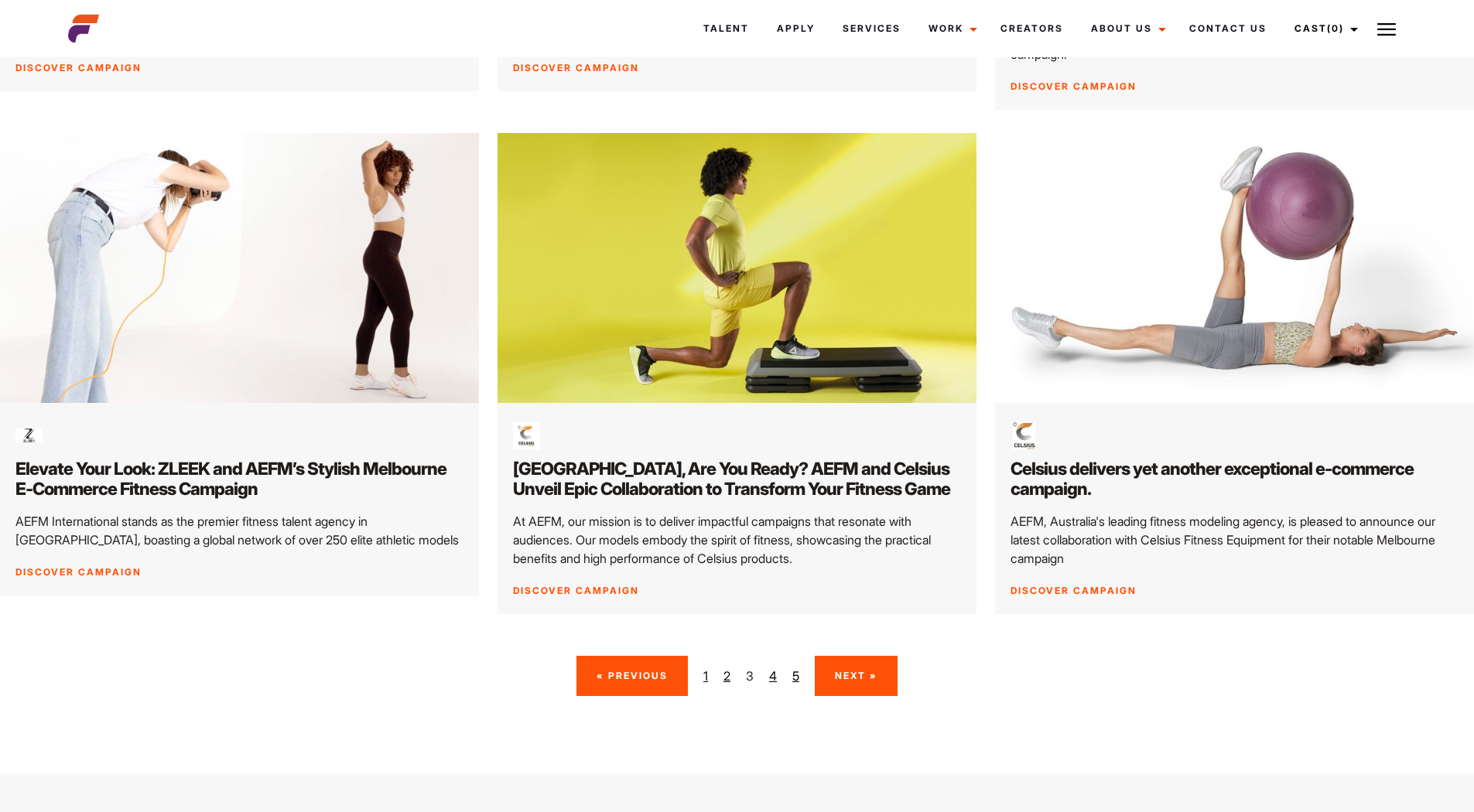
scroll to position [2306, 0]
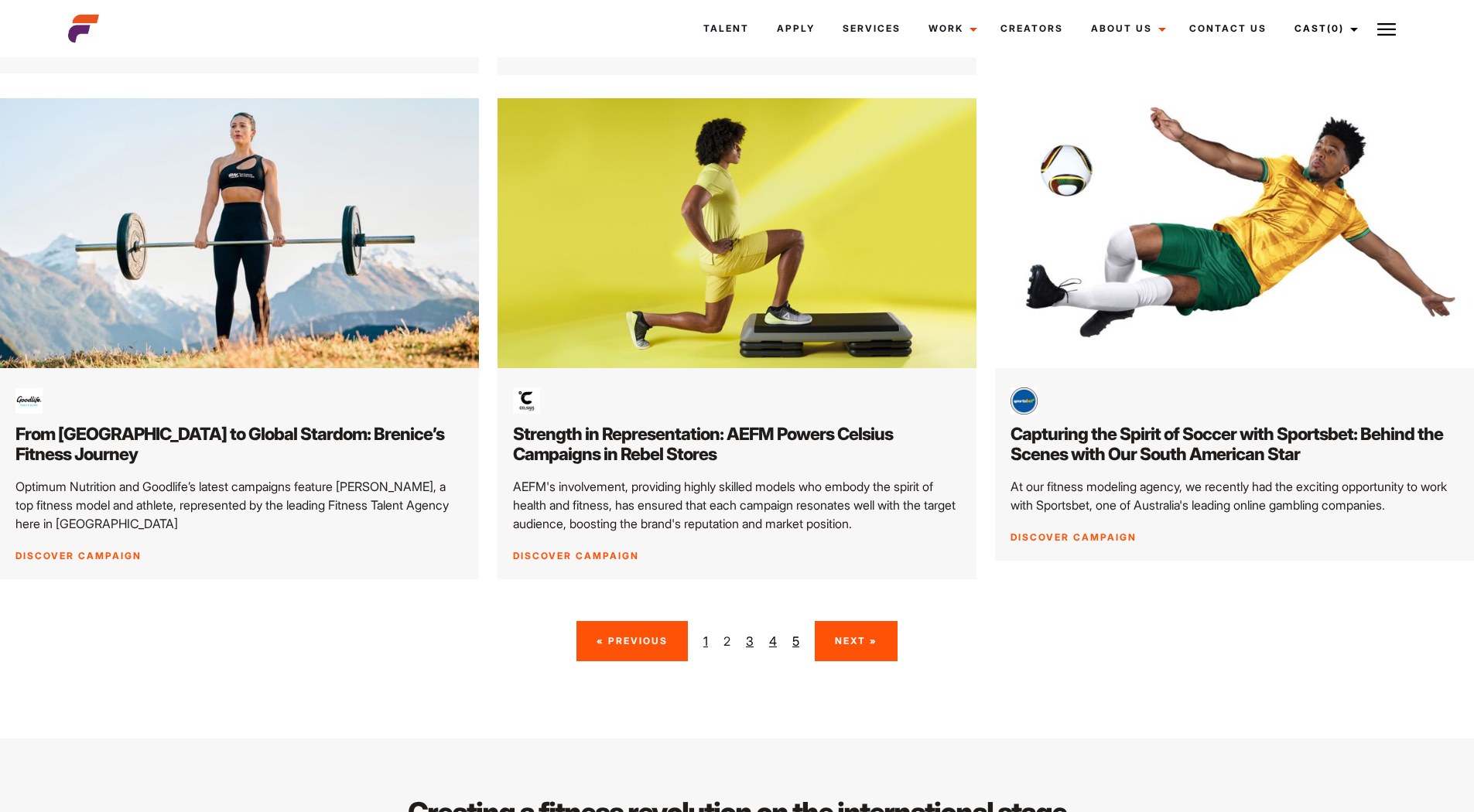
scroll to position [2357, 0]
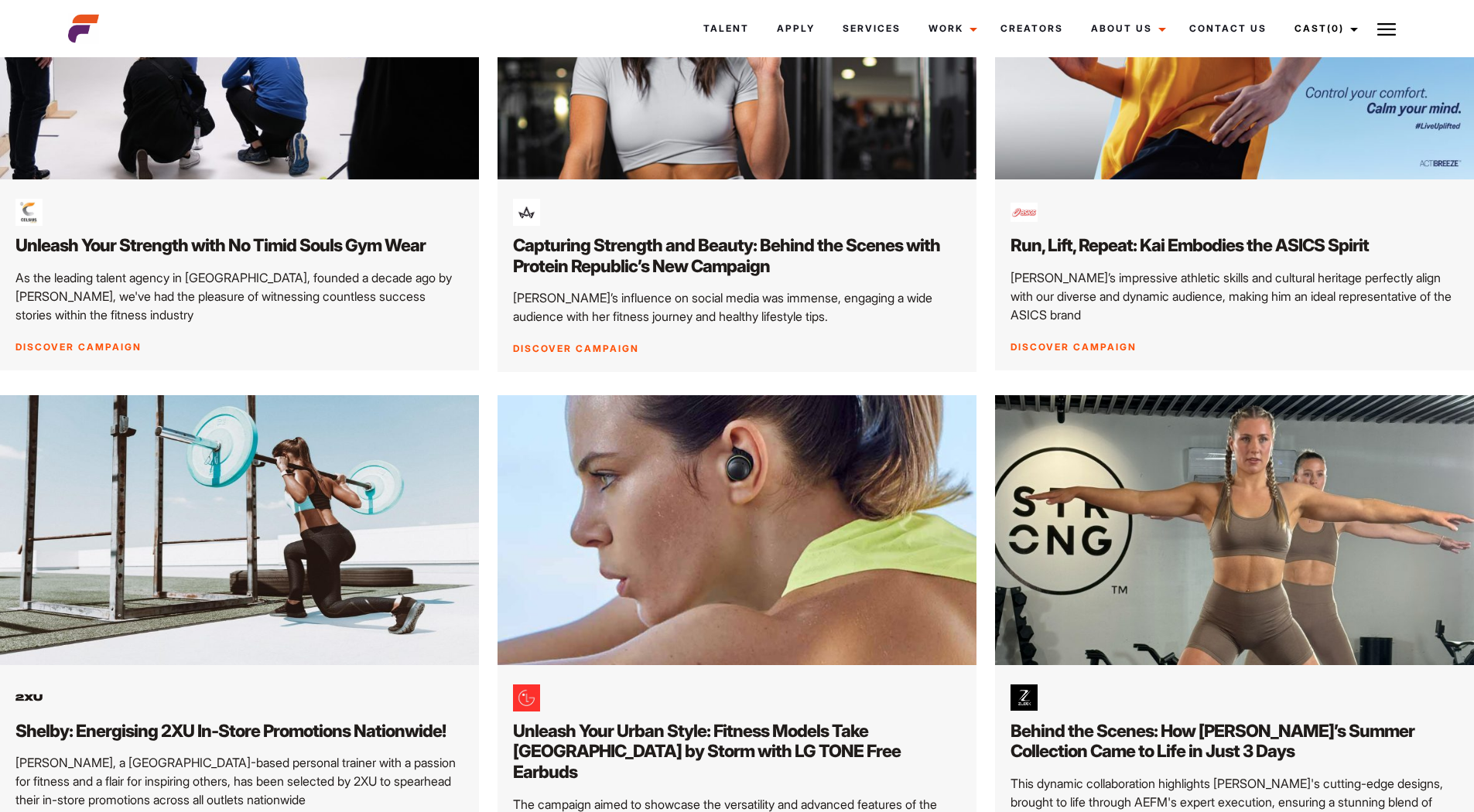
scroll to position [2026, 0]
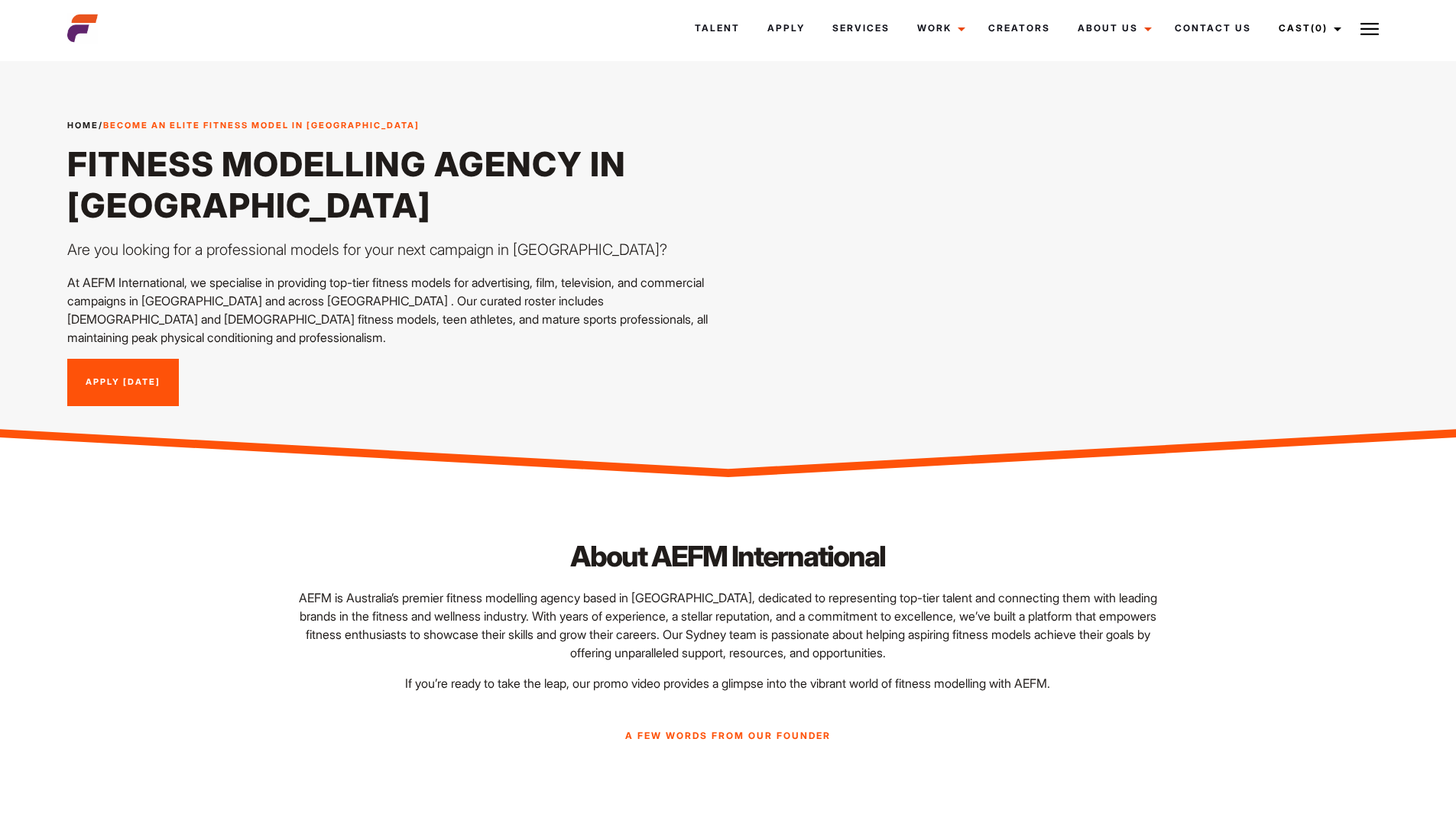
scroll to position [306, 0]
